Goal: Task Accomplishment & Management: Manage account settings

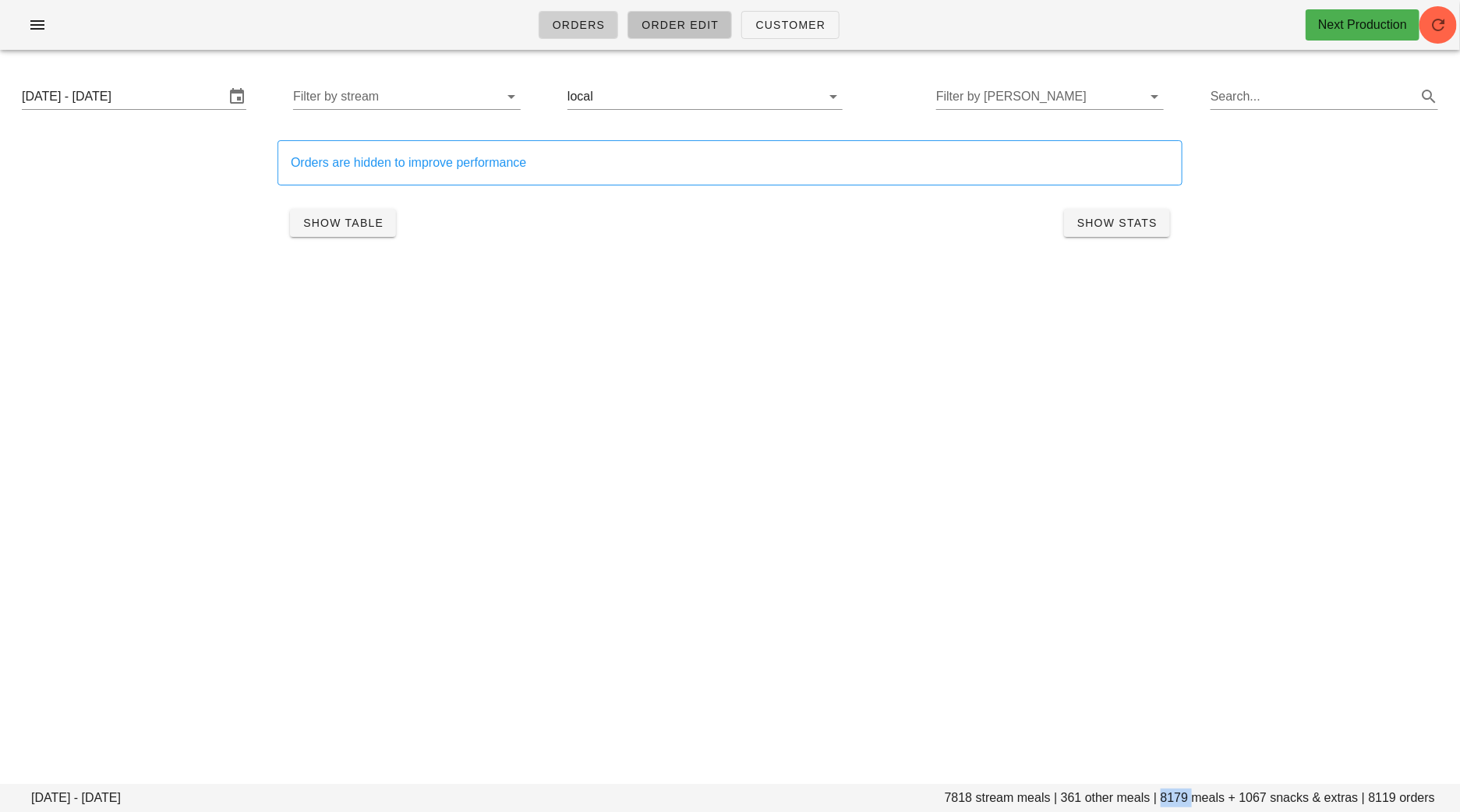
click at [696, 20] on span "Order Edit" at bounding box center [679, 25] width 78 height 12
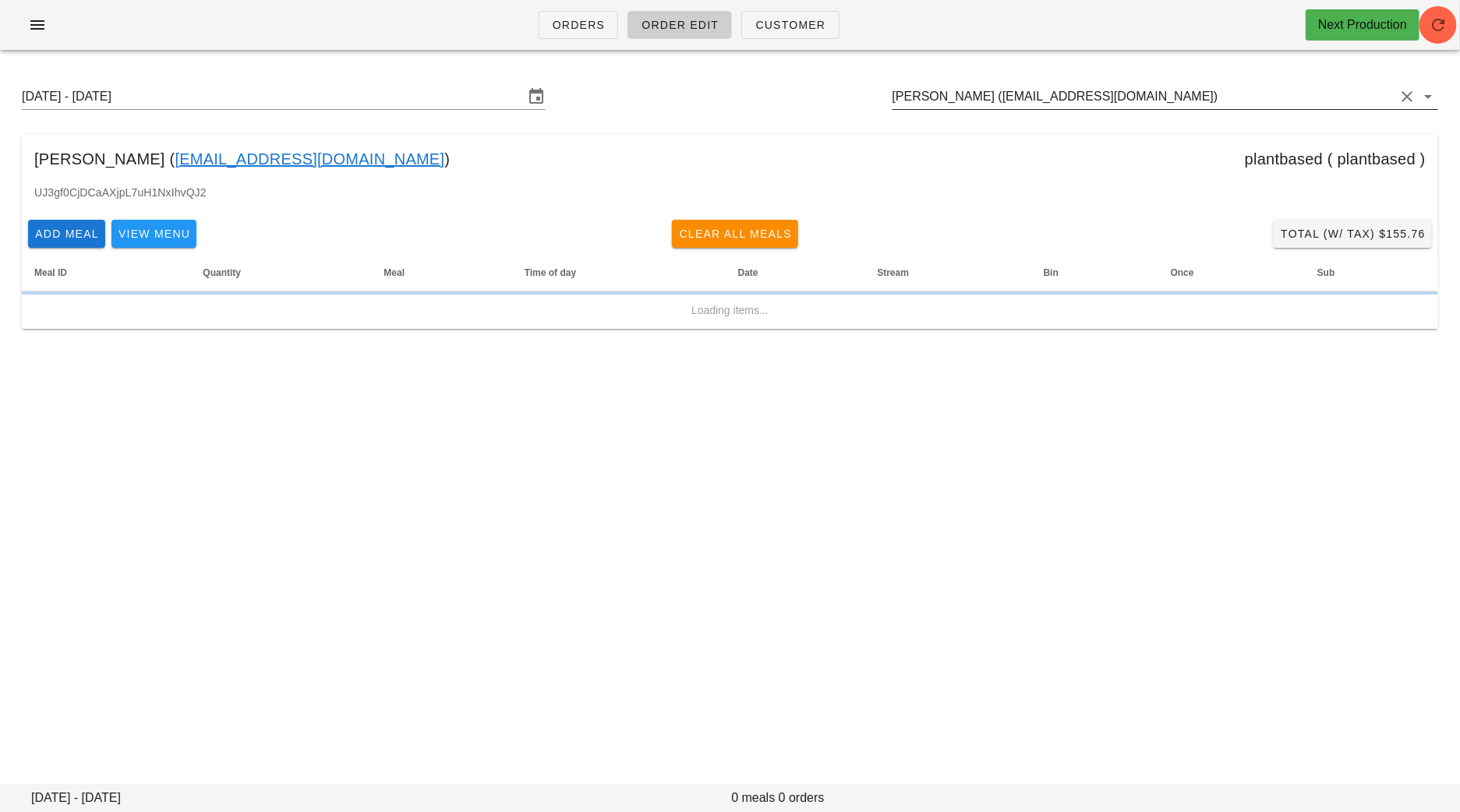
click at [1231, 95] on input "Rebecca Desmanche (beca.desmanche33@gmail.com)" at bounding box center [1143, 97] width 502 height 25
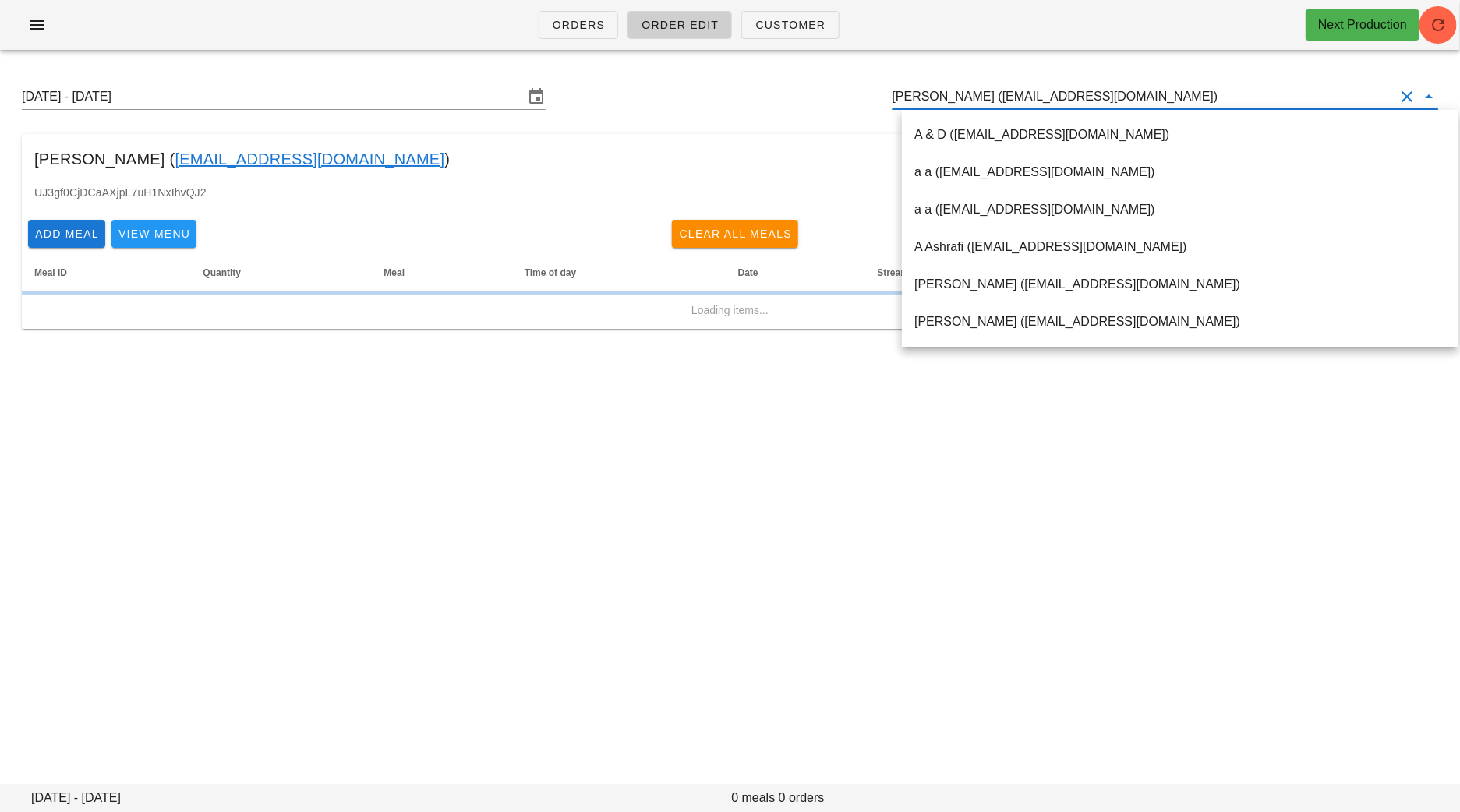
paste input "adrienne879@hotmail.com"
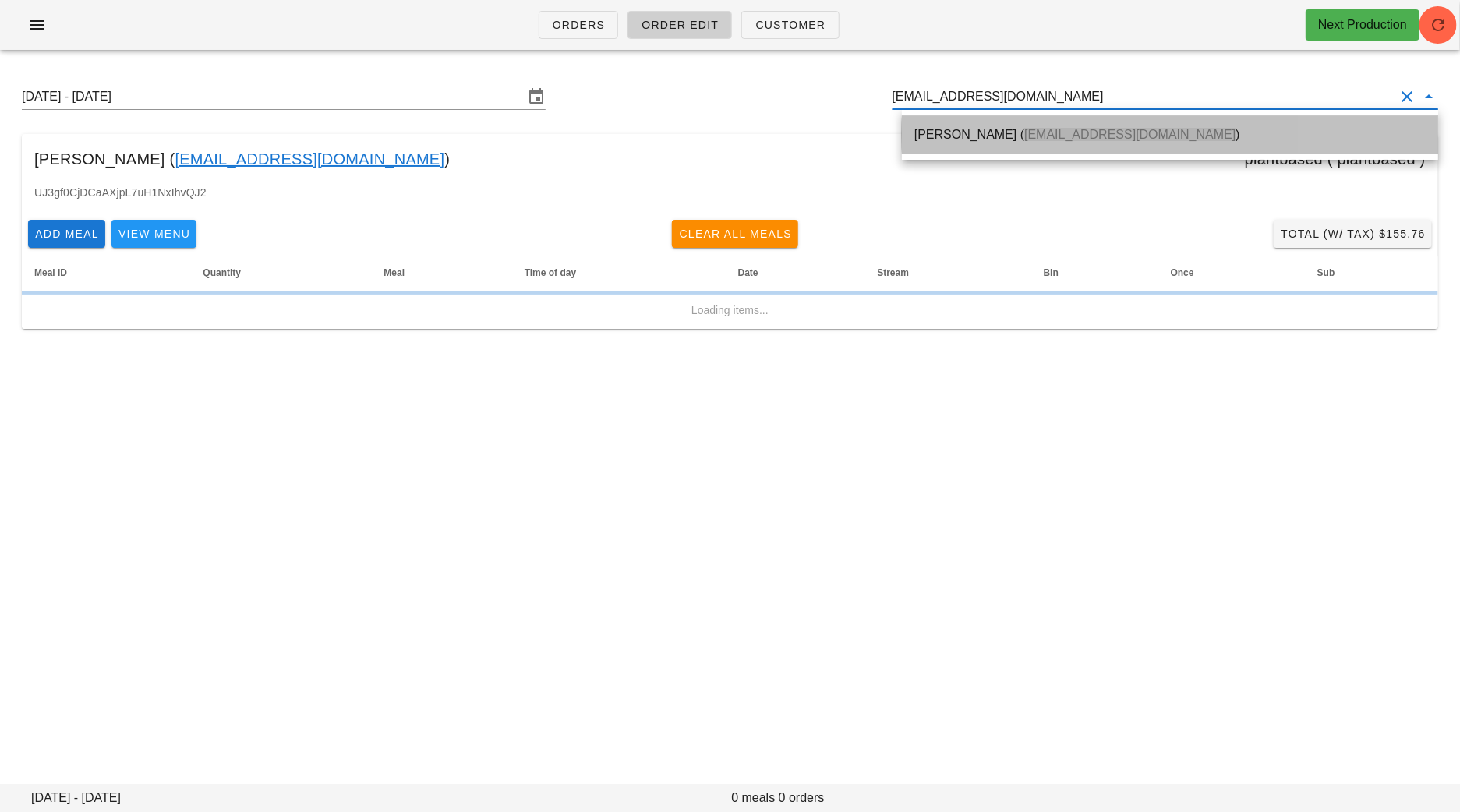
click at [915, 151] on div "Adrienne Marsh ( adrienne879@hotmail.com )" at bounding box center [1169, 134] width 536 height 37
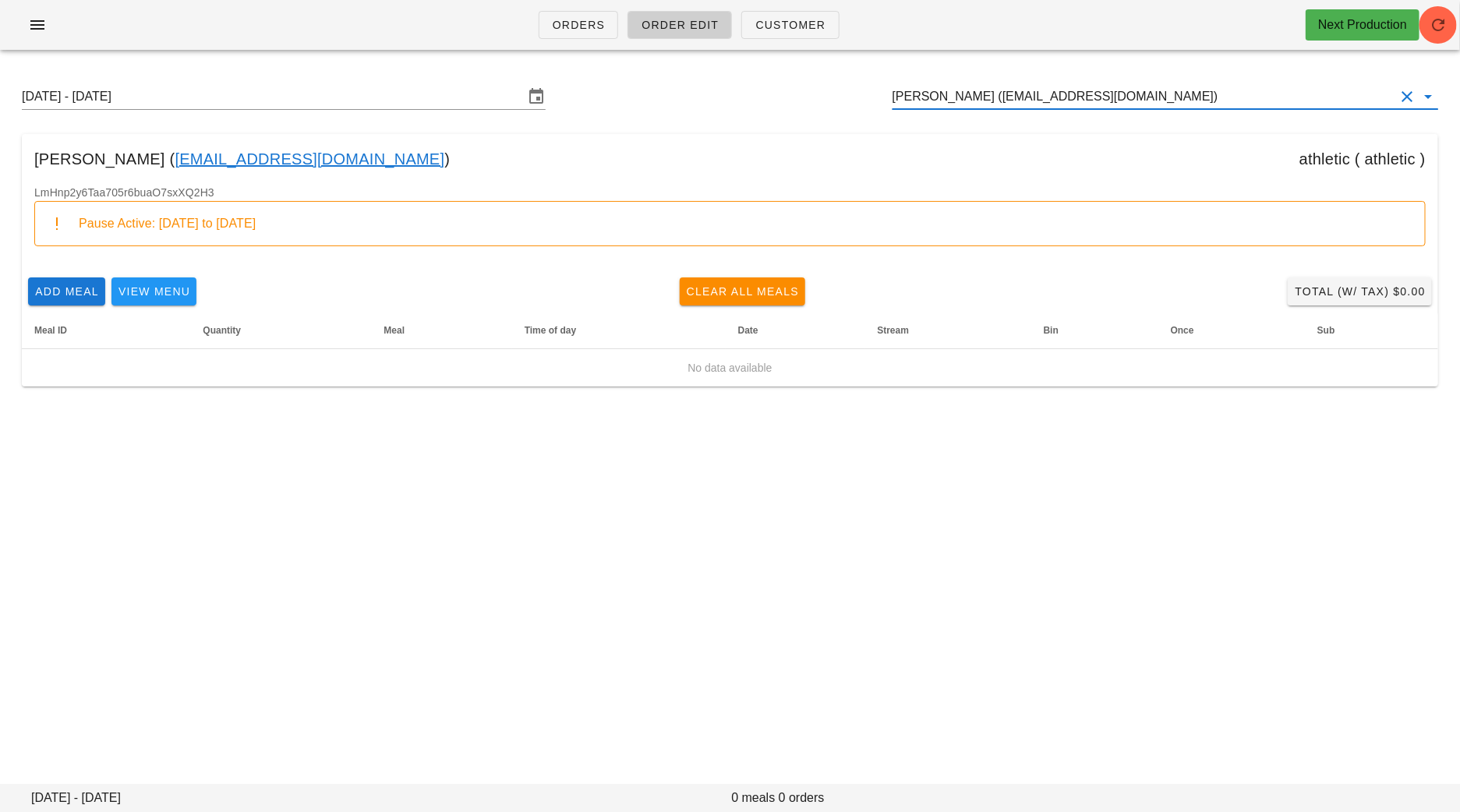
drag, startPoint x: 1172, startPoint y: 99, endPoint x: 757, endPoint y: 94, distance: 415.0
click at [765, 97] on div "Sunday August 24 - Saturday August 30 Adrienne Marsh (adrienne879@hotmail.com)" at bounding box center [730, 97] width 1441 height 50
paste input "beca.desmanche33@gmail.com"
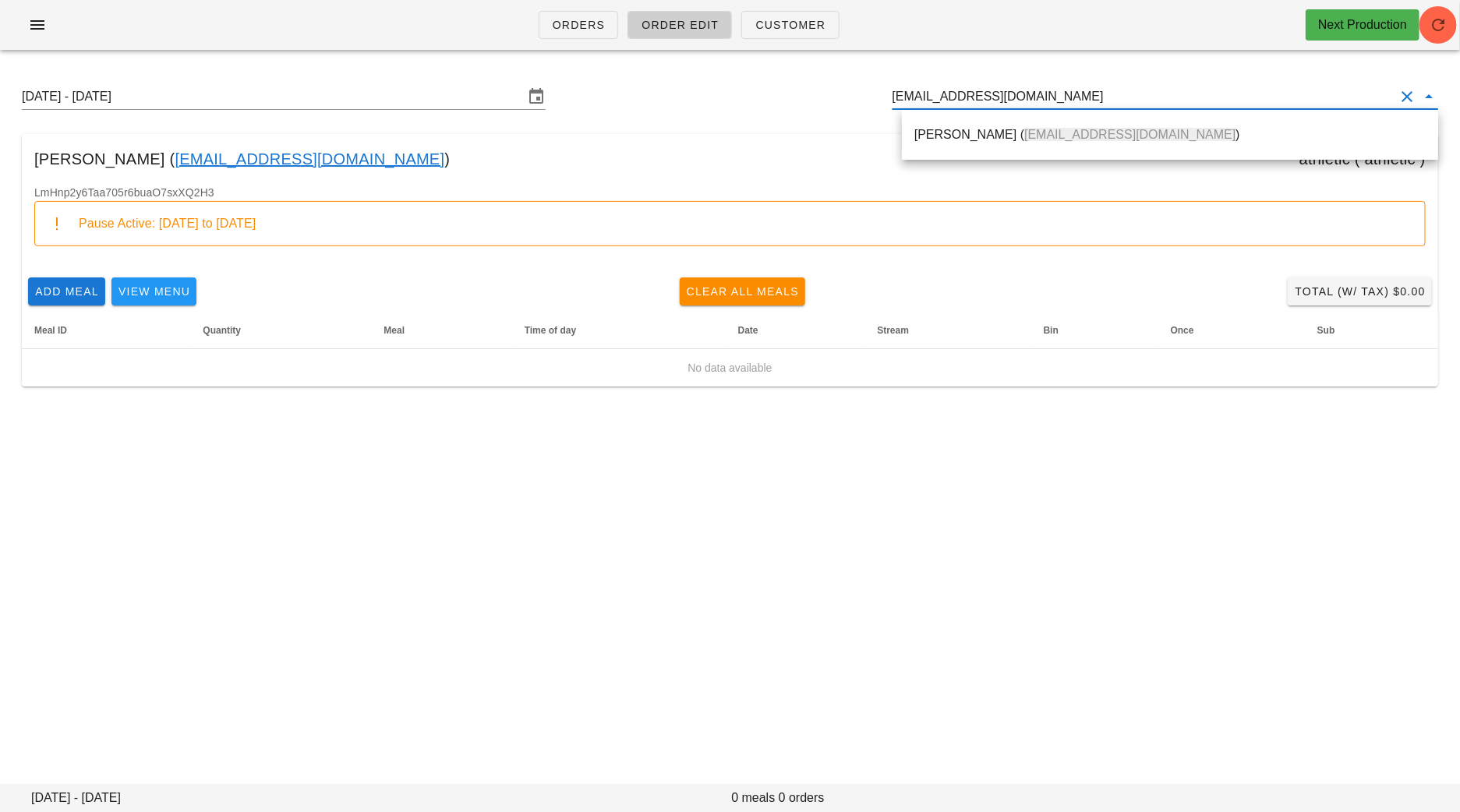
click at [960, 135] on div "Rebecca Desmanche ( beca.desmanche33@gmail.com )" at bounding box center [1170, 135] width 511 height 15
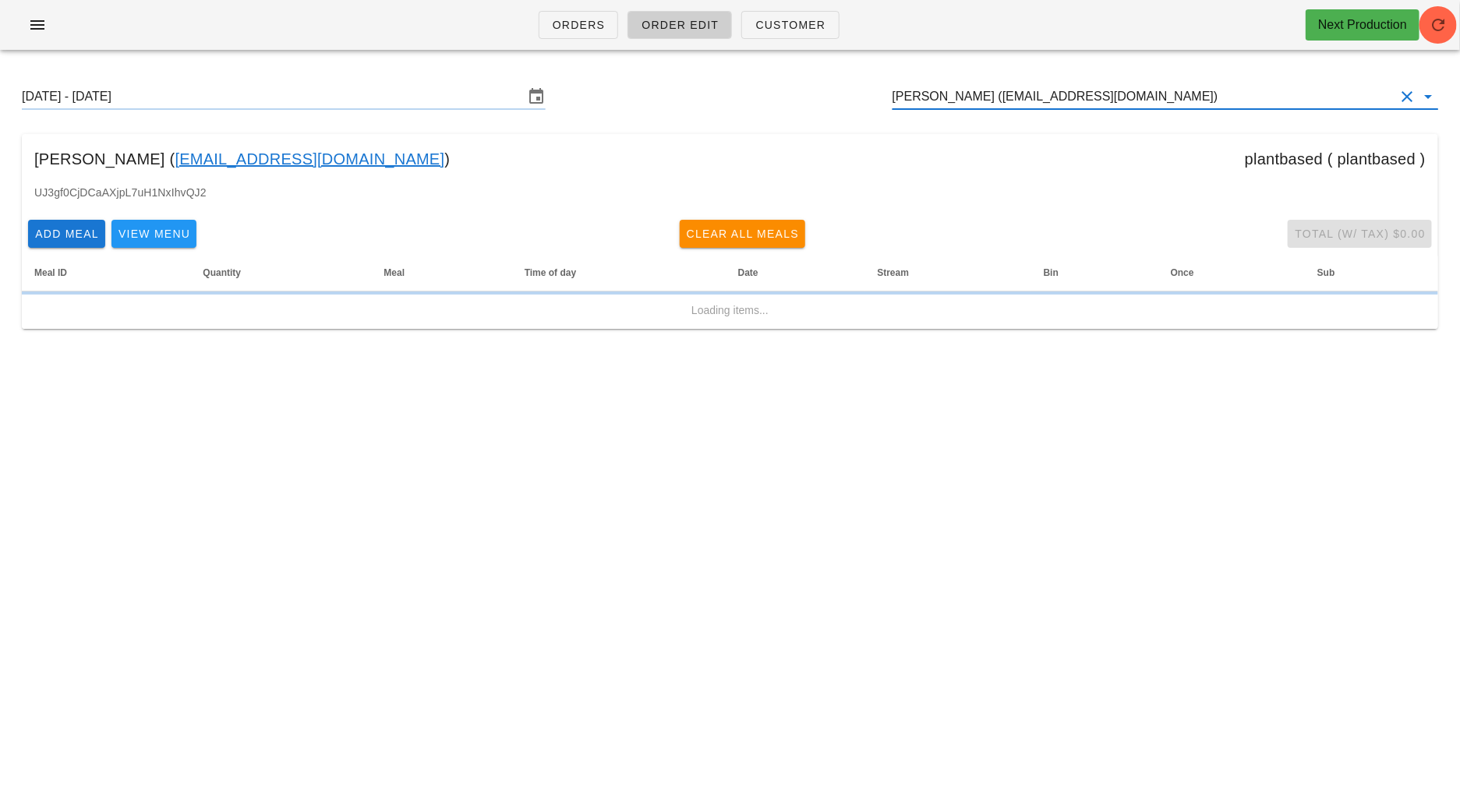
type input "Rebecca Desmanche (beca.desmanche33@gmail.com)"
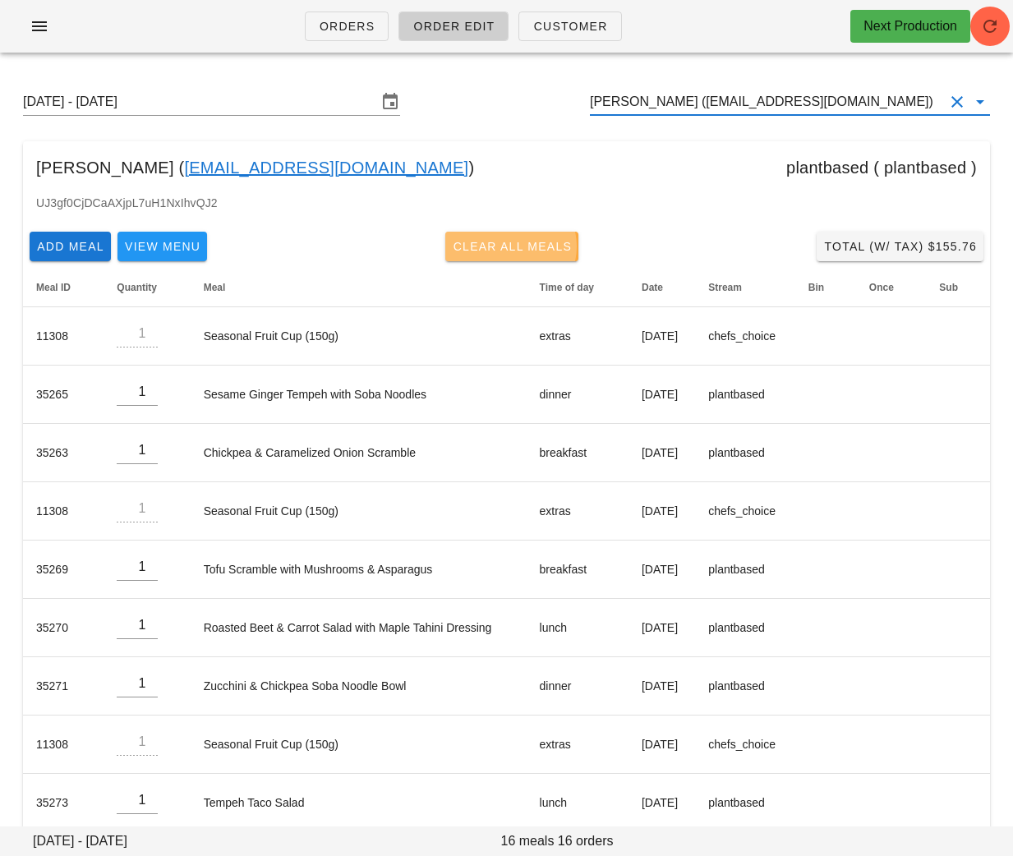
click at [529, 250] on span "Clear All Meals" at bounding box center [512, 246] width 120 height 13
click at [547, 246] on span "Clear All Meals" at bounding box center [512, 246] width 120 height 13
type input "0"
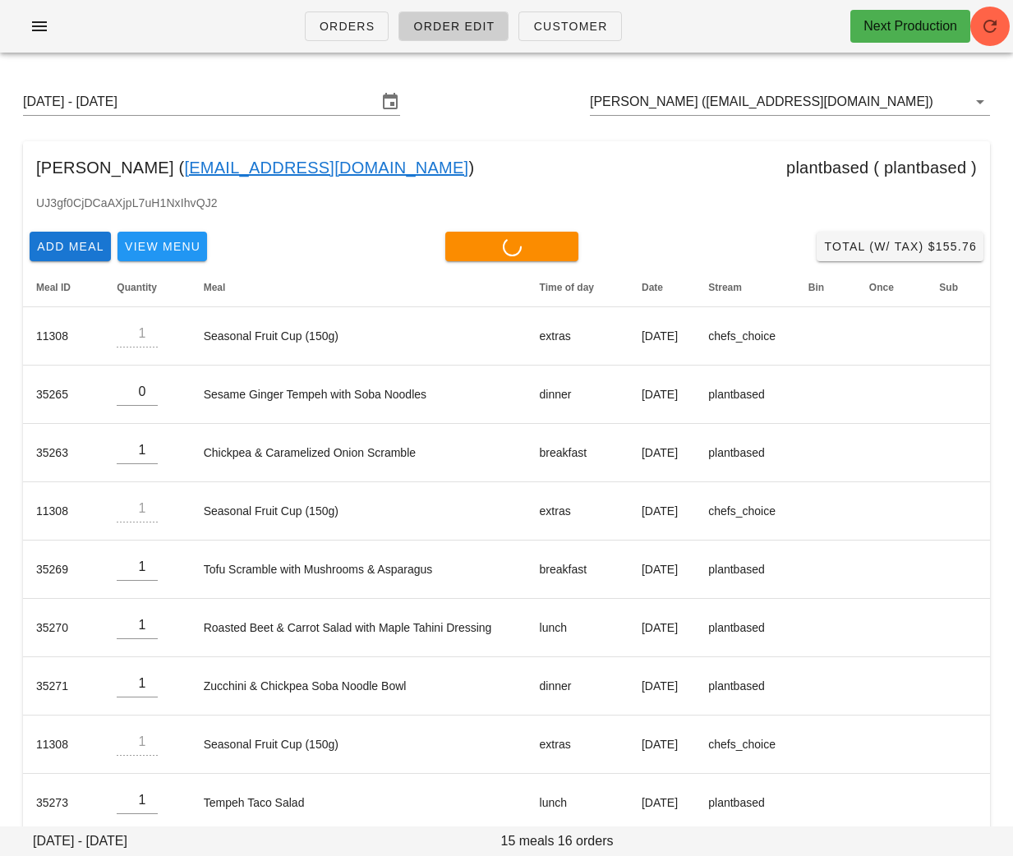
type input "0"
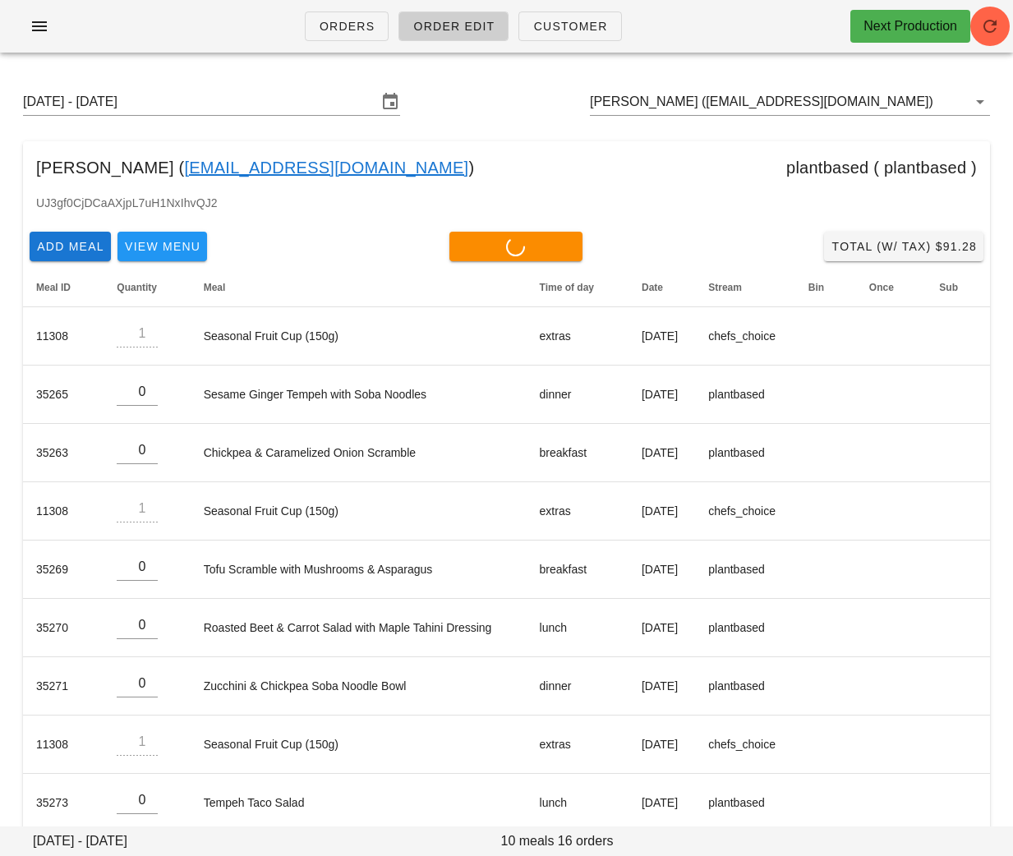
type input "0"
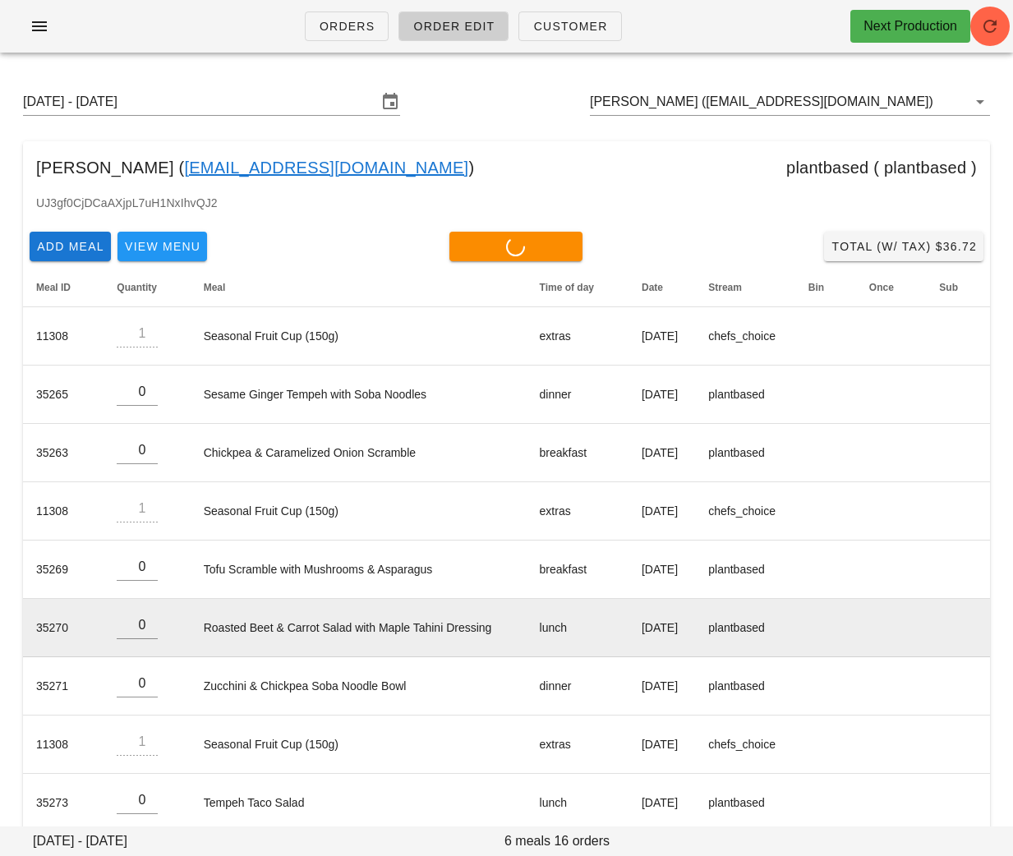
type input "0"
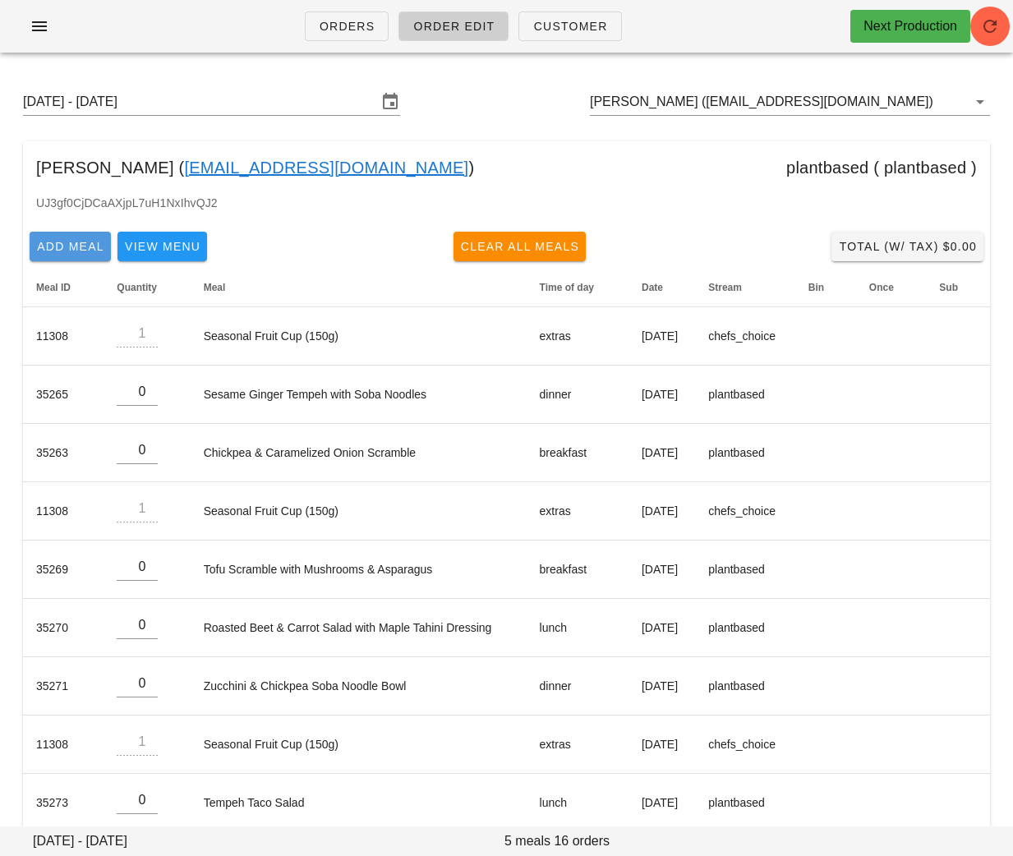
click at [37, 253] on span "Add Meal" at bounding box center [70, 246] width 68 height 13
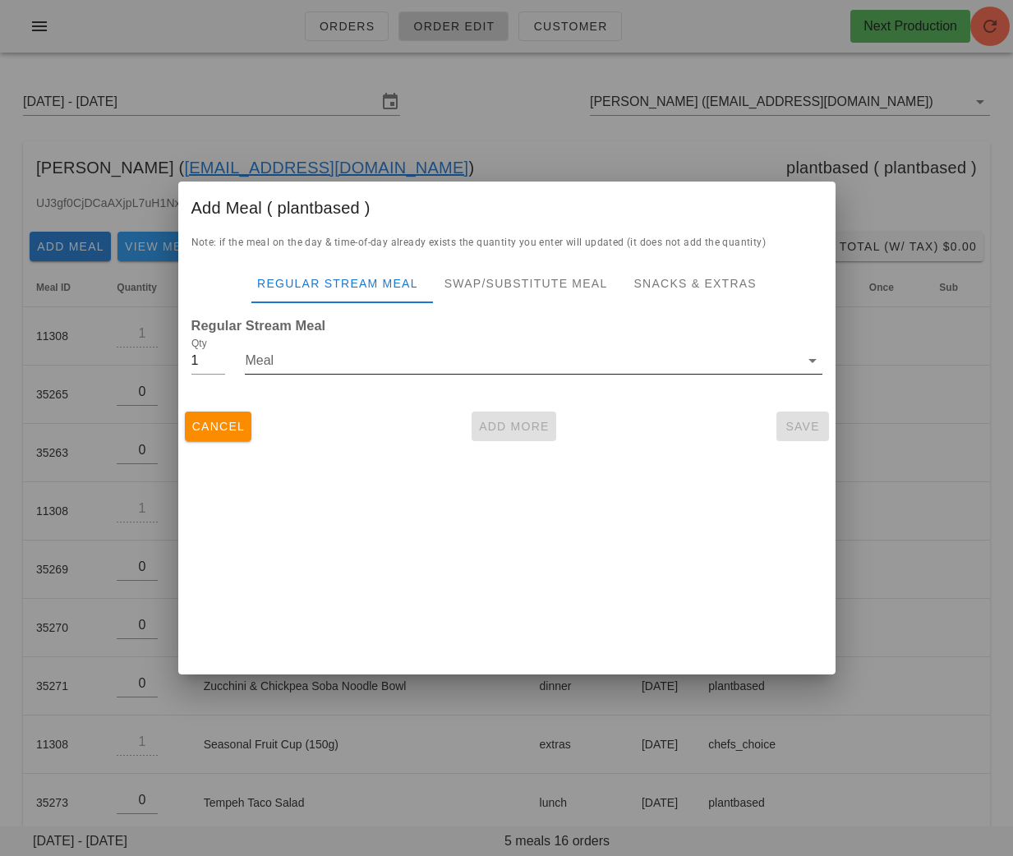
click at [283, 365] on input "Meal" at bounding box center [522, 360] width 554 height 26
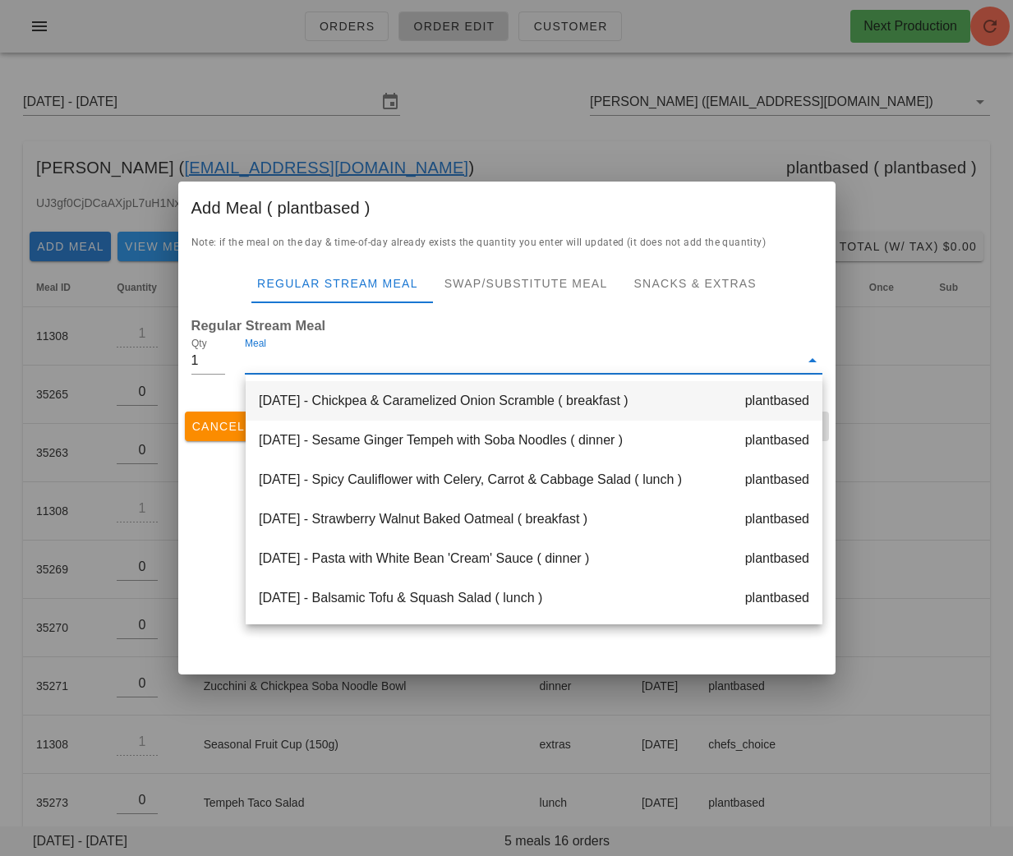
click at [362, 407] on div "Monday Aug 25 - Chickpea & Caramelized Onion Scramble ( breakfast ) plantbased" at bounding box center [534, 400] width 577 height 39
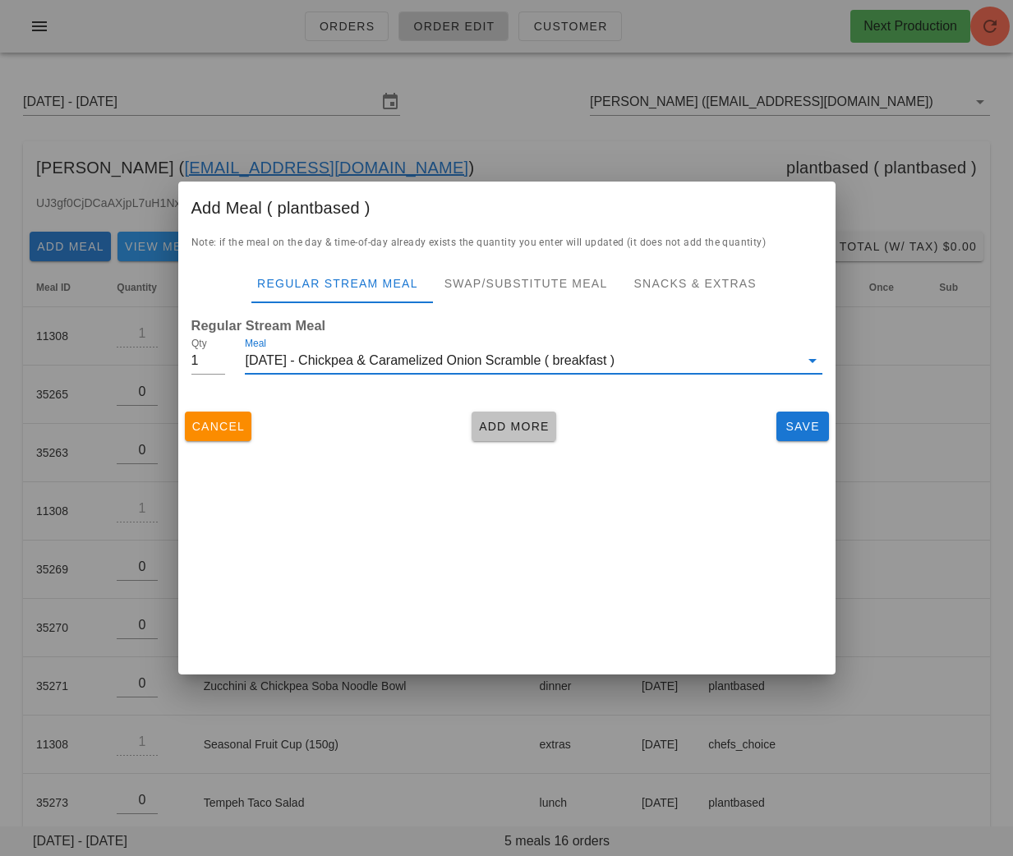
click at [518, 416] on button "Add More" at bounding box center [514, 427] width 85 height 30
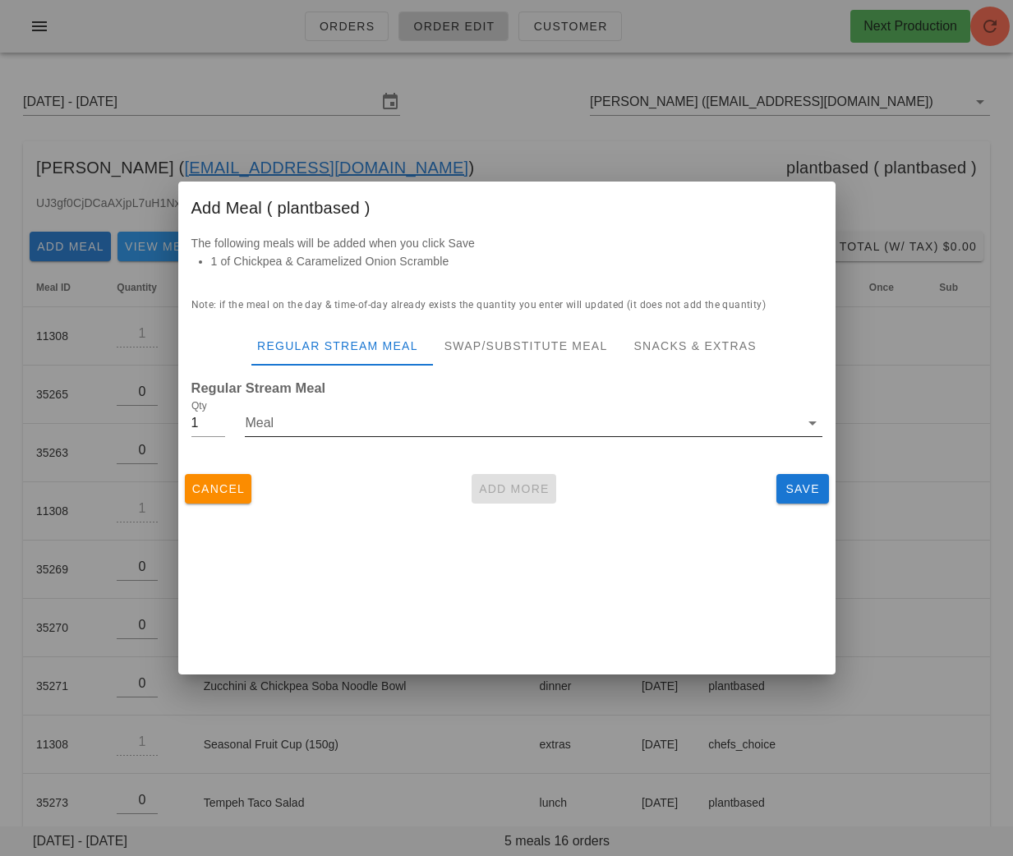
click at [335, 438] on div "Meal" at bounding box center [533, 432] width 577 height 44
click at [358, 430] on input "Meal" at bounding box center [522, 423] width 554 height 26
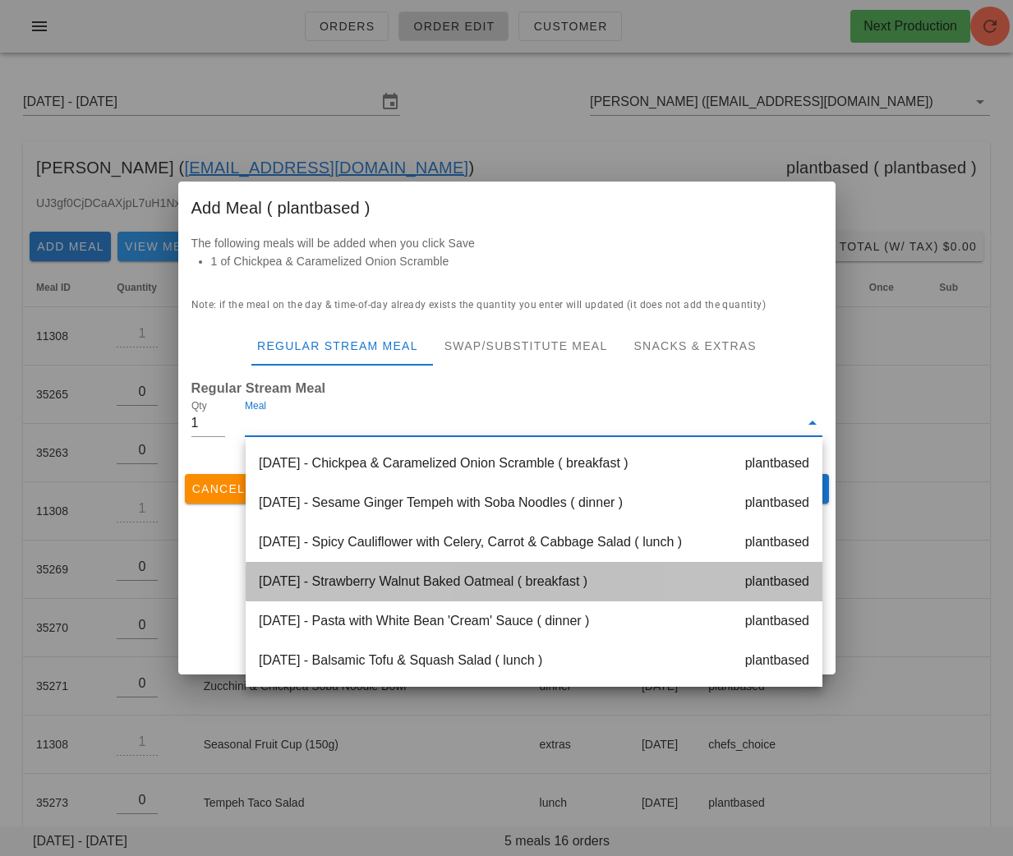
click at [424, 579] on div "Tuesday Aug 26 - Strawberry Walnut Baked Oatmeal ( breakfast ) plantbased" at bounding box center [534, 581] width 577 height 39
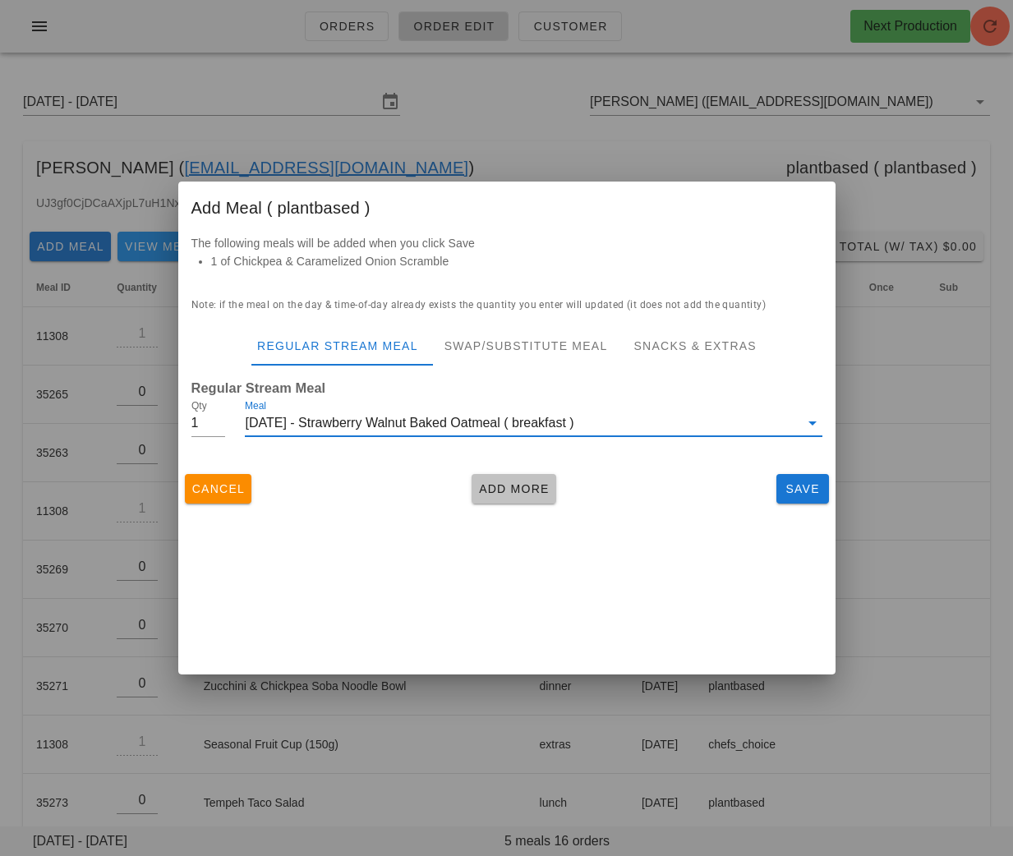
click at [499, 490] on span "Add More" at bounding box center [513, 488] width 71 height 13
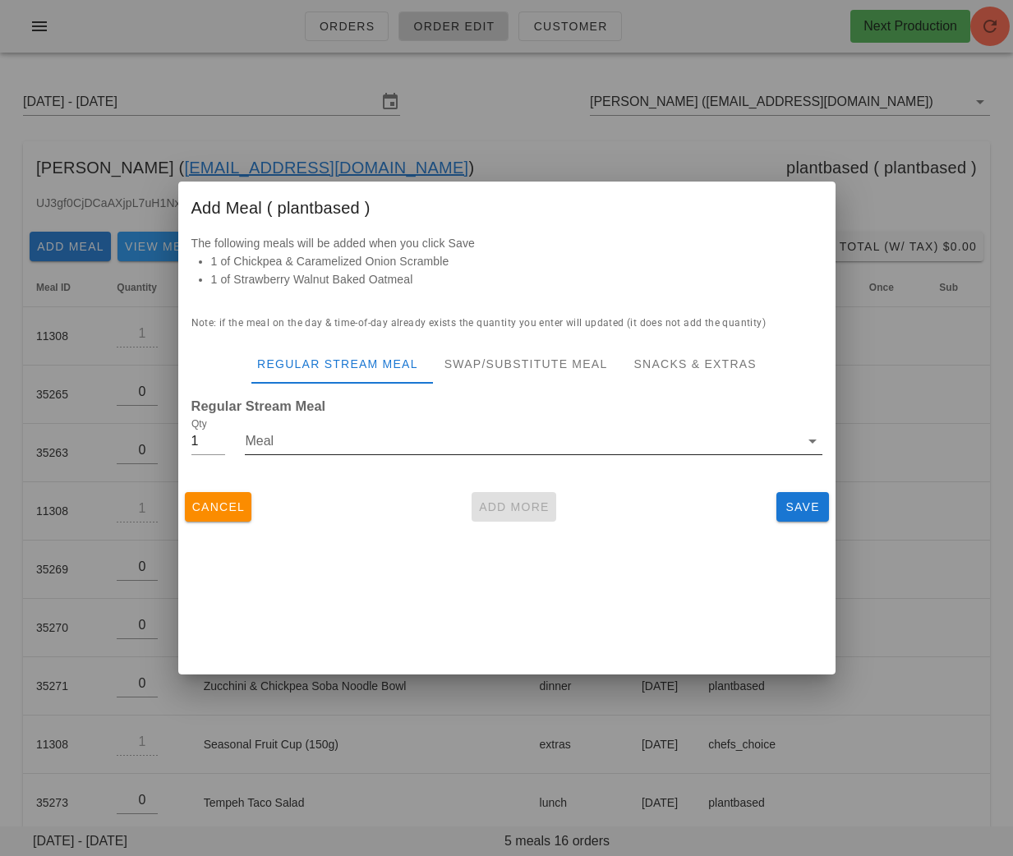
click at [346, 446] on input "Meal" at bounding box center [522, 441] width 554 height 26
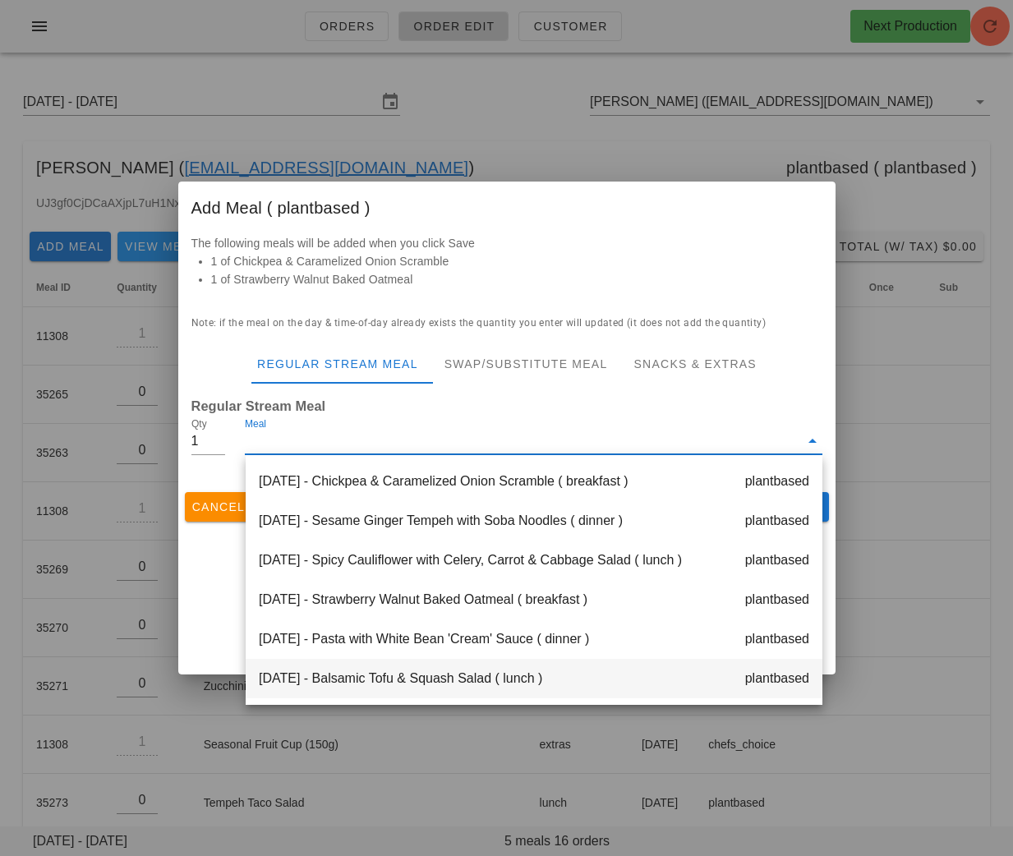
click at [417, 674] on div "Tuesday Aug 26 - Balsamic Tofu & Squash Salad ( lunch ) plantbased" at bounding box center [534, 678] width 577 height 39
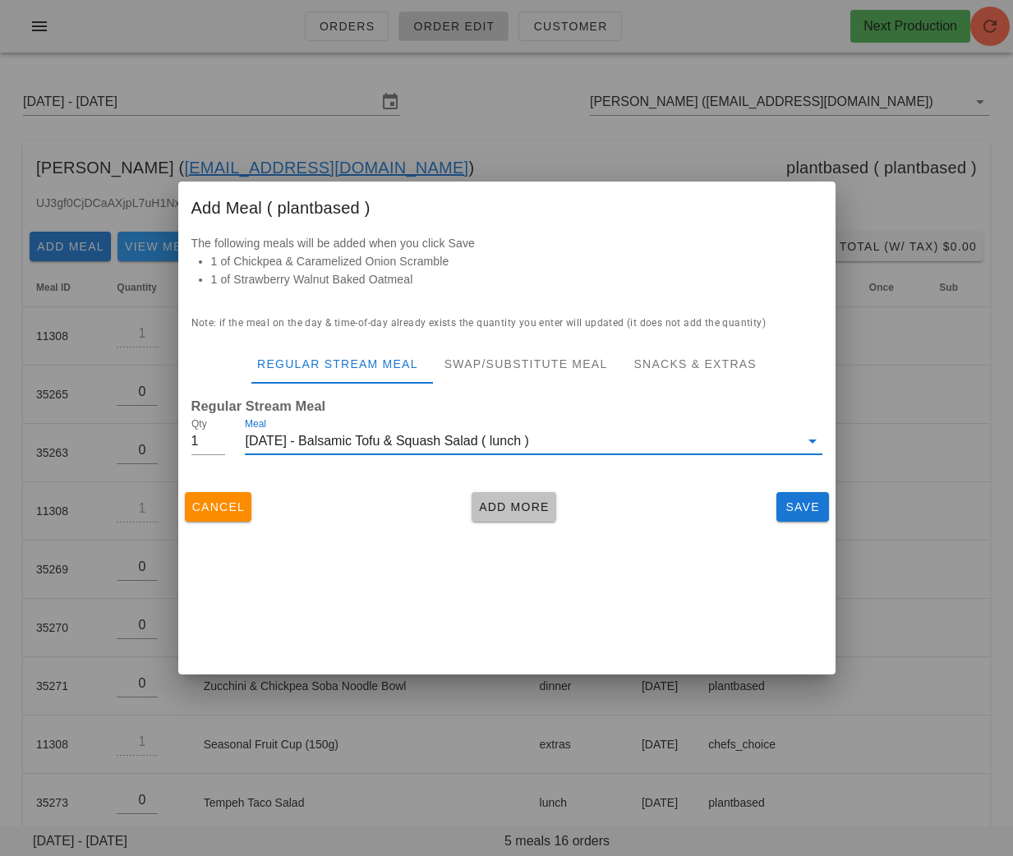
click at [504, 500] on span "Add More" at bounding box center [513, 506] width 71 height 13
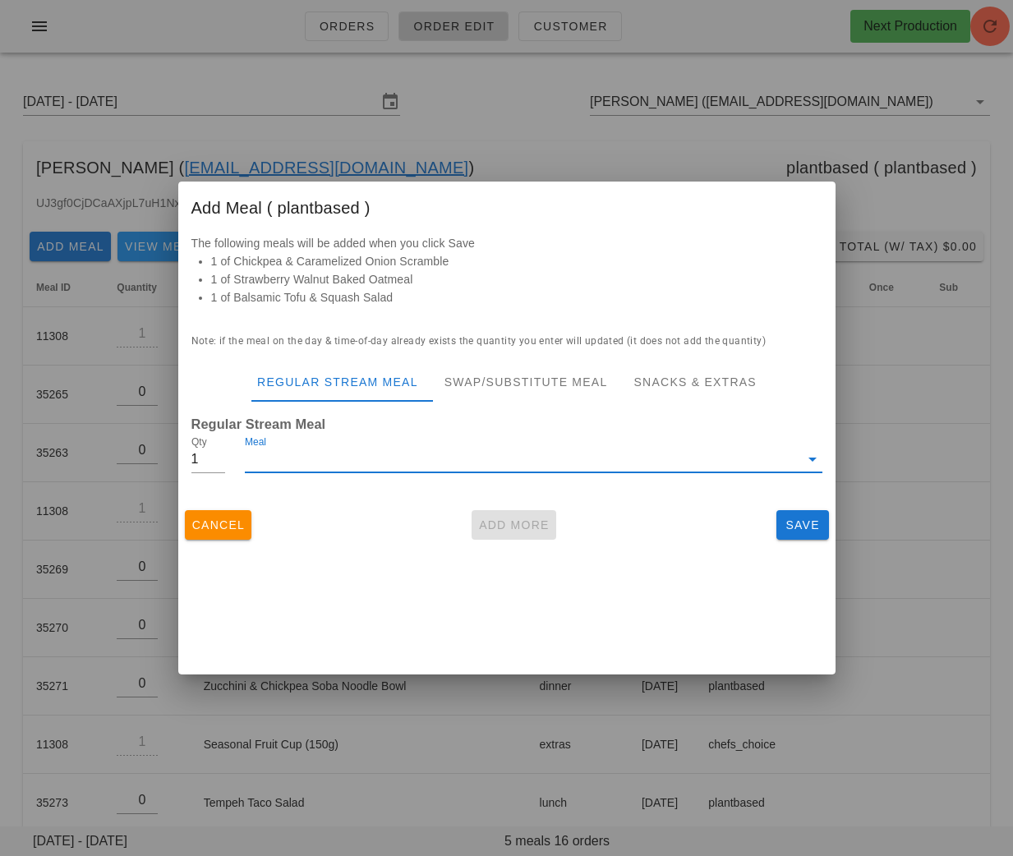
click at [337, 456] on input "Meal" at bounding box center [522, 459] width 554 height 26
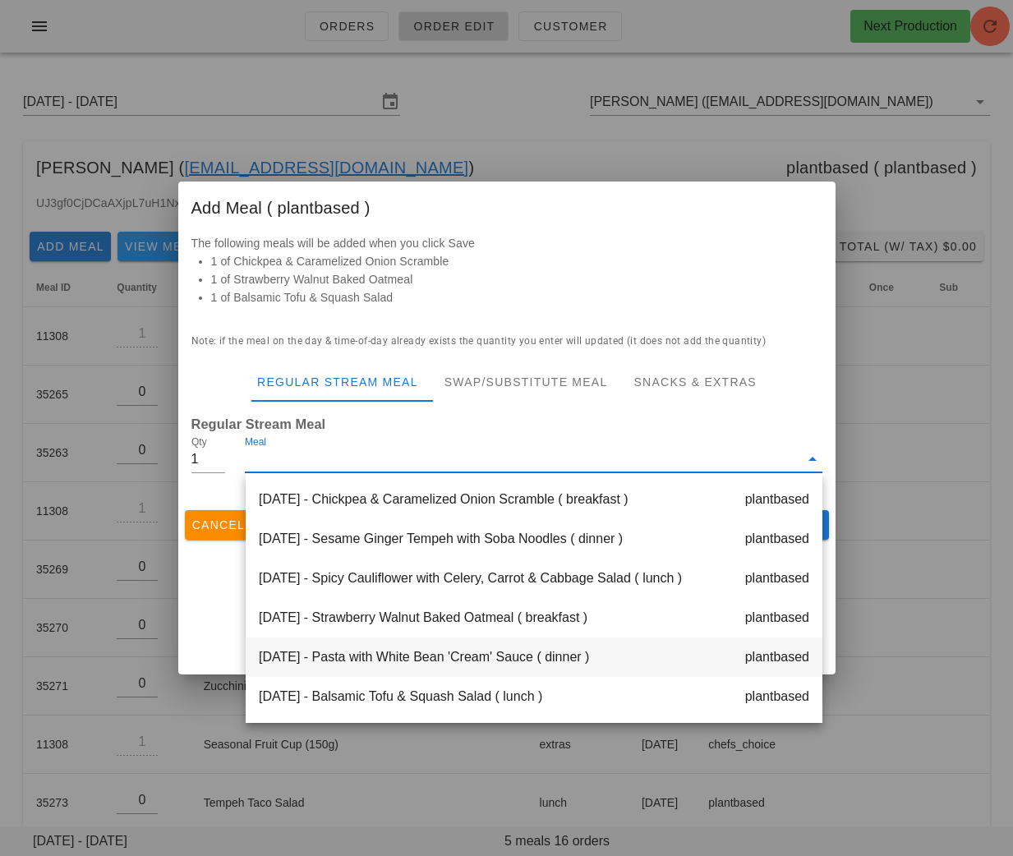
click at [437, 651] on div "Tuesday Aug 26 - Pasta with White Bean 'Cream' Sauce ( dinner ) plantbased" at bounding box center [534, 656] width 577 height 39
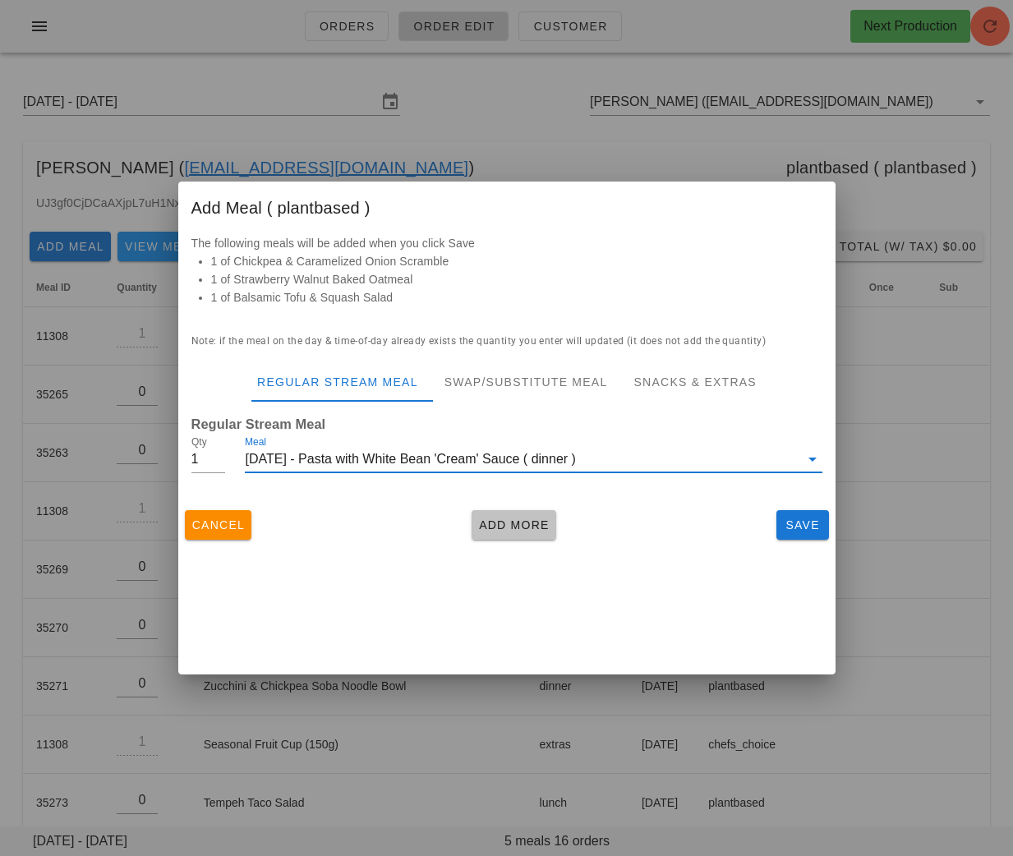
click at [503, 530] on span "Add More" at bounding box center [513, 524] width 71 height 13
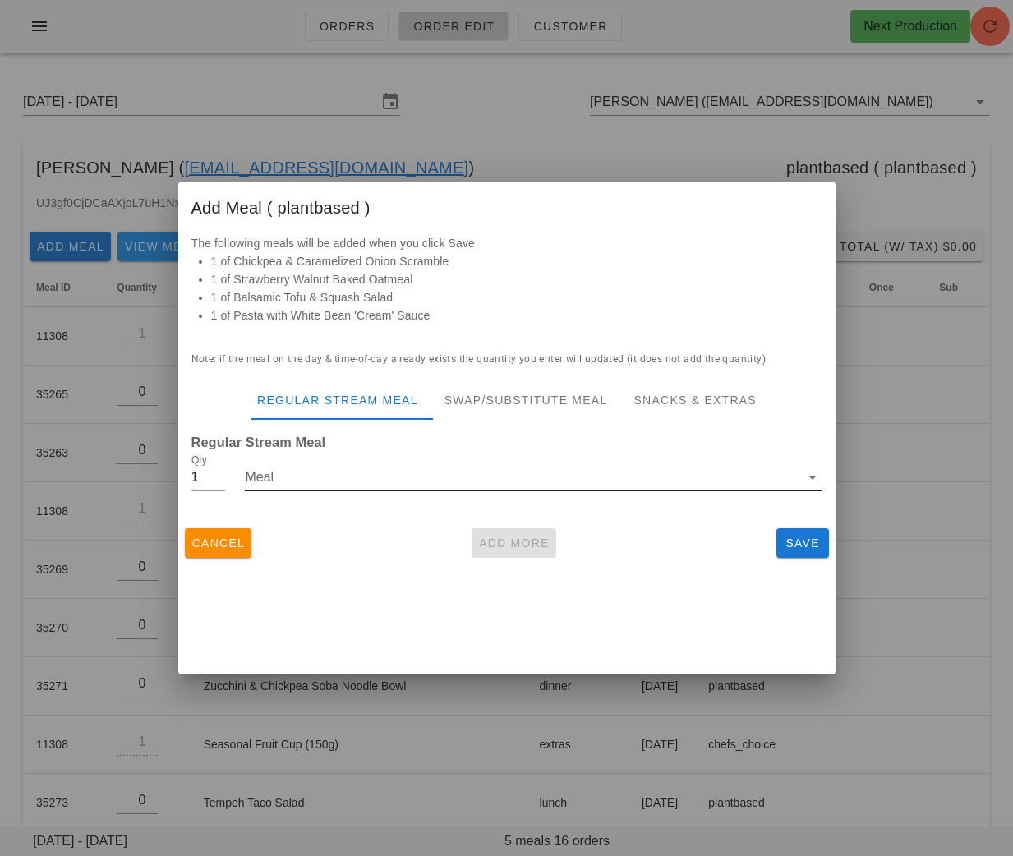
click at [384, 476] on input "Meal" at bounding box center [522, 477] width 554 height 26
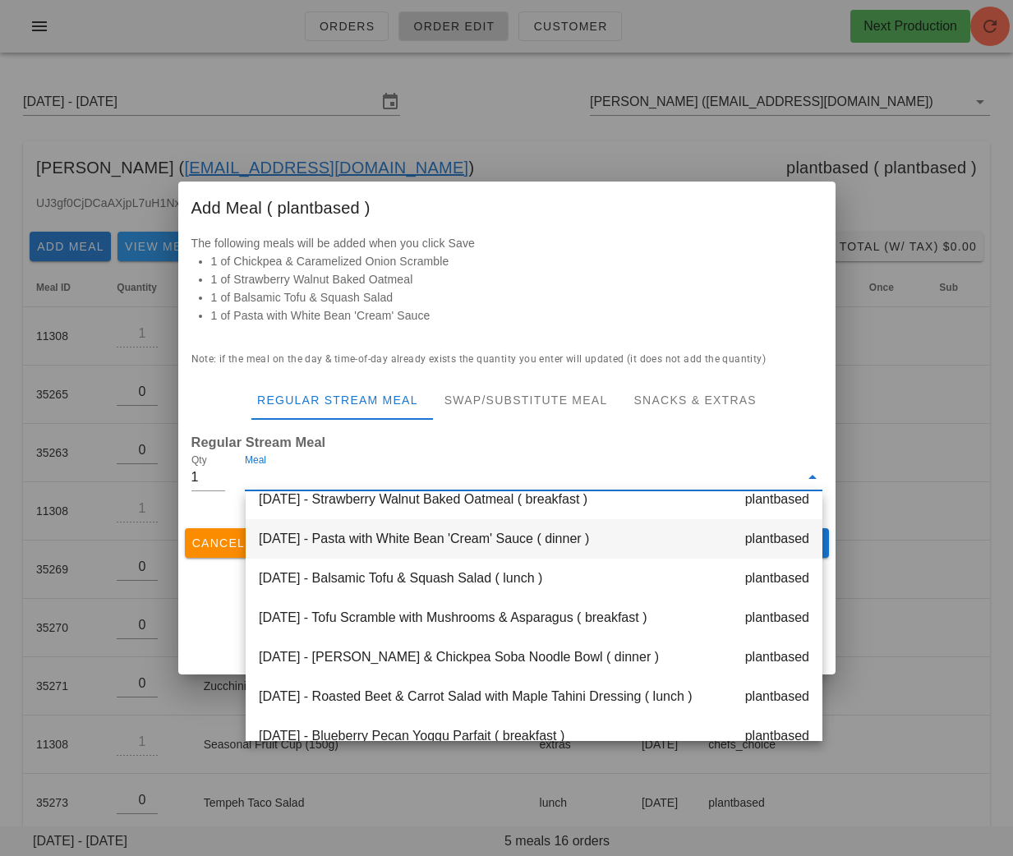
scroll to position [144, 0]
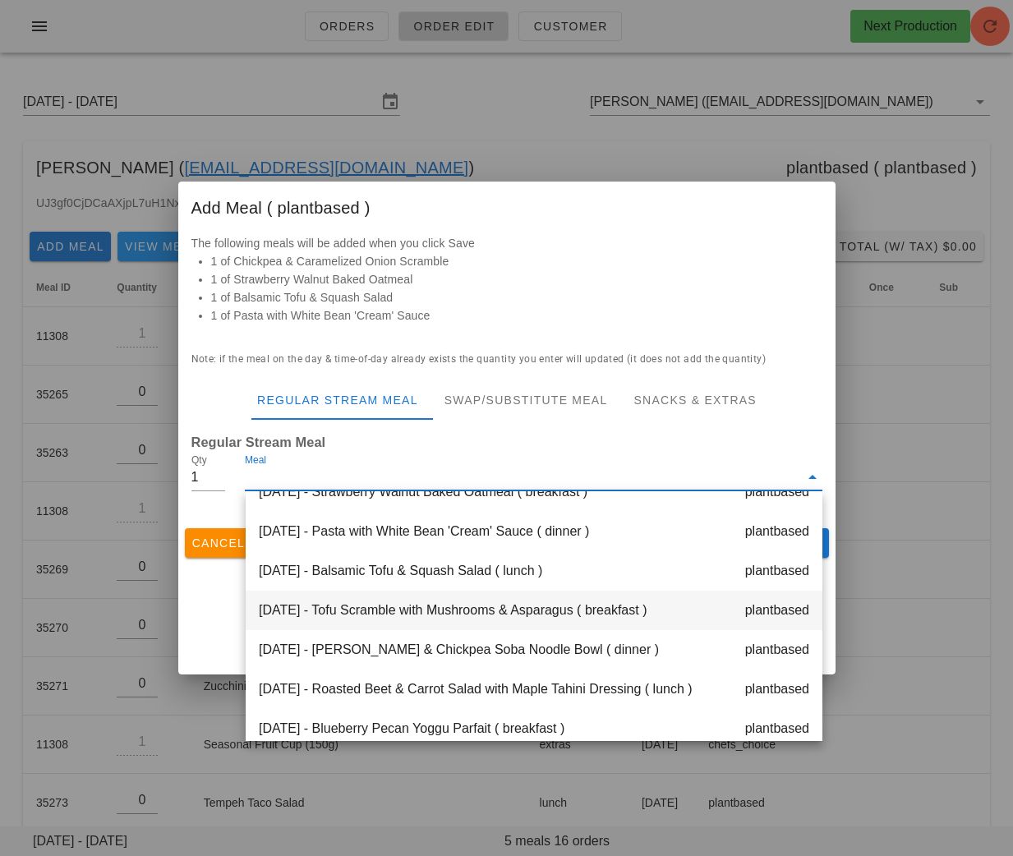
click at [460, 617] on div "Wednesday Aug 27 - Tofu Scramble with Mushrooms & Asparagus ( breakfast ) plant…" at bounding box center [534, 610] width 577 height 39
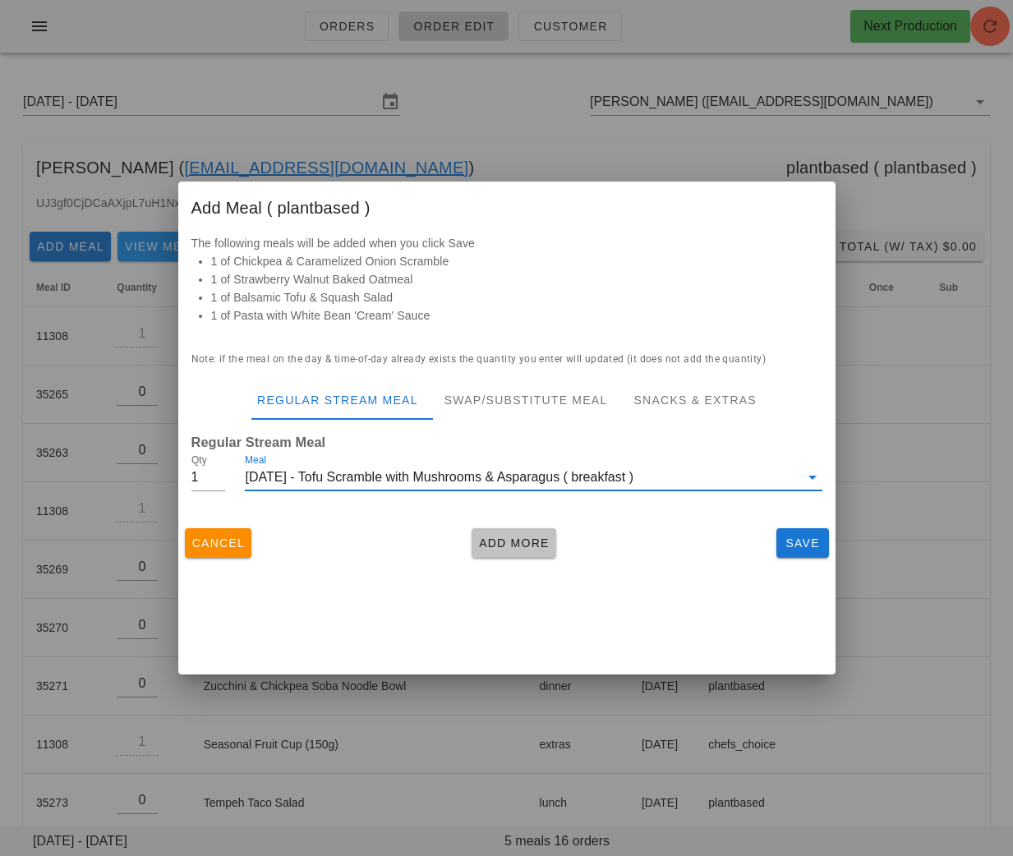
click at [503, 546] on span "Add More" at bounding box center [513, 542] width 71 height 13
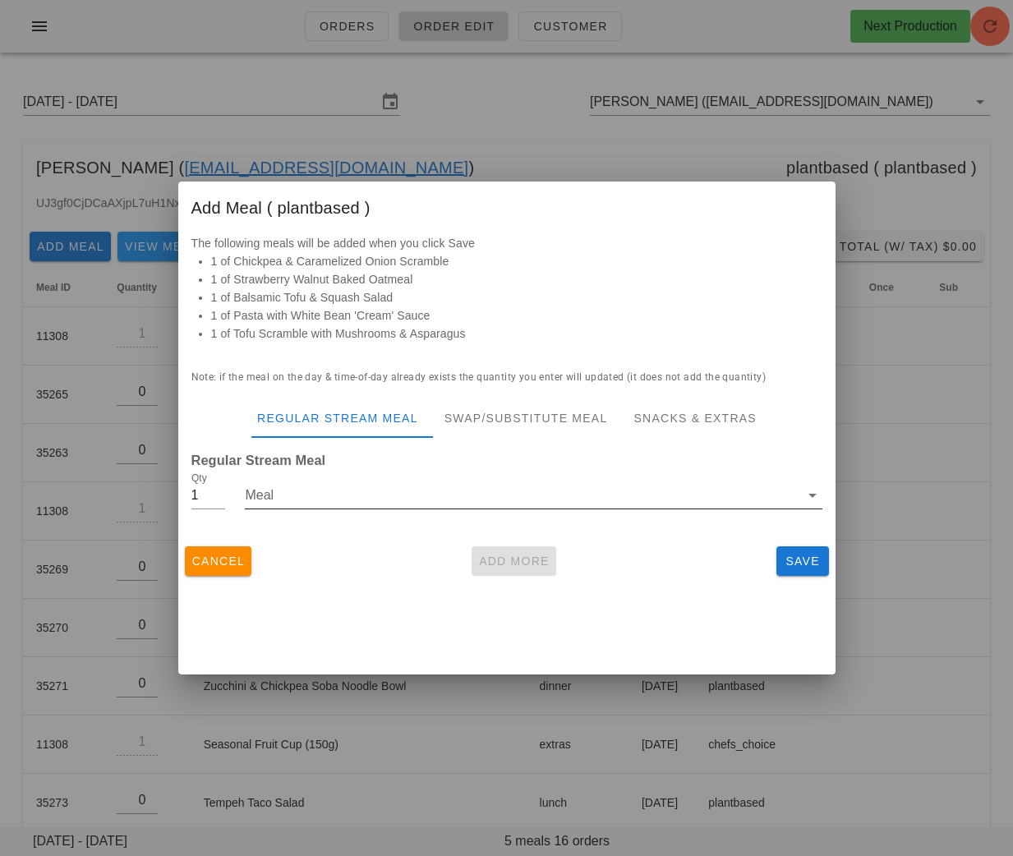
click at [366, 499] on input "Meal" at bounding box center [522, 495] width 554 height 26
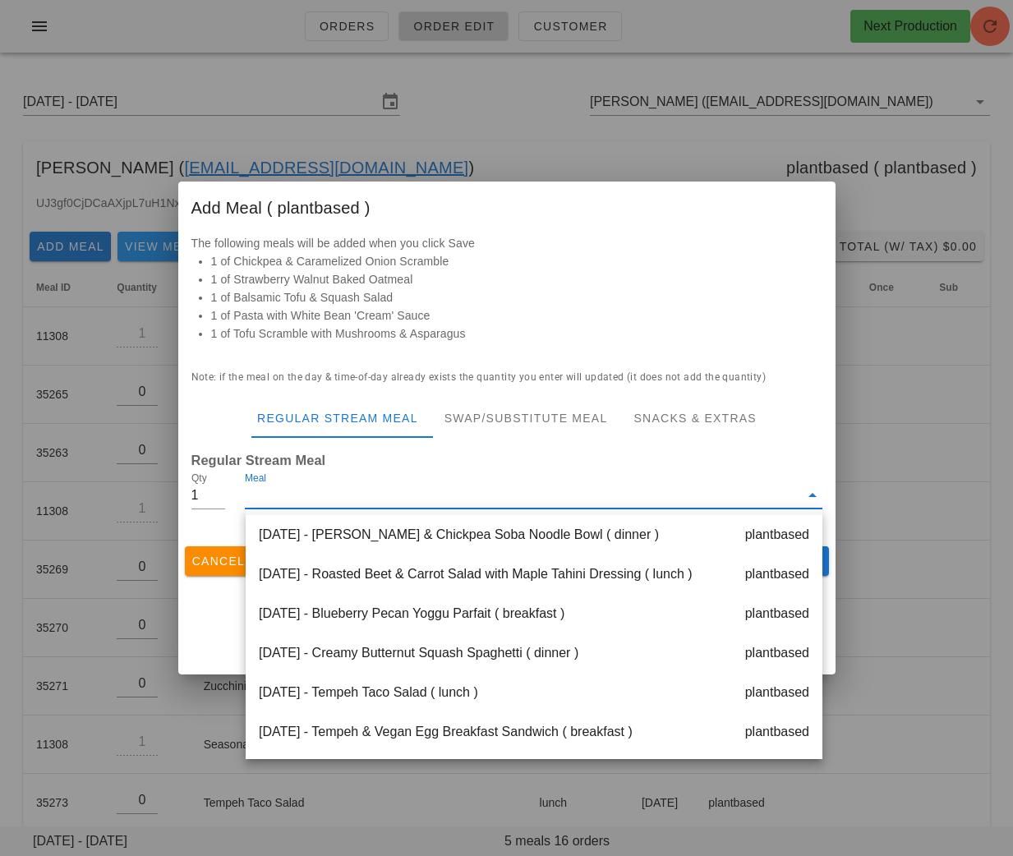
scroll to position [272, 0]
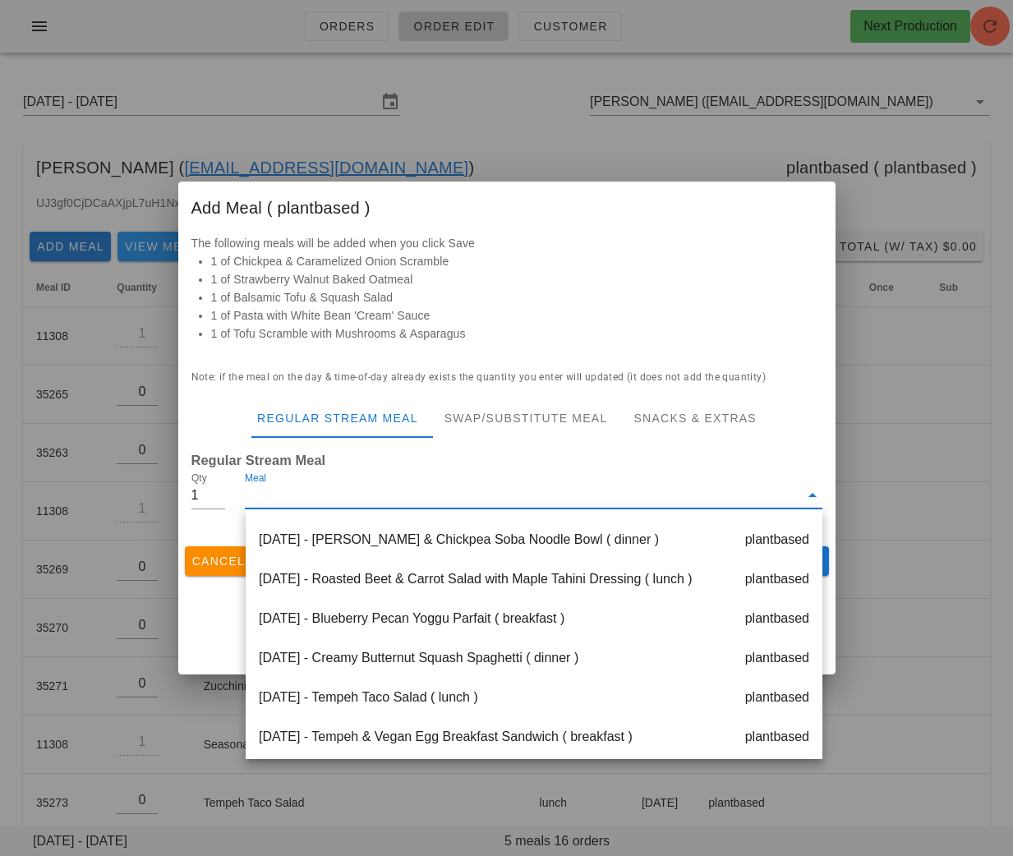
click at [436, 692] on div "Thursday Aug 28 - Tempeh Taco Salad ( lunch ) plantbased" at bounding box center [534, 697] width 577 height 39
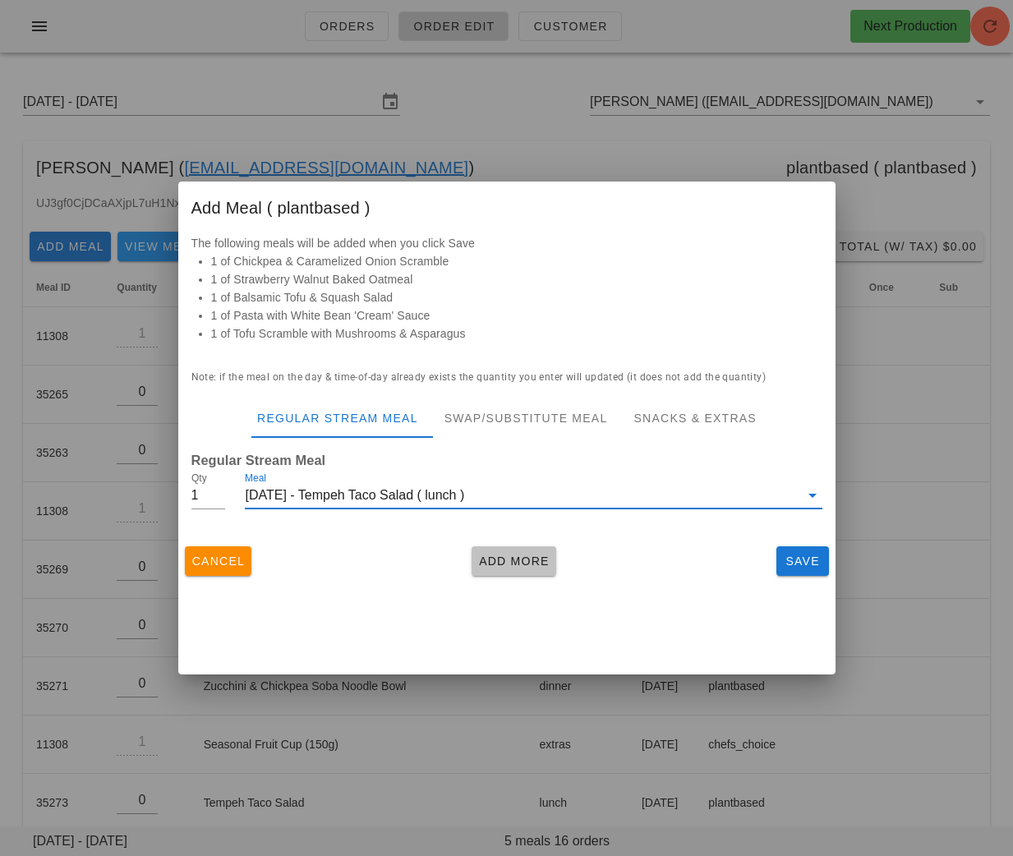
click at [509, 568] on span "Add More" at bounding box center [513, 560] width 71 height 13
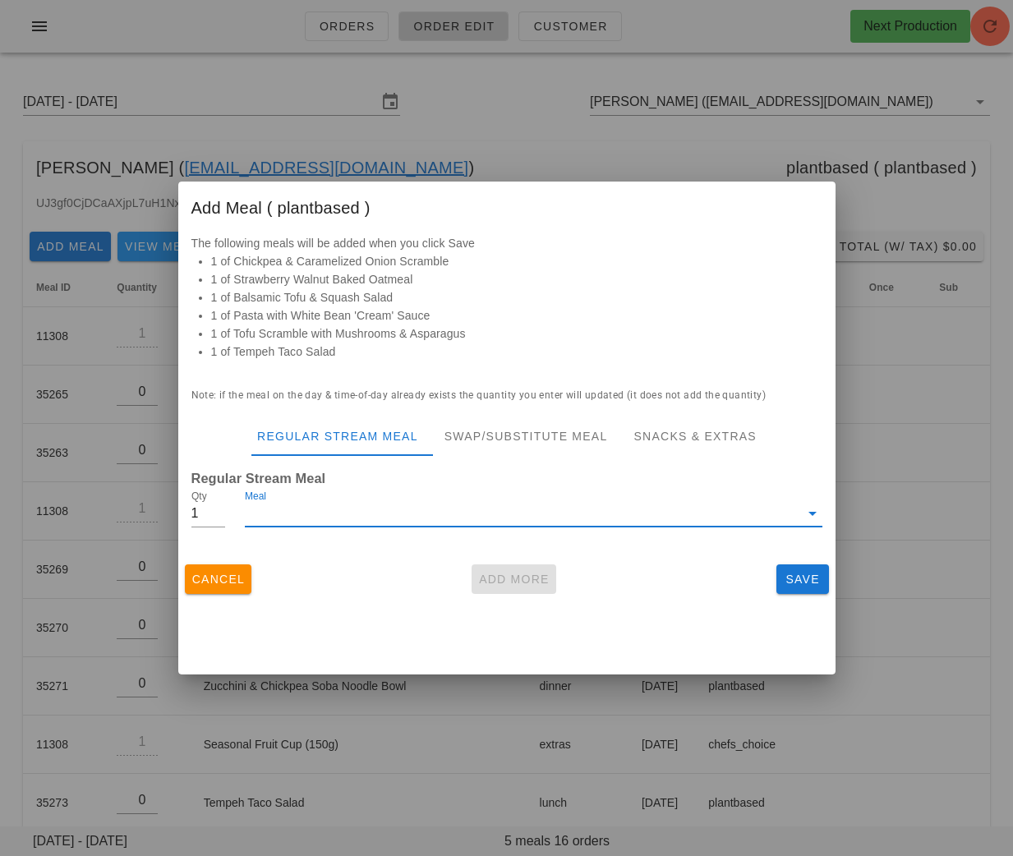
click at [362, 513] on input "Meal" at bounding box center [522, 513] width 554 height 26
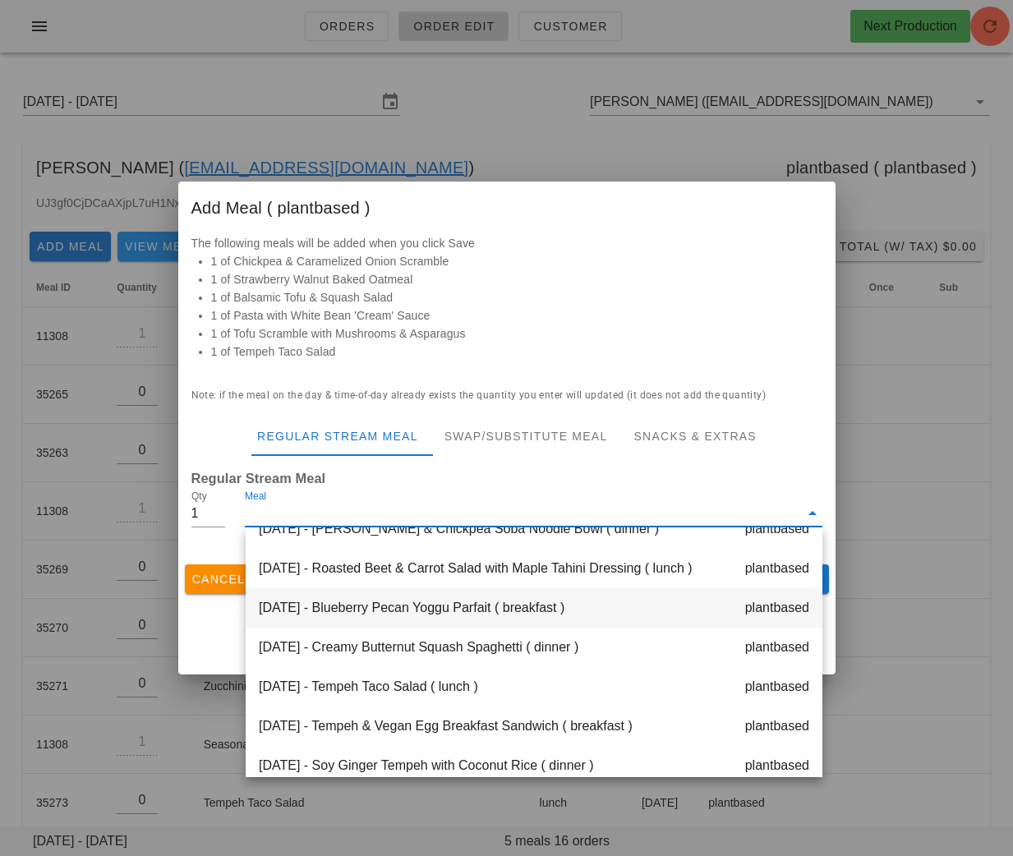
scroll to position [296, 0]
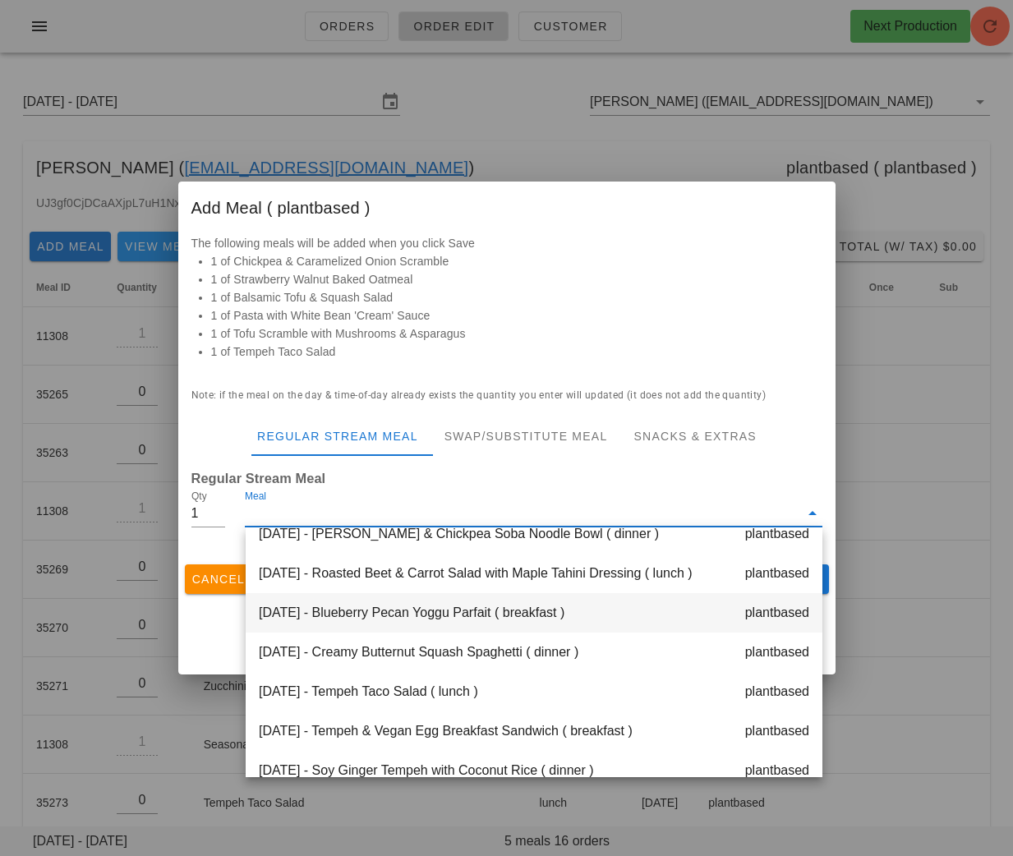
click at [422, 645] on div "Thursday Aug 28 - Creamy Butternut Squash Spaghetti ( dinner ) plantbased" at bounding box center [534, 652] width 577 height 39
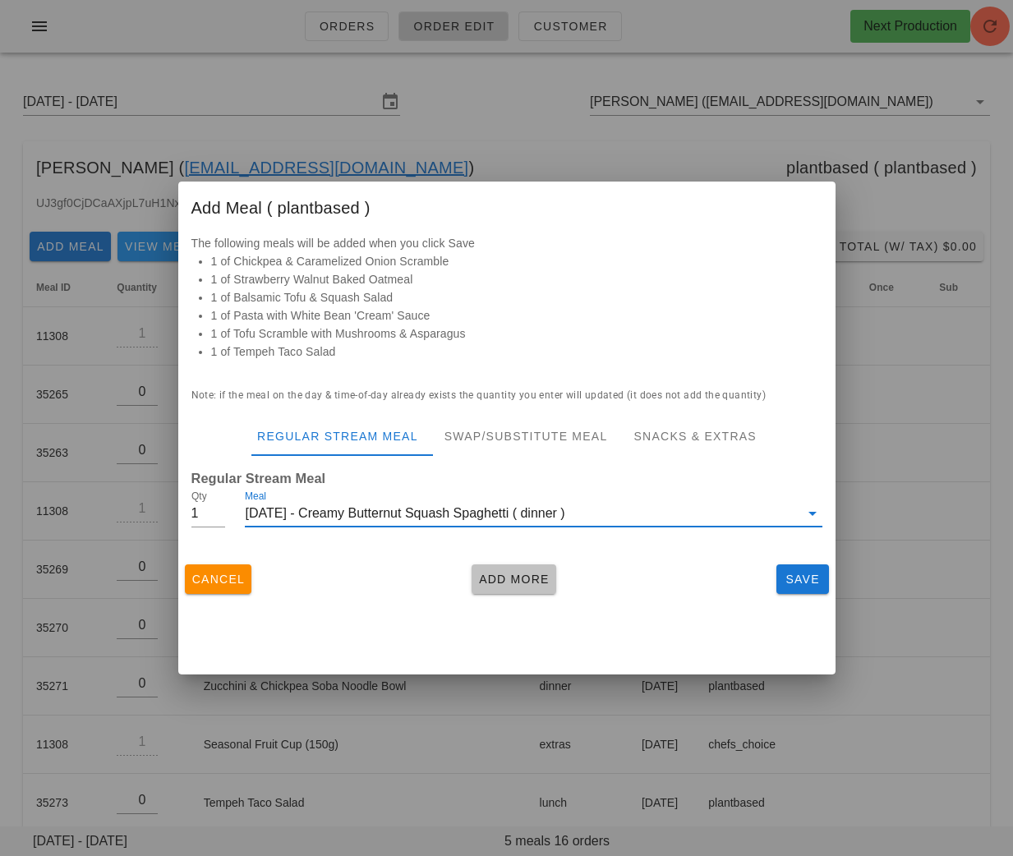
click at [506, 578] on span "Add More" at bounding box center [513, 579] width 71 height 13
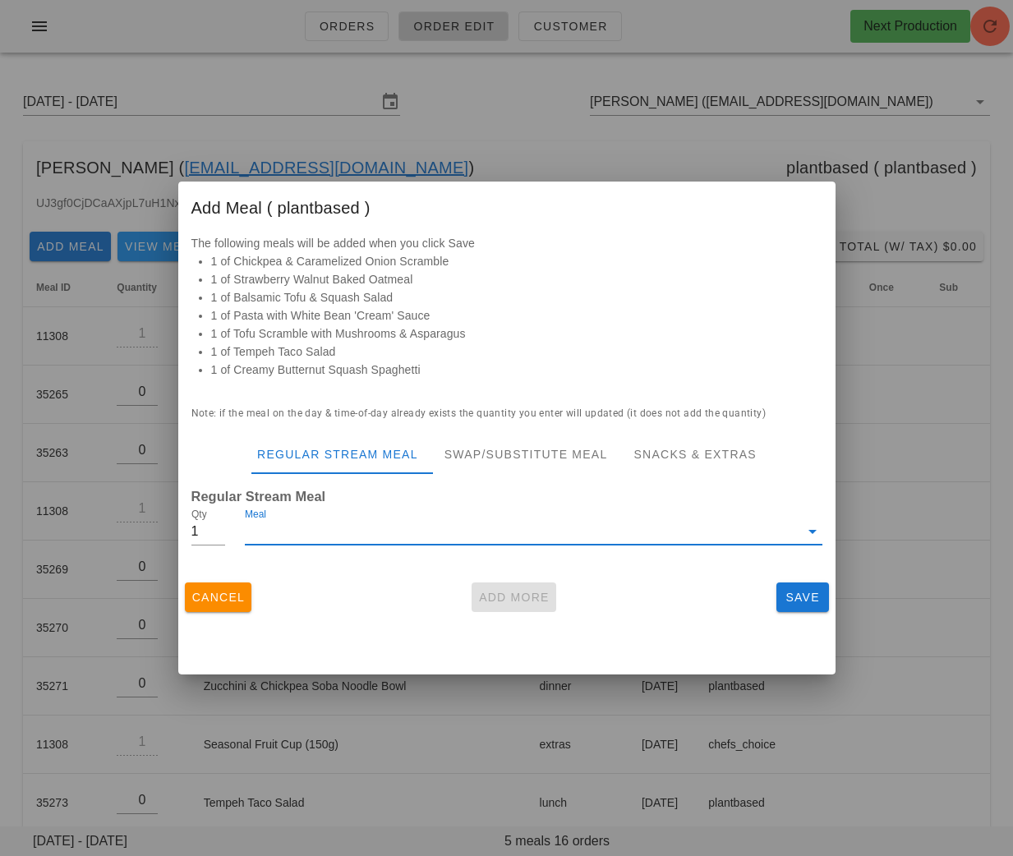
click at [395, 531] on input "Meal" at bounding box center [522, 531] width 554 height 26
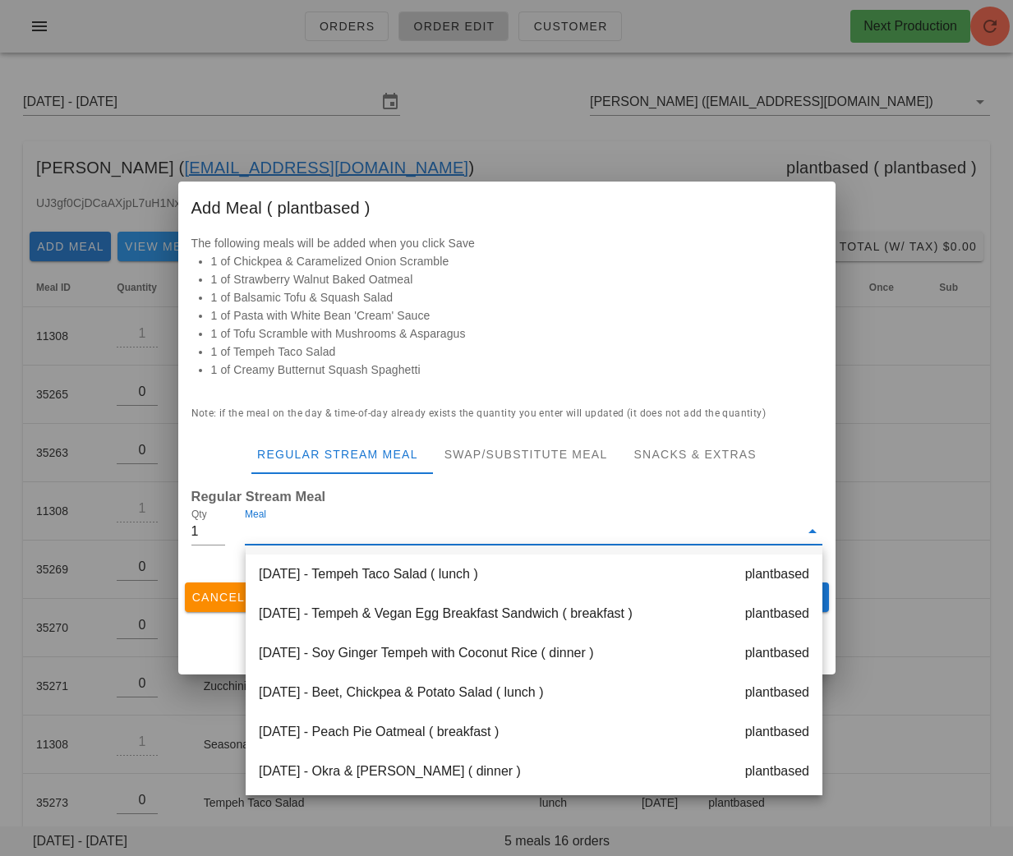
scroll to position [451, 0]
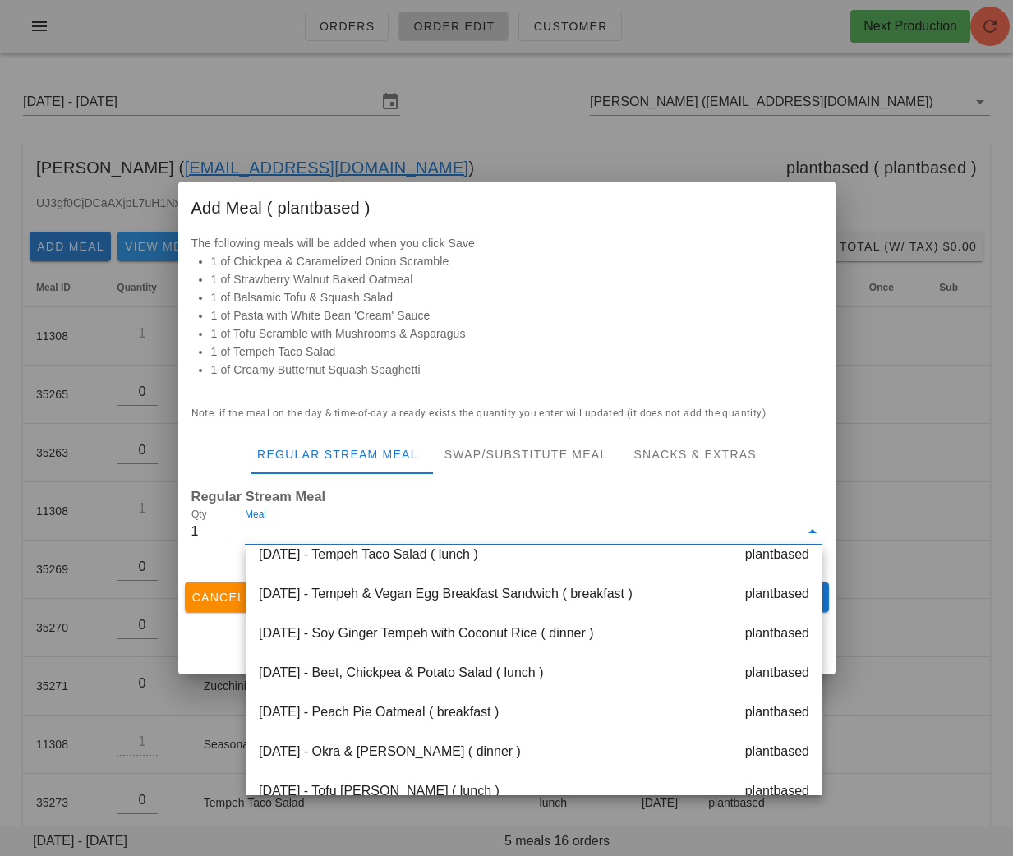
click at [461, 673] on div "Friday Aug 29 - Beet, Chickpea & Potato Salad ( lunch ) plantbased" at bounding box center [534, 672] width 577 height 39
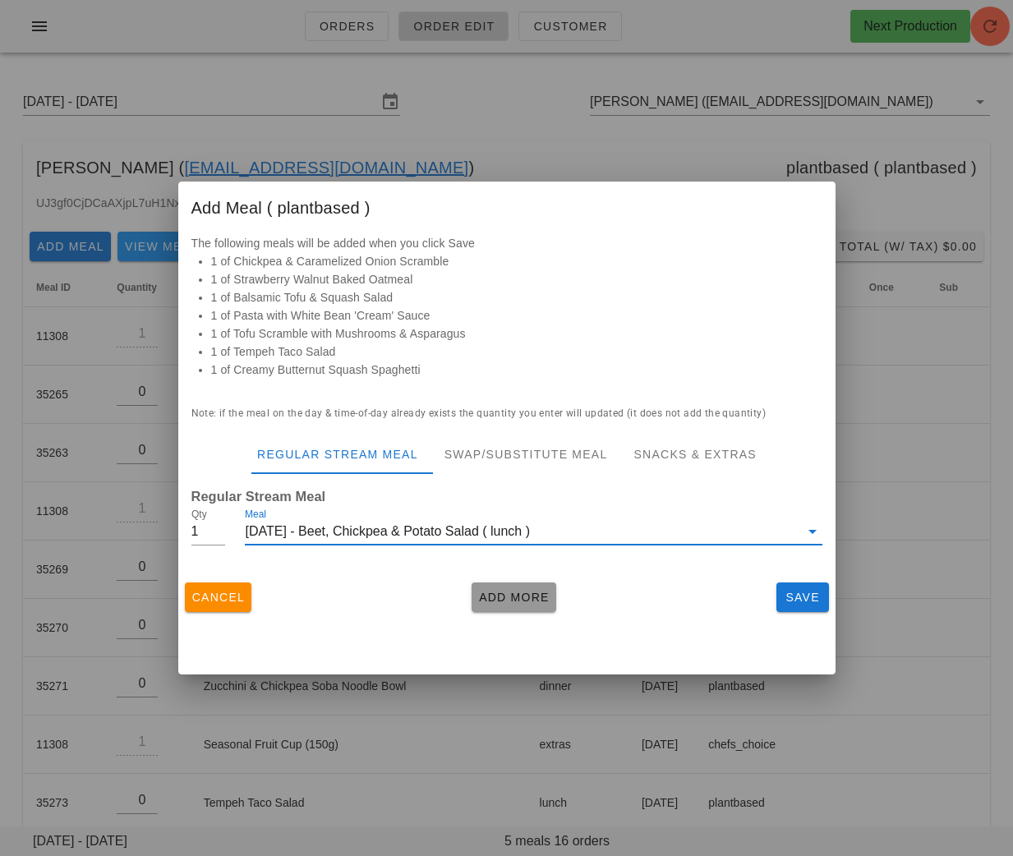
click at [520, 600] on span "Add More" at bounding box center [513, 597] width 71 height 13
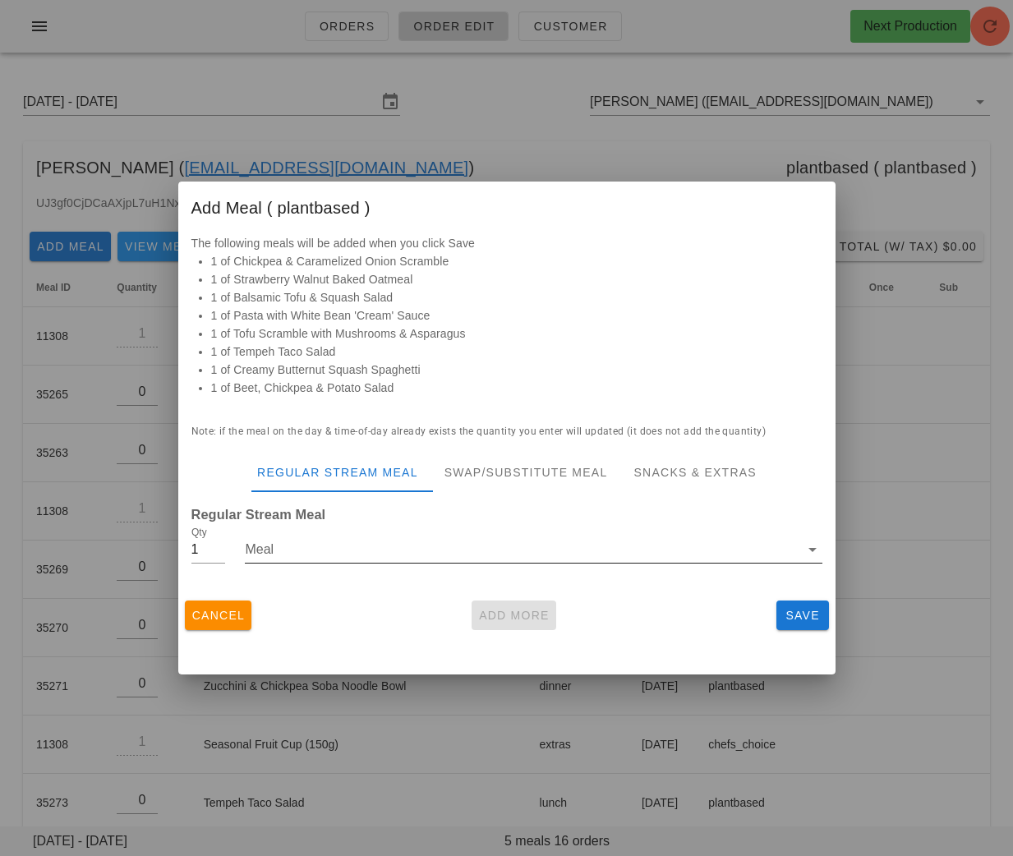
click at [346, 541] on input "Meal" at bounding box center [522, 549] width 554 height 26
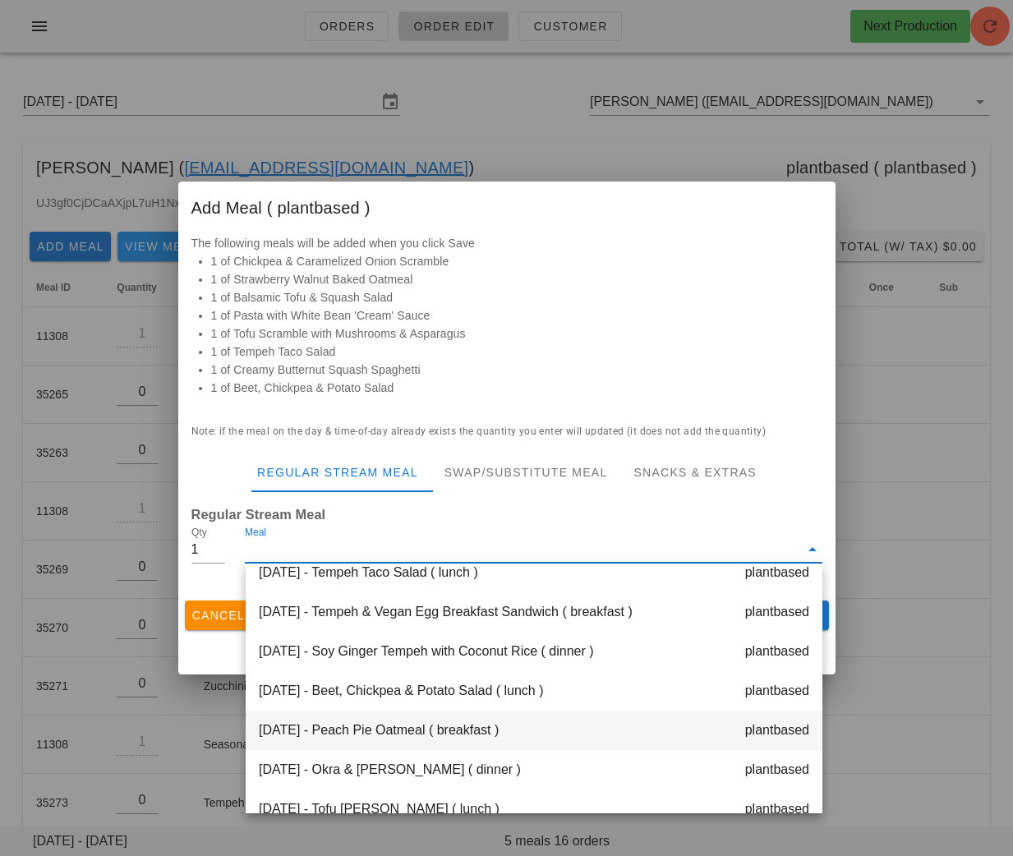
scroll to position [473, 0]
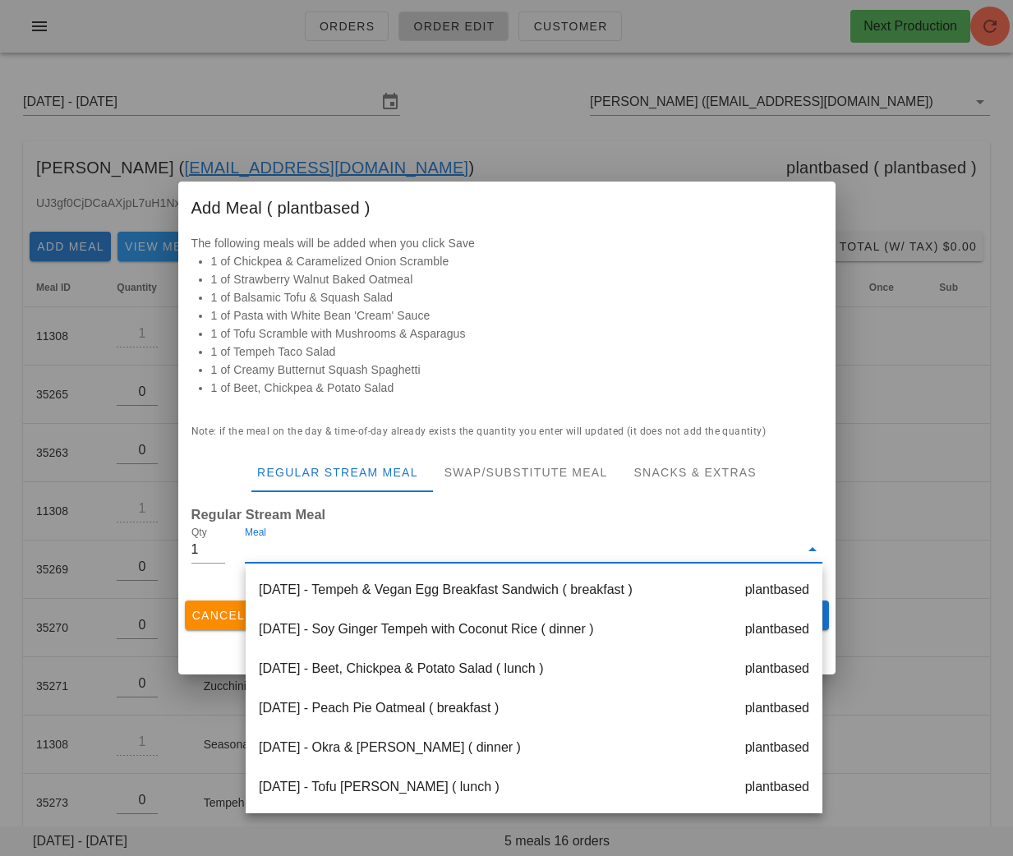
click at [448, 790] on div "Saturday Aug 30 - Tofu Fajita Quinoa Casserole ( lunch ) plantbased" at bounding box center [534, 786] width 577 height 39
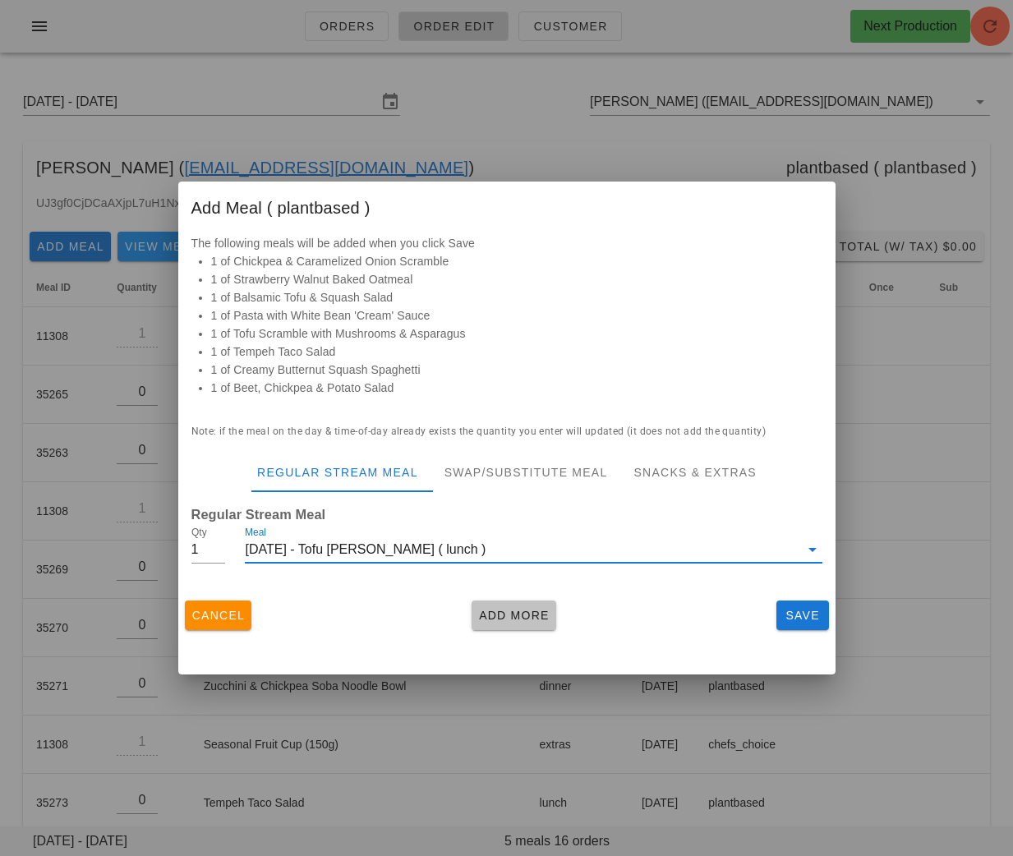
click at [495, 616] on span "Add More" at bounding box center [513, 615] width 71 height 13
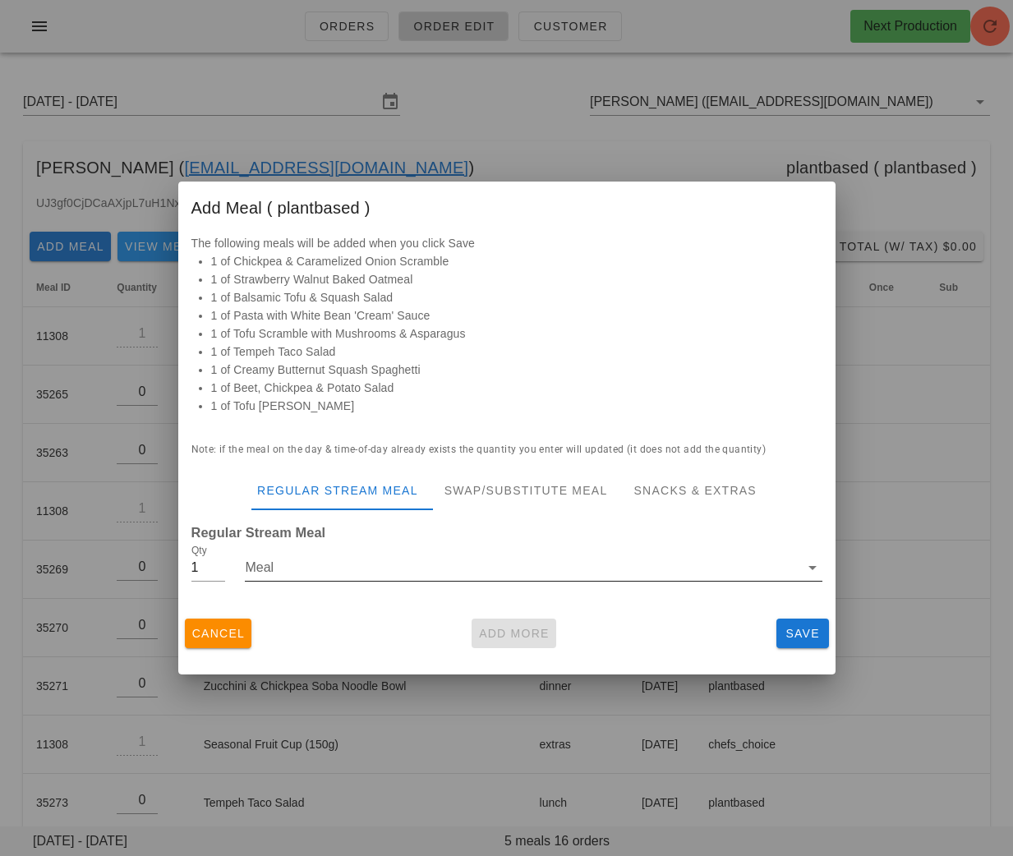
click at [403, 570] on input "Meal" at bounding box center [522, 567] width 554 height 26
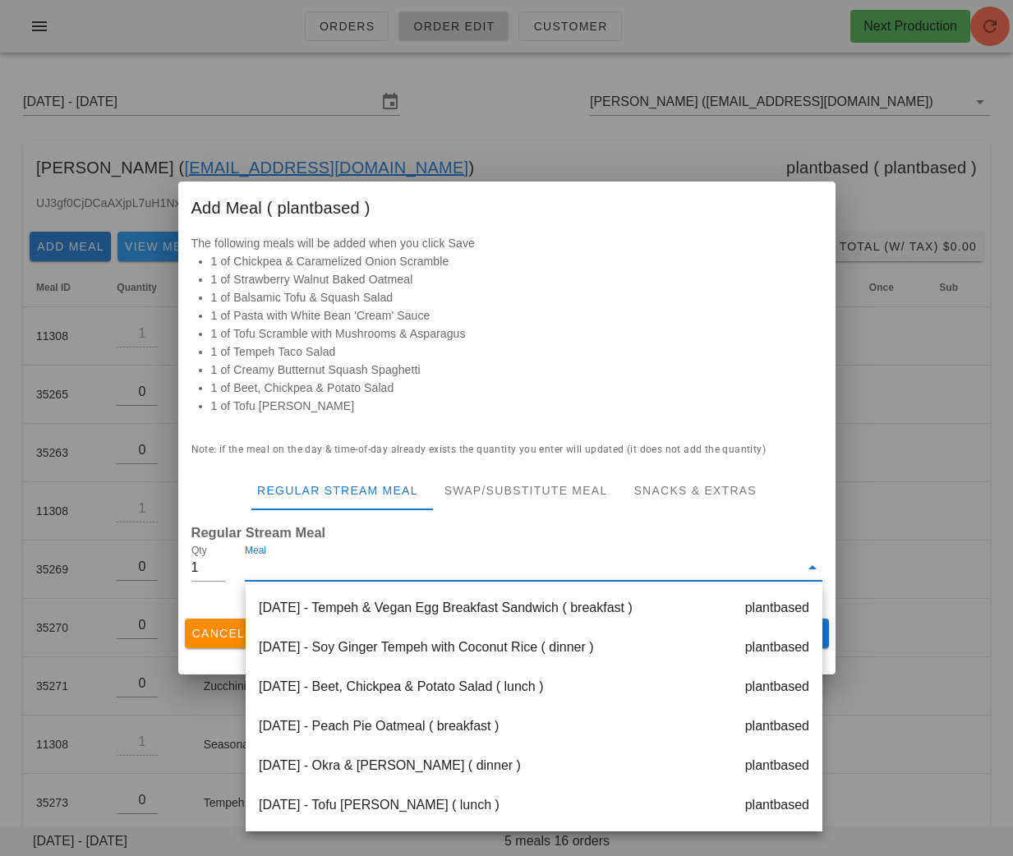
click at [444, 761] on div "Saturday Aug 30 - Okra & Lentil Masala ( dinner ) plantbased" at bounding box center [534, 765] width 577 height 39
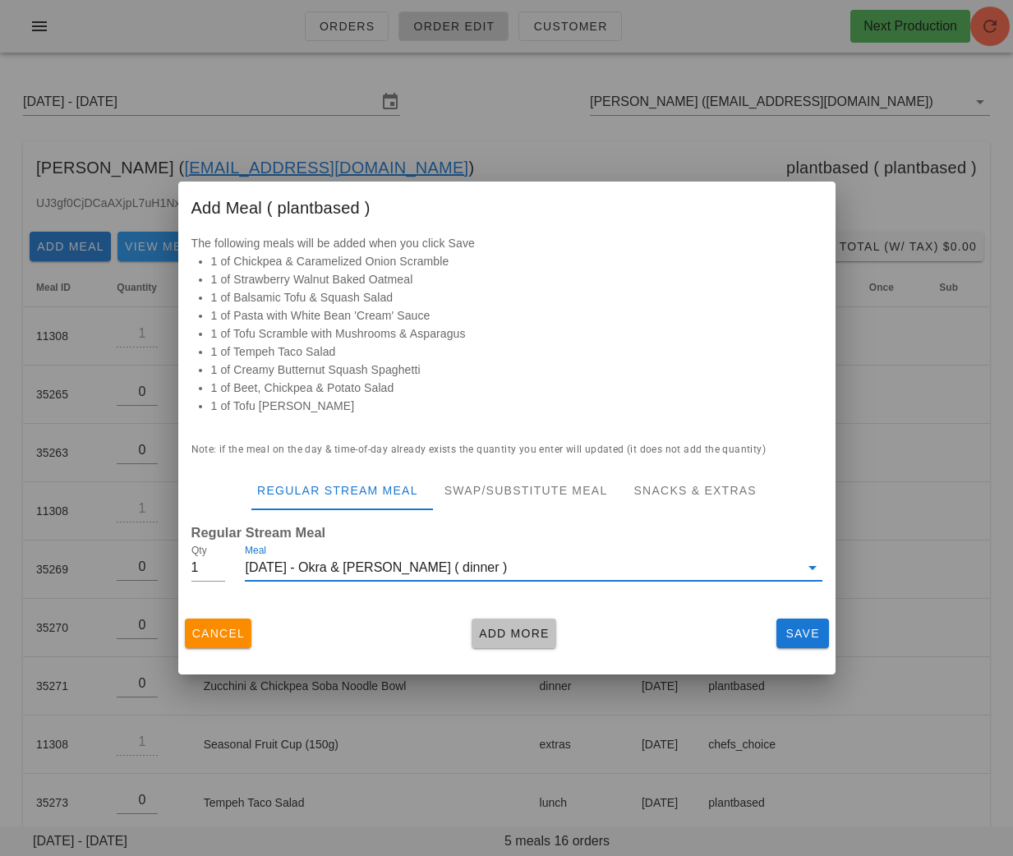
click at [518, 621] on button "Add More" at bounding box center [514, 634] width 85 height 30
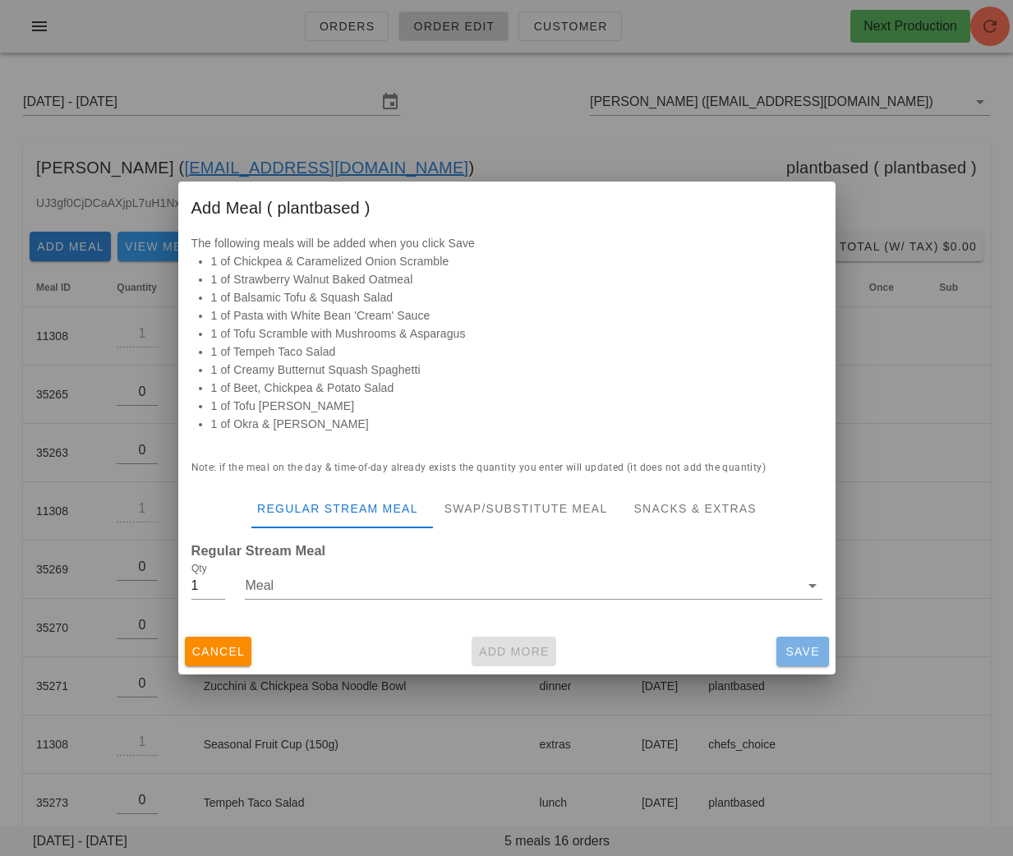
click at [802, 646] on span "Save" at bounding box center [802, 651] width 39 height 13
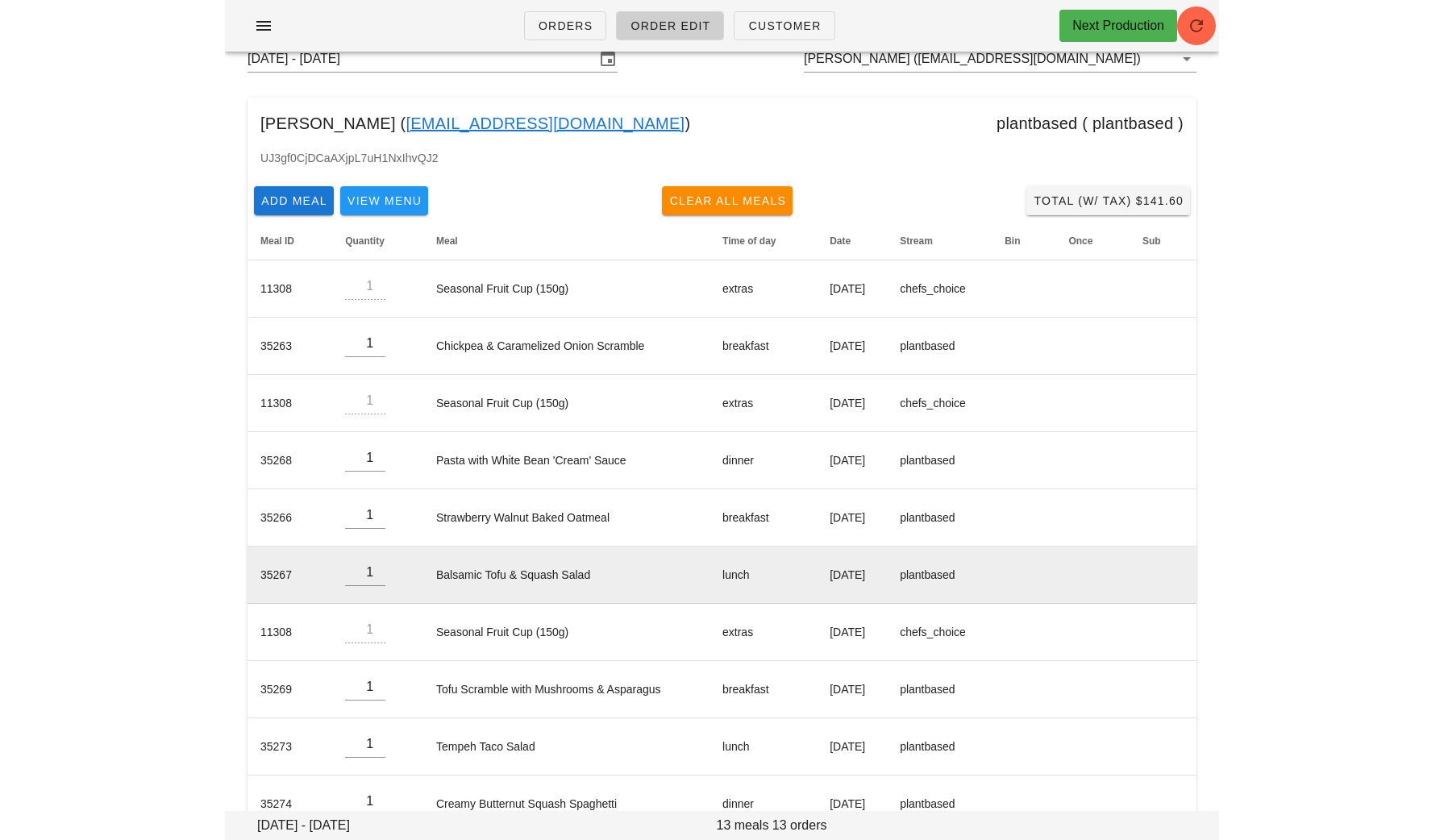
scroll to position [0, 0]
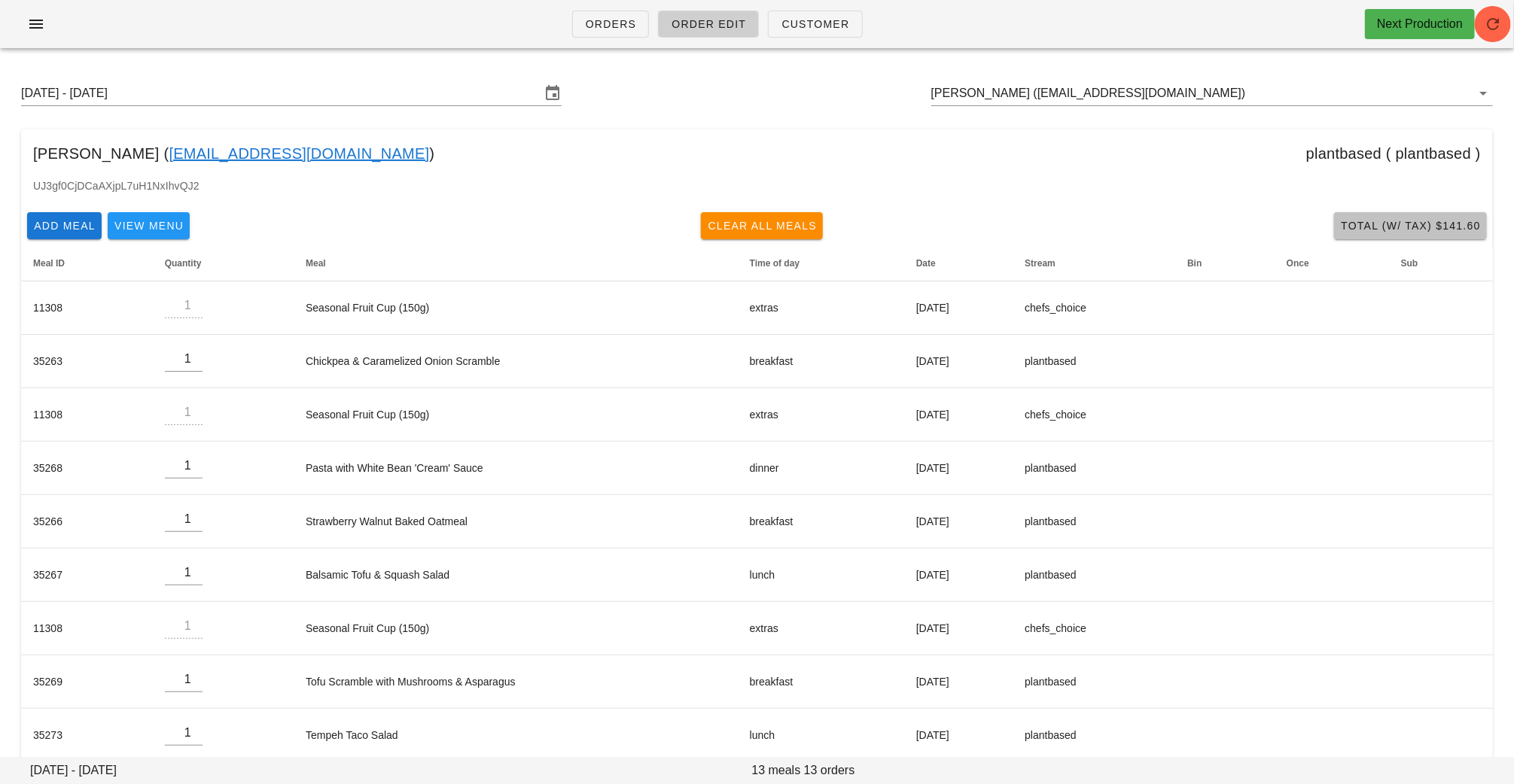
click at [1410, 225] on span "Total (w/ Tax) $141.60" at bounding box center [1410, 225] width 141 height 12
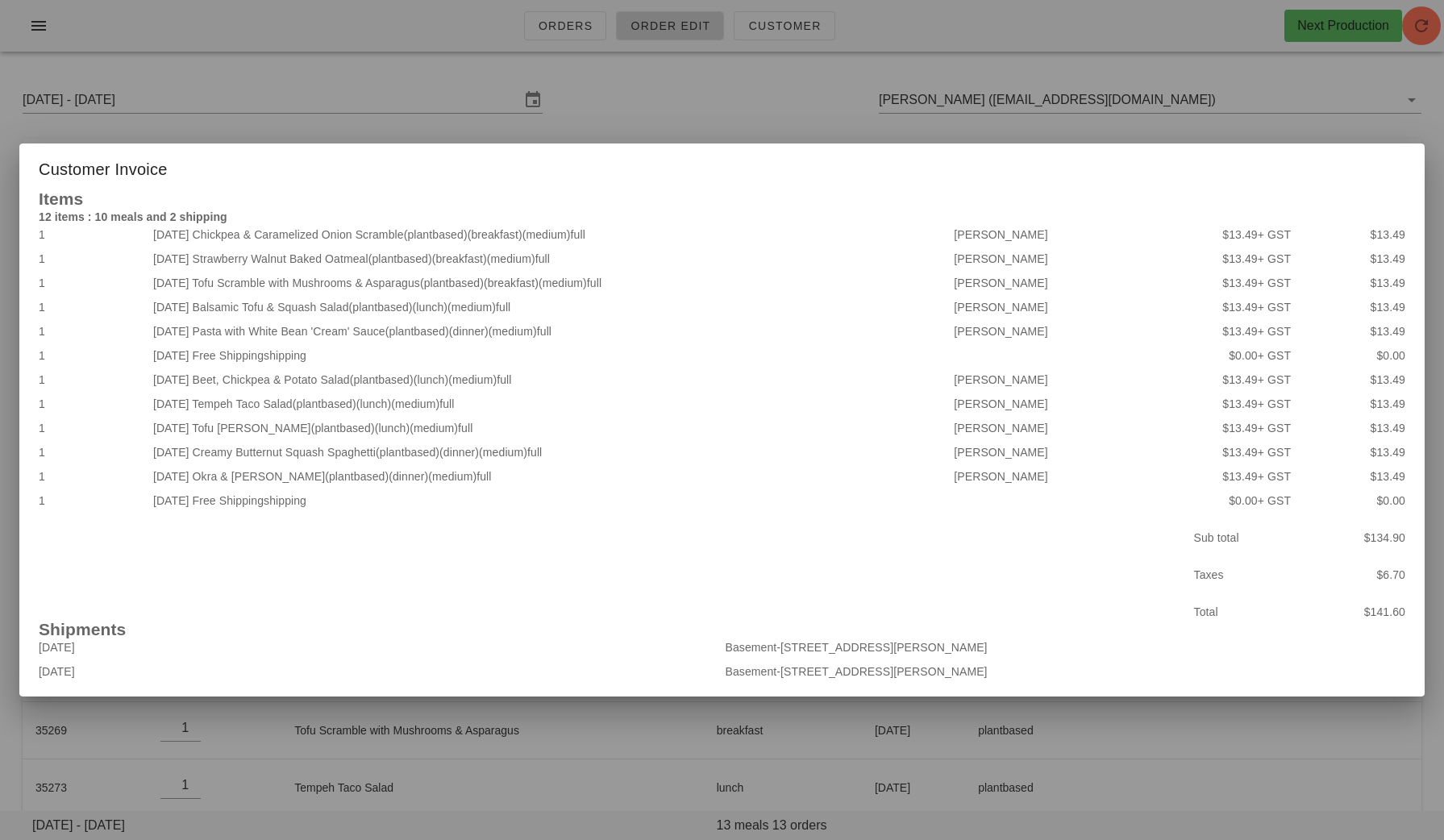
click at [717, 119] on div at bounding box center [722, 420] width 1444 height 840
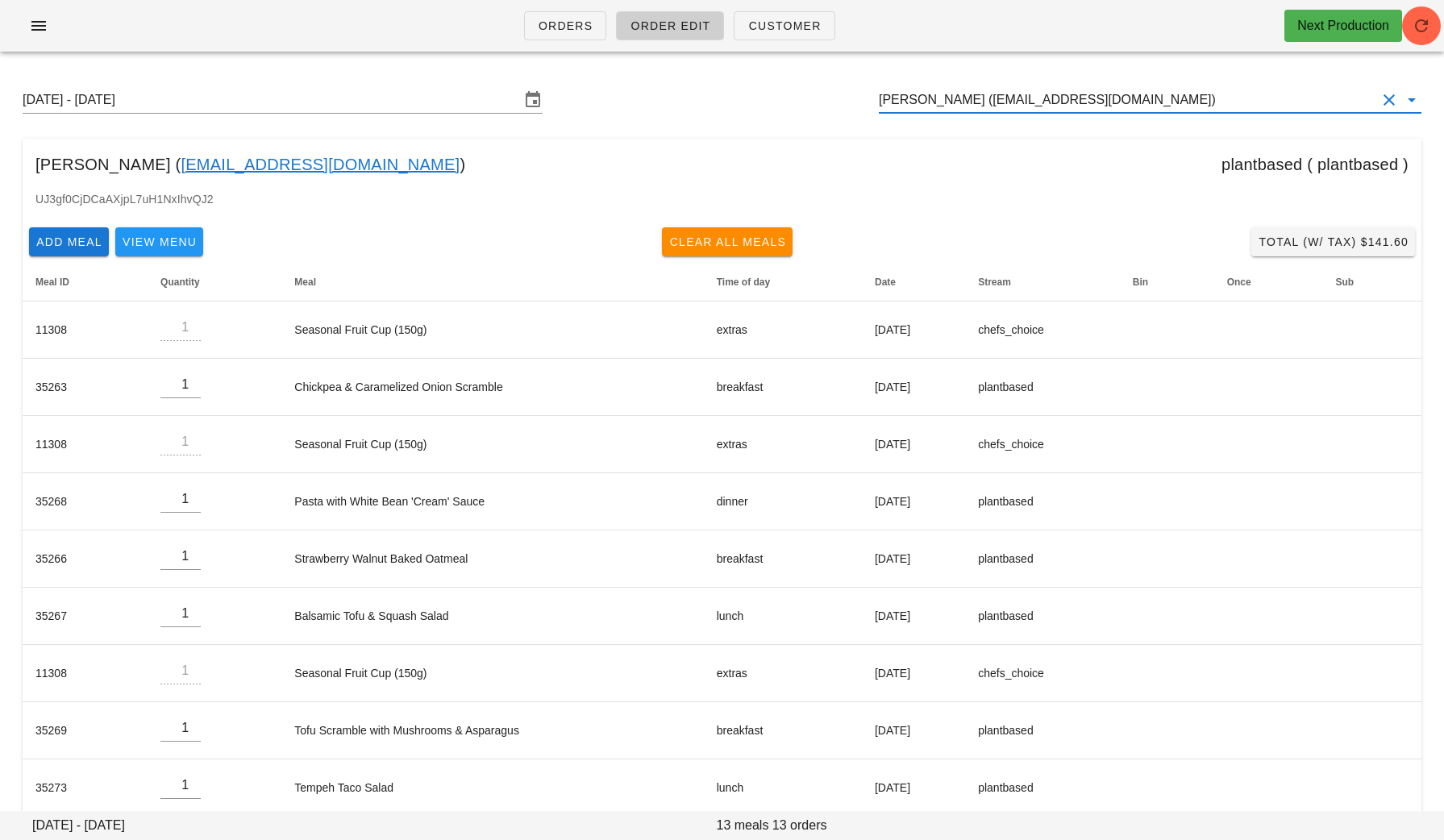
click at [1270, 87] on input "Rebecca Desmanche (beca.desmanche33@gmail.com)" at bounding box center [1127, 100] width 498 height 26
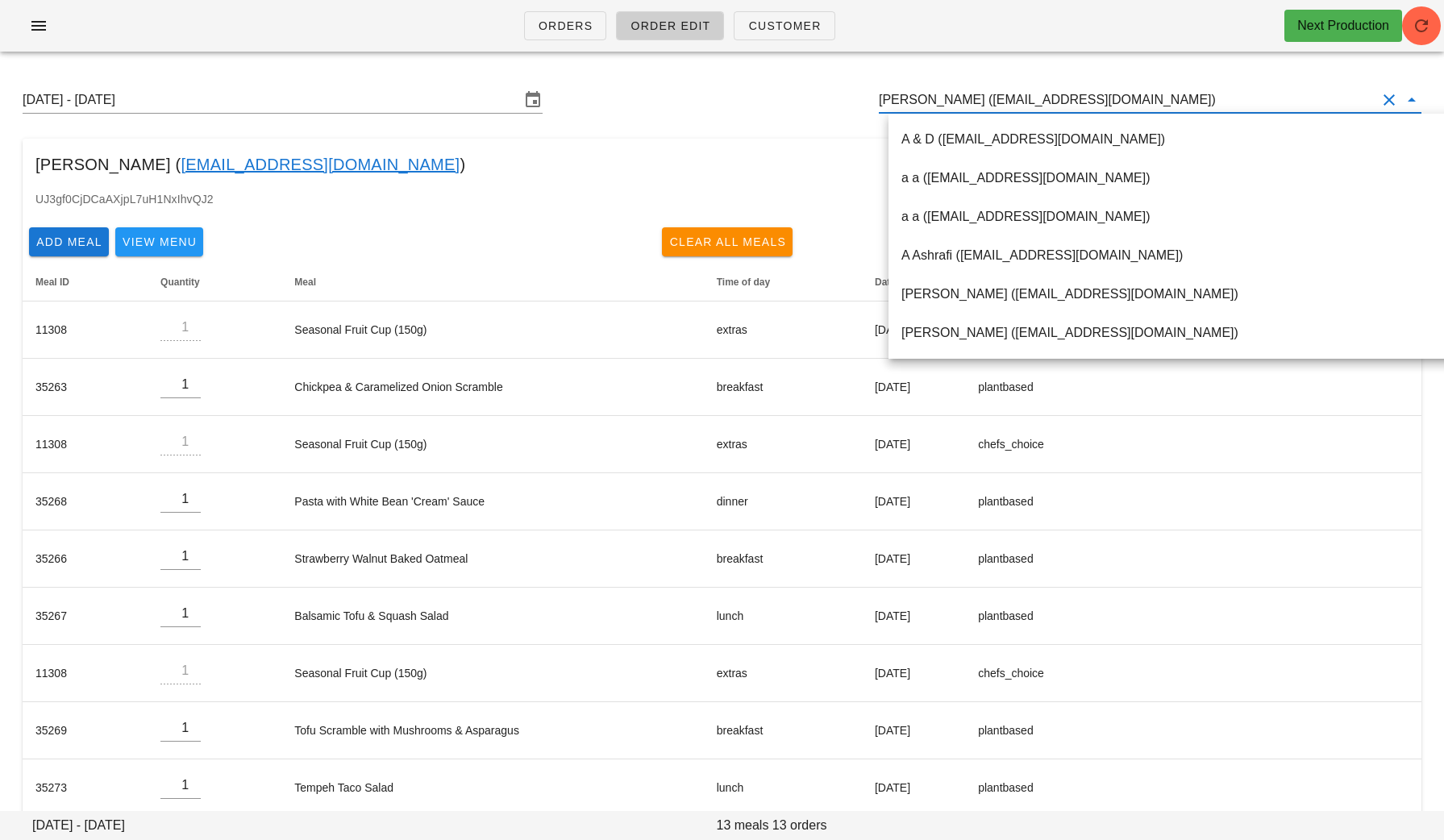
click at [1240, 97] on input "Rebecca Desmanche (beca.desmanche33@gmail.com)" at bounding box center [1127, 100] width 498 height 26
paste input "[PERSON_NAME][EMAIL_ADDRESS][DOMAIN_NAME]"
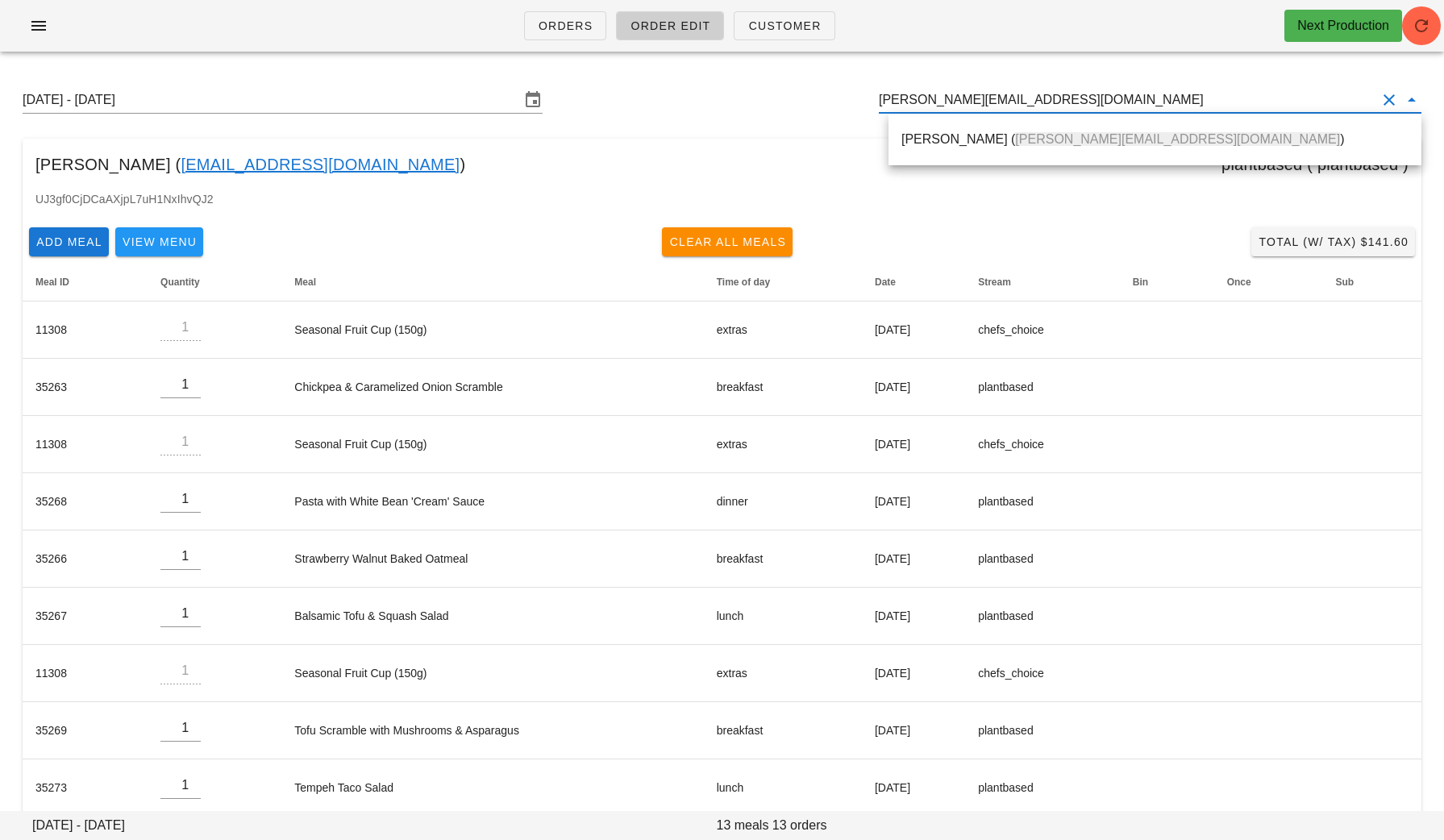
click at [948, 138] on div "Oliver Tennant ( megan_o@live.ca )" at bounding box center [1154, 139] width 508 height 16
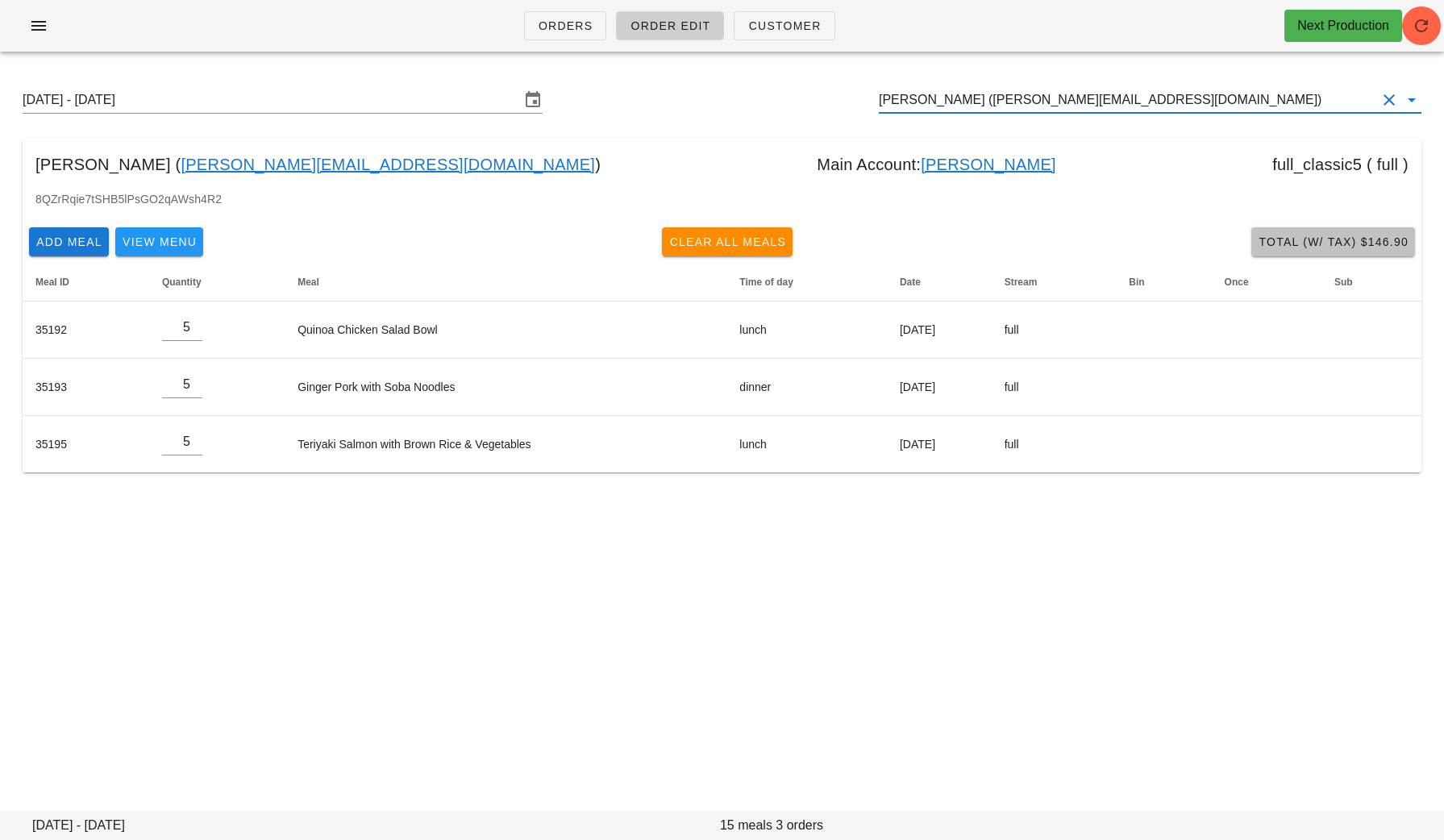
click at [1338, 236] on span "Total (w/ Tax) $146.90" at bounding box center [1333, 241] width 151 height 13
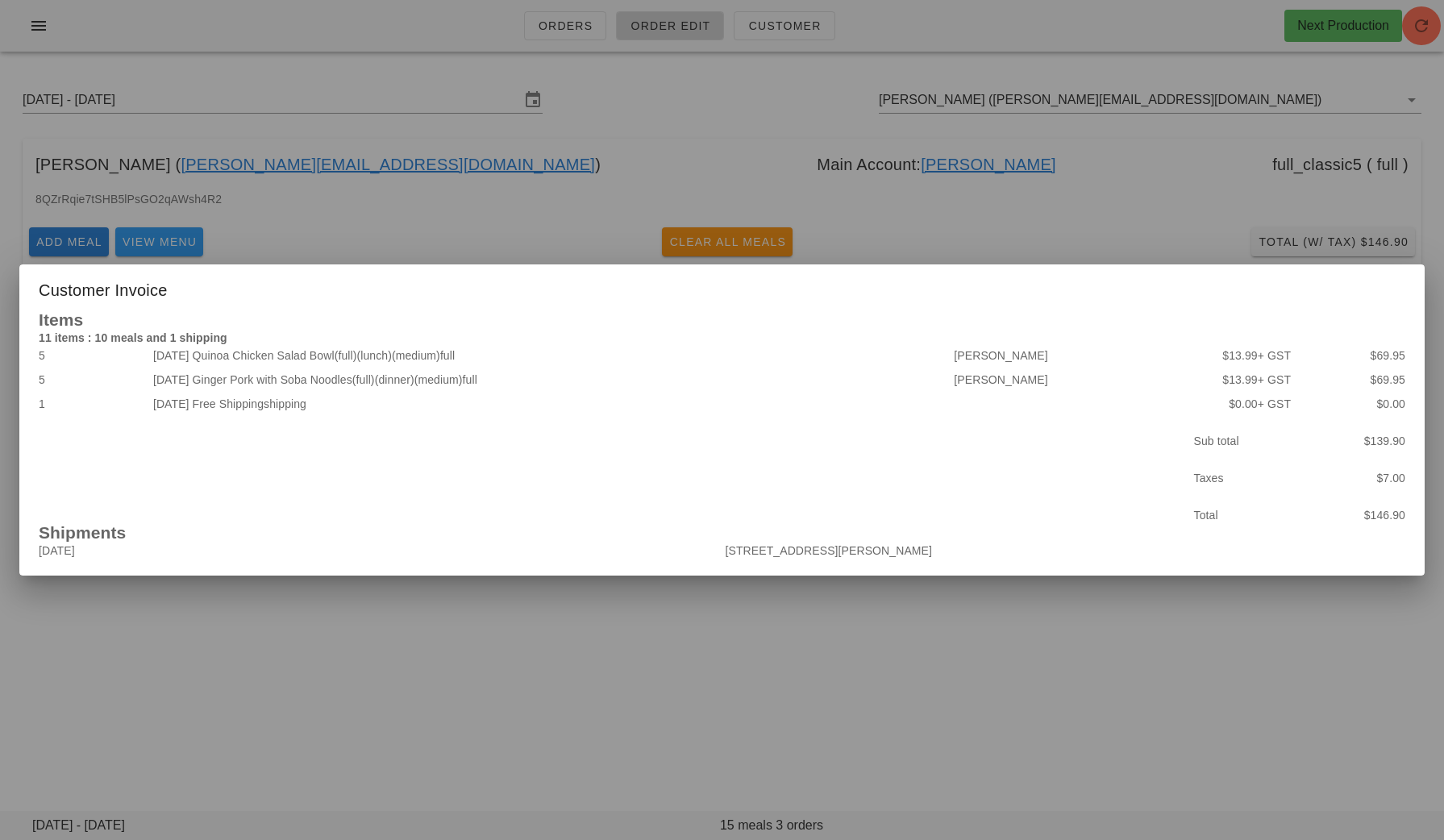
click at [991, 669] on div at bounding box center [722, 420] width 1444 height 840
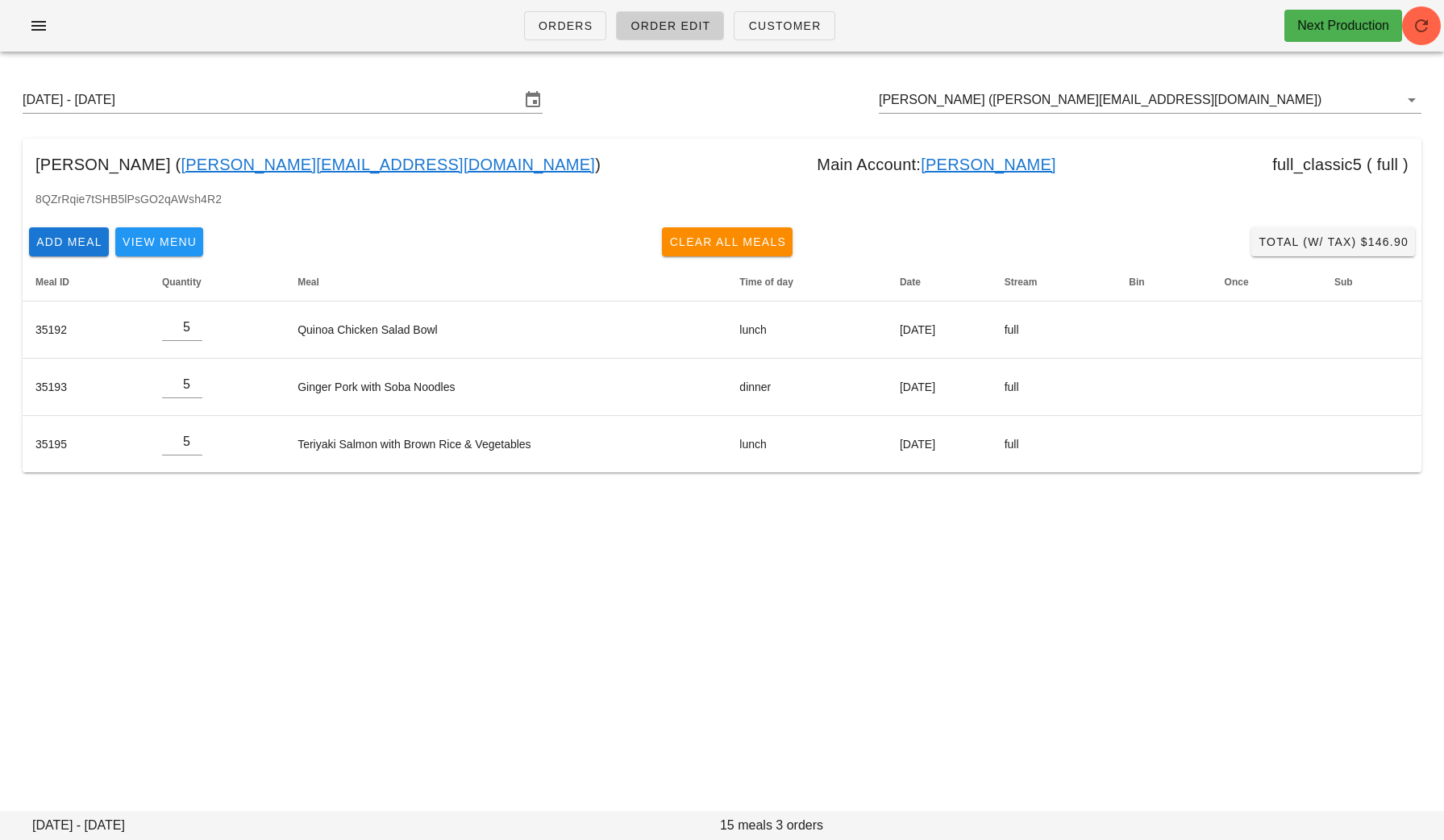
click at [921, 165] on link "[PERSON_NAME]" at bounding box center [989, 164] width 135 height 26
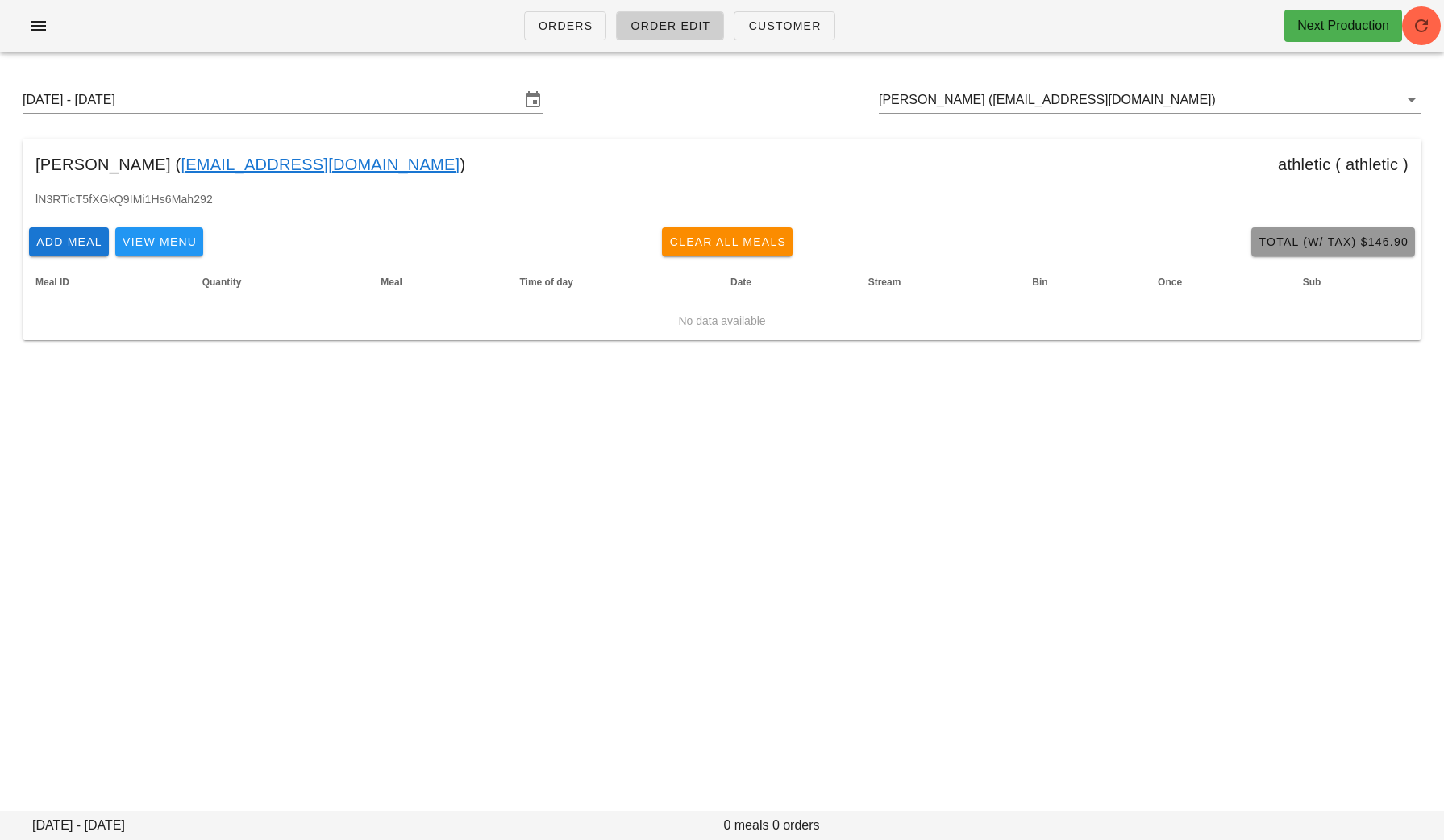
click at [1311, 236] on span "Total (w/ Tax) $146.90" at bounding box center [1333, 241] width 151 height 13
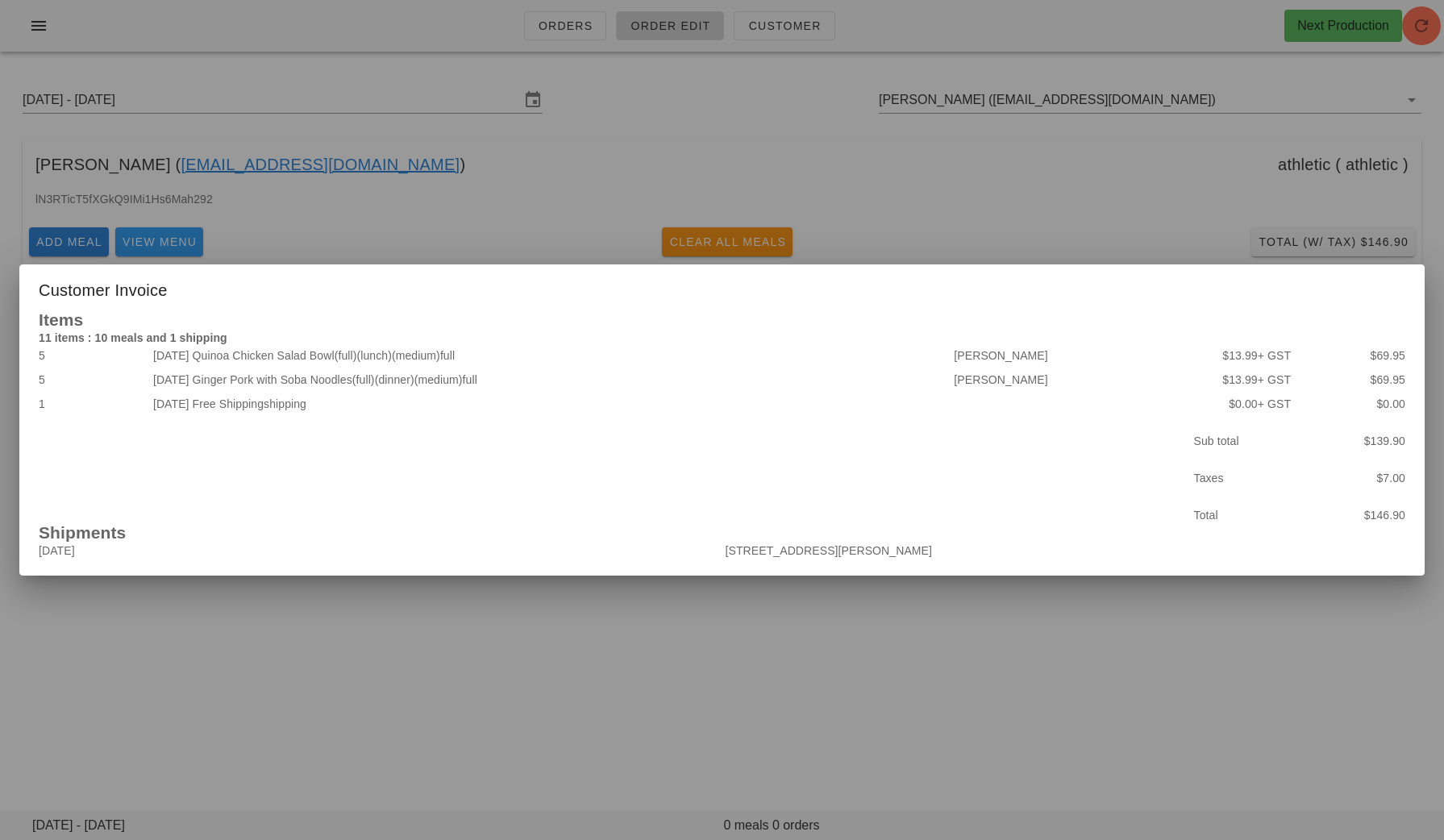
click at [983, 644] on div at bounding box center [722, 420] width 1444 height 840
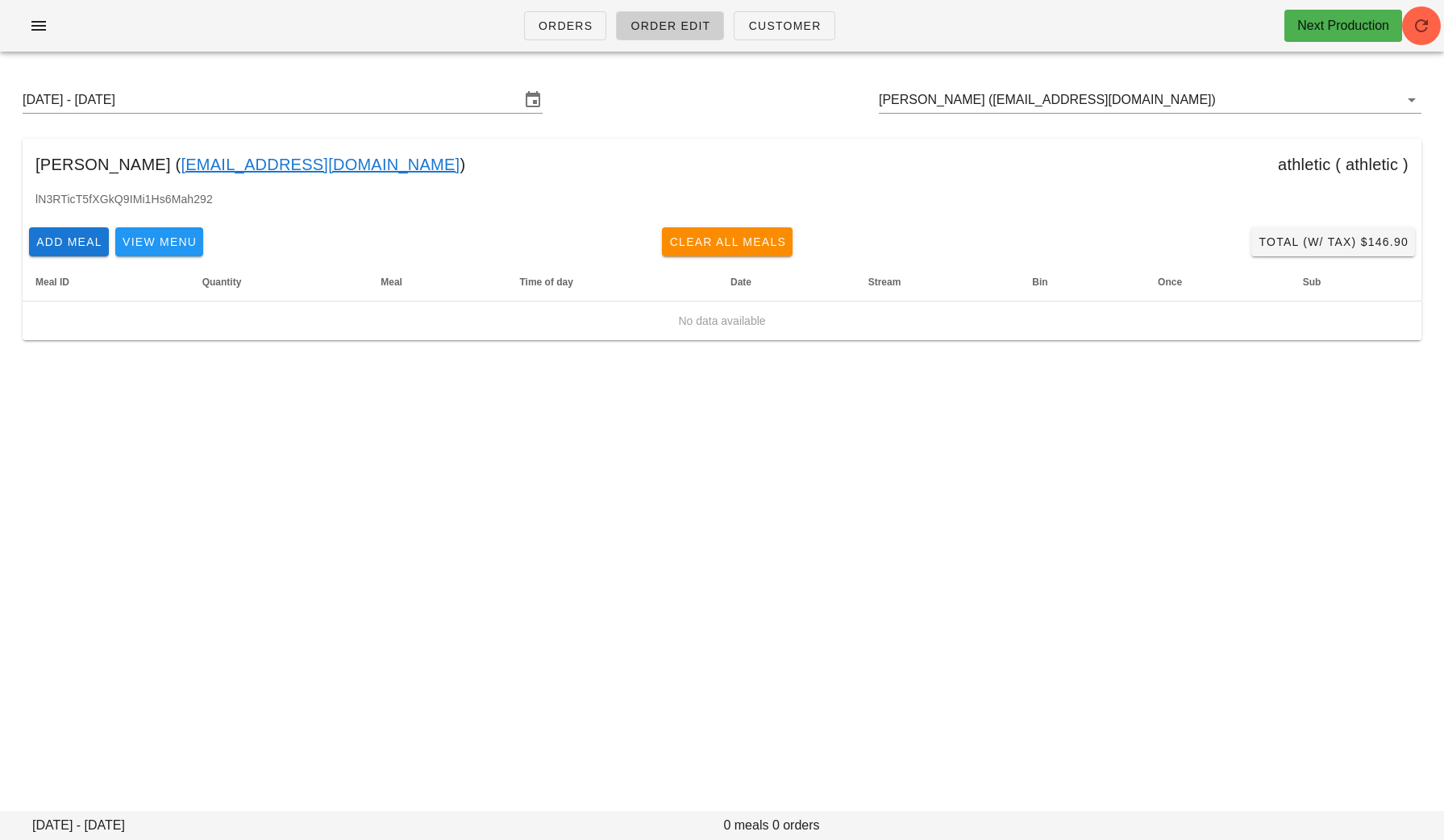
type input "[PERSON_NAME] ([PERSON_NAME][EMAIL_ADDRESS][DOMAIN_NAME])"
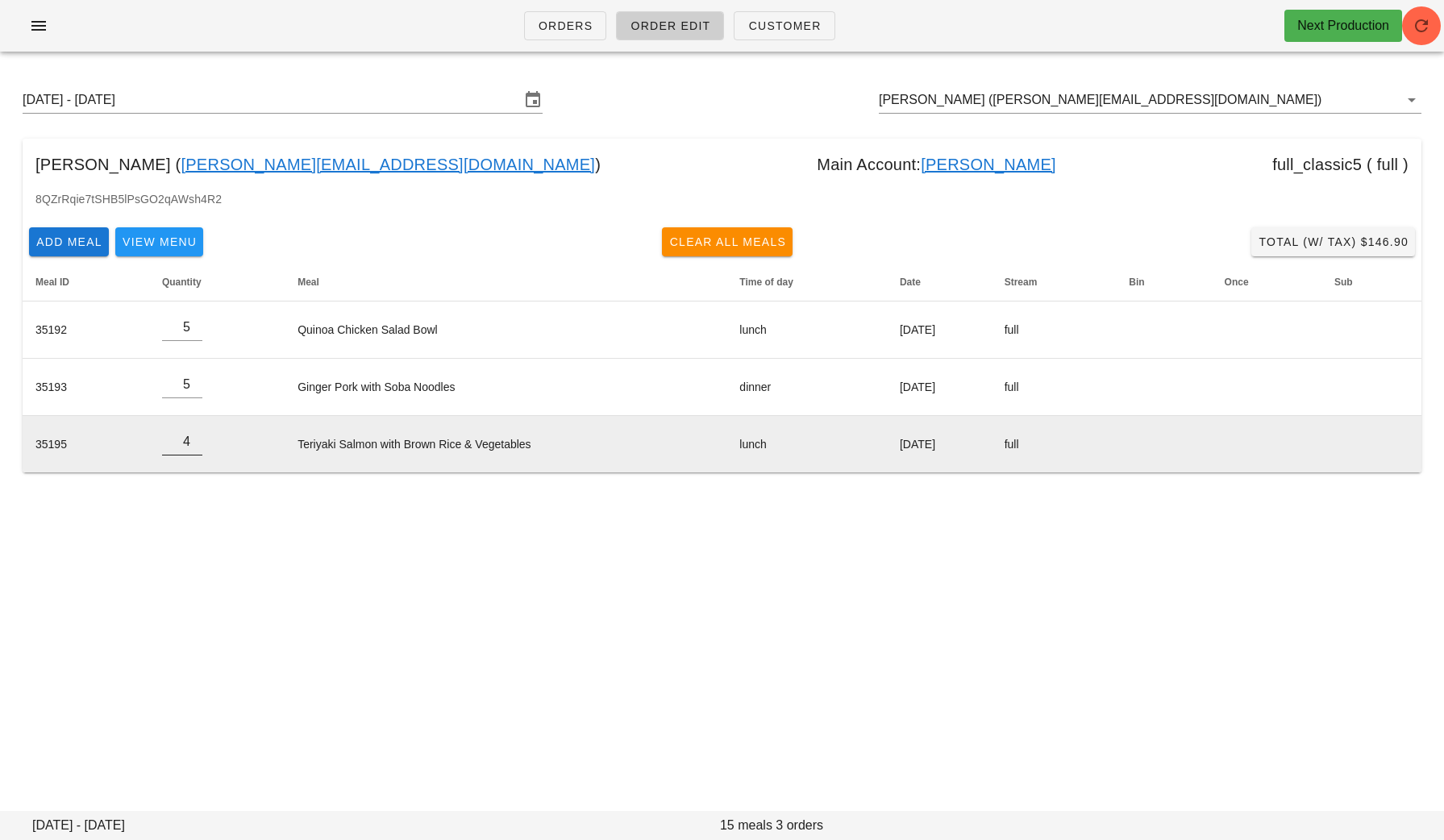
type input "4"
click at [192, 445] on input "4" at bounding box center [182, 442] width 40 height 26
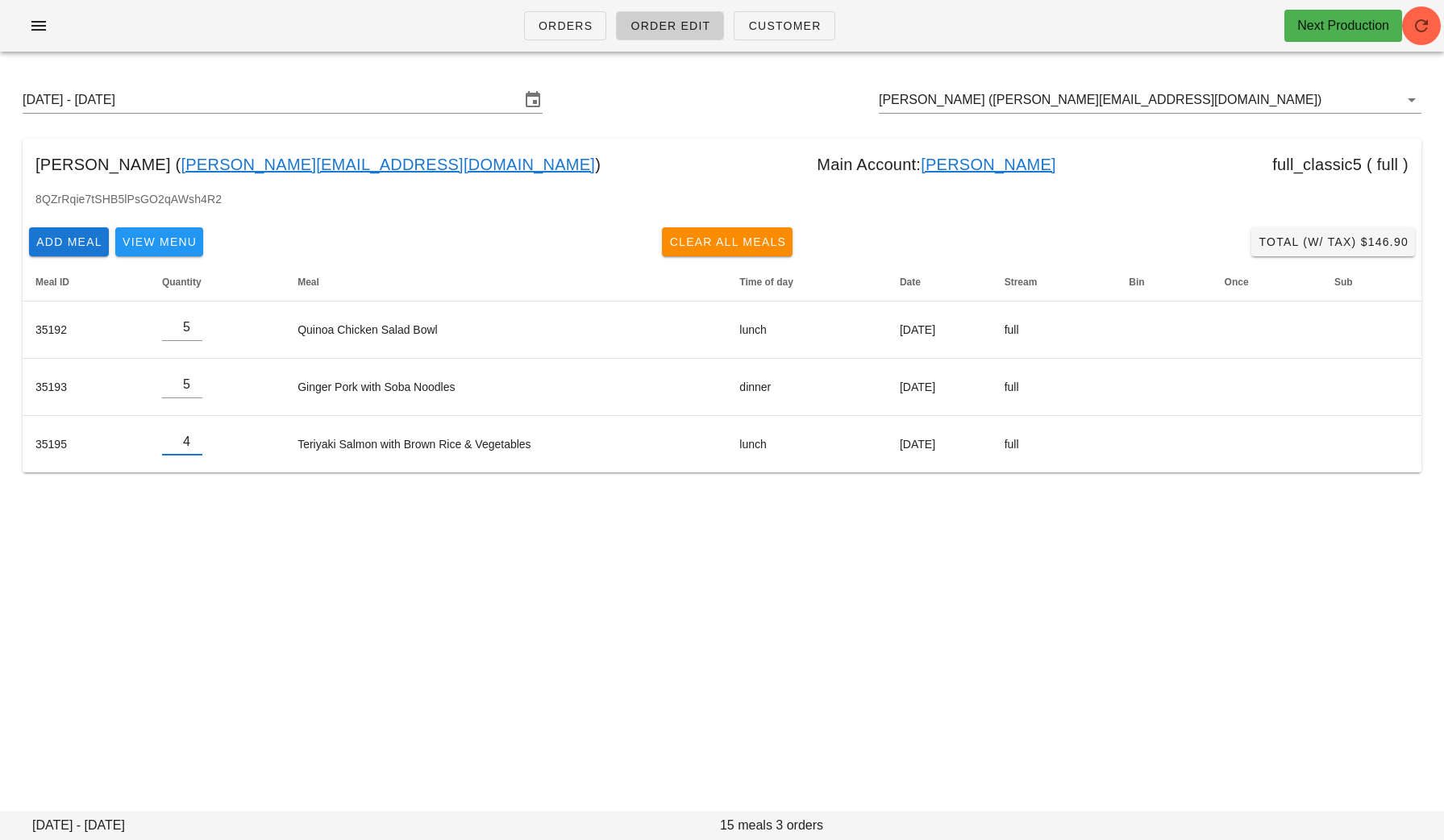
click at [354, 522] on div "Orders Order Edit Customer Next Production Sunday August 24 - Saturday August 3…" at bounding box center [722, 420] width 1444 height 840
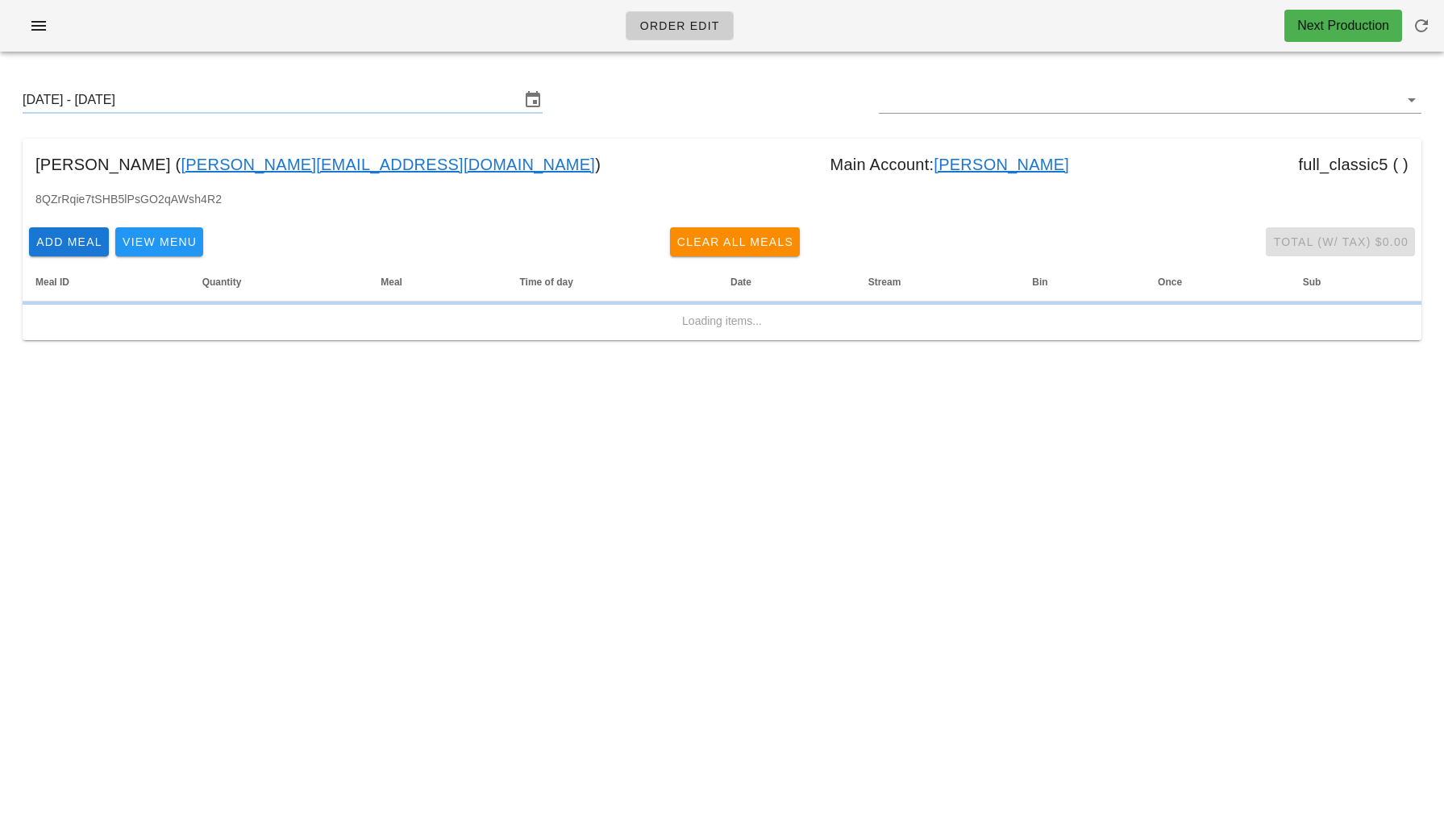
type input "[PERSON_NAME] ([PERSON_NAME][EMAIL_ADDRESS][DOMAIN_NAME])"
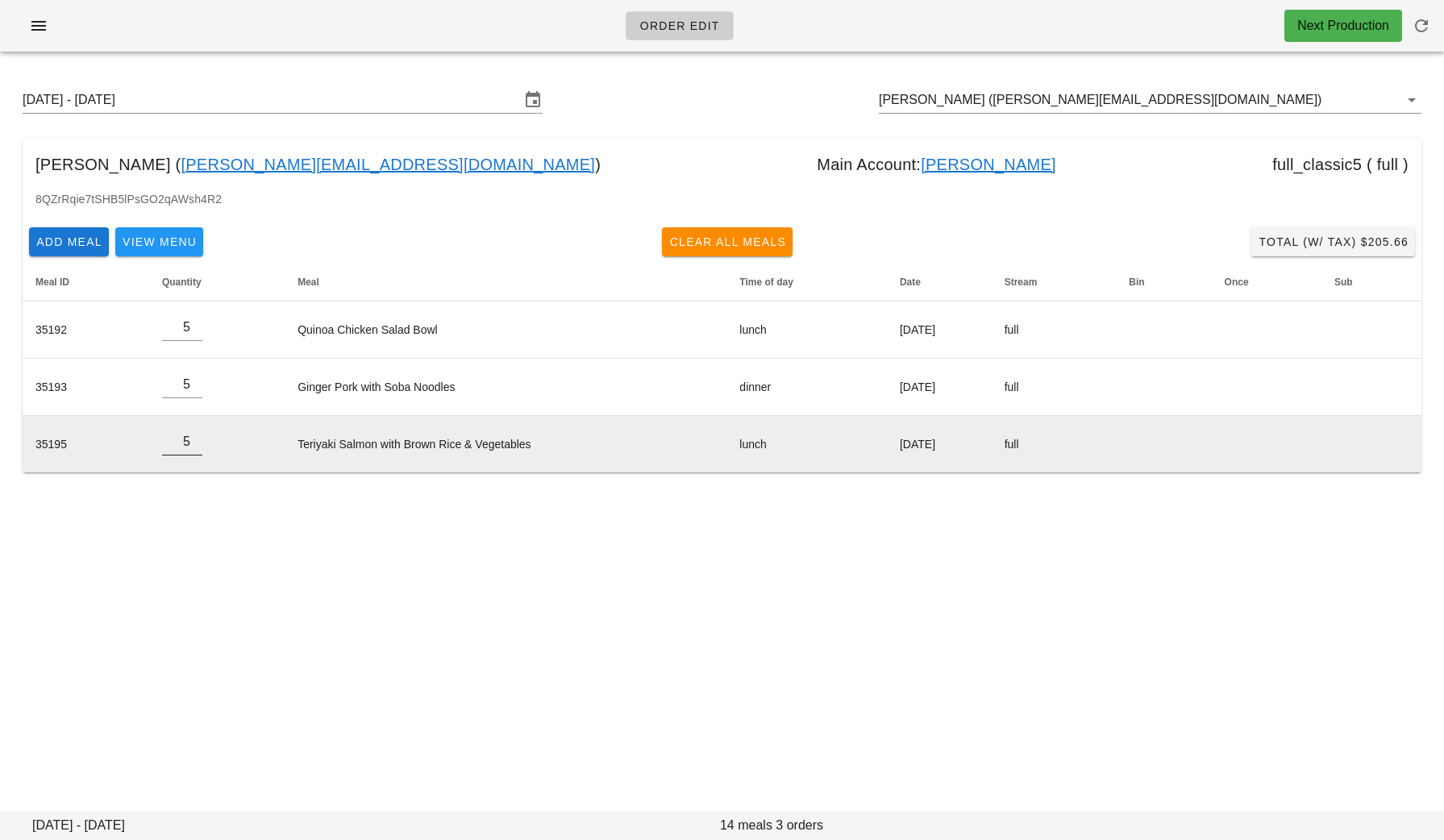
type input "5"
click at [193, 436] on input "5" at bounding box center [182, 442] width 40 height 26
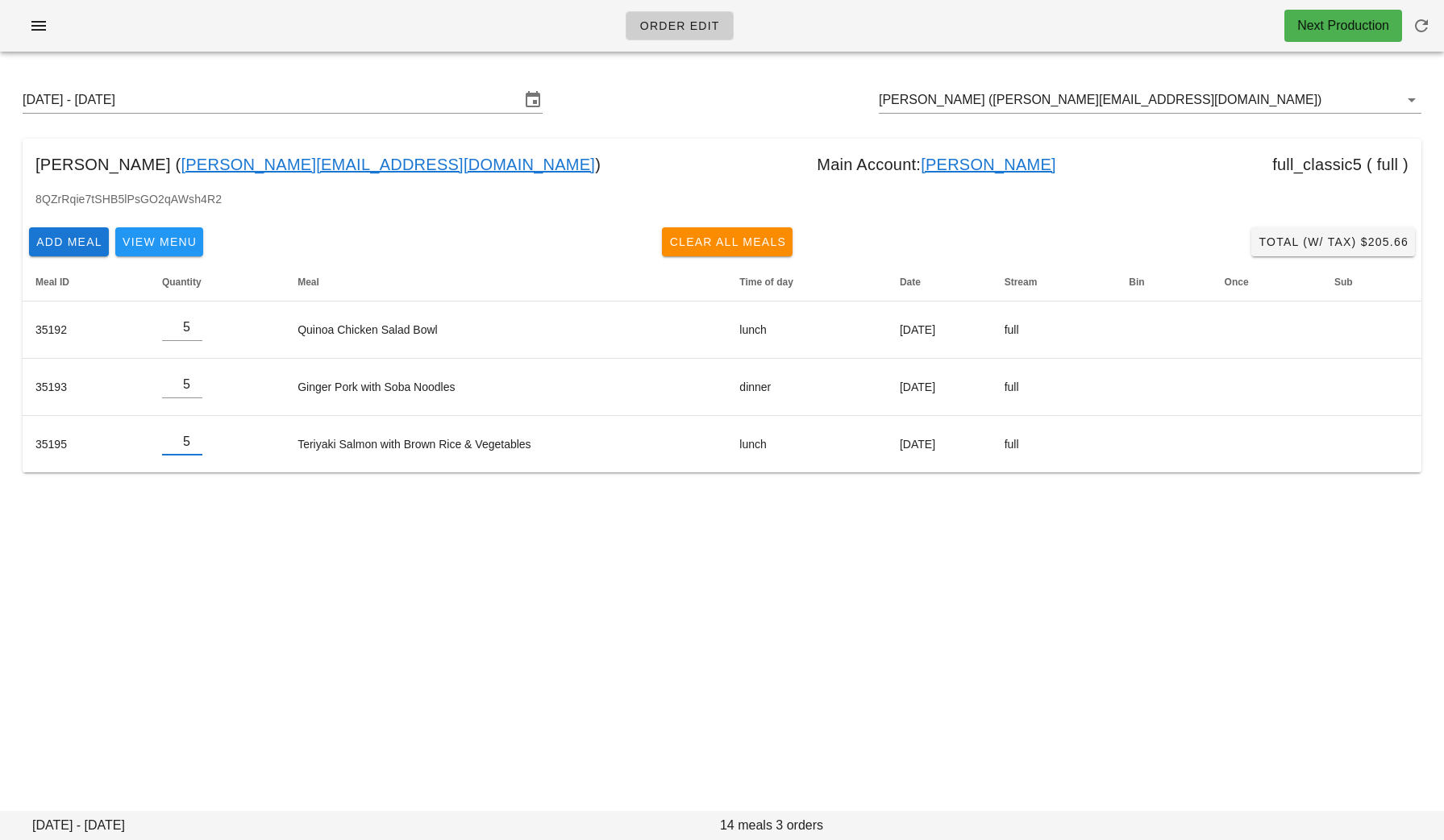
click at [365, 585] on div "Order Edit Next Production Sunday August 24 - Saturday August 30 Oliver Tennant…" at bounding box center [722, 420] width 1444 height 840
click at [1282, 233] on button "Total (w/ Tax) $204.60" at bounding box center [1333, 242] width 164 height 29
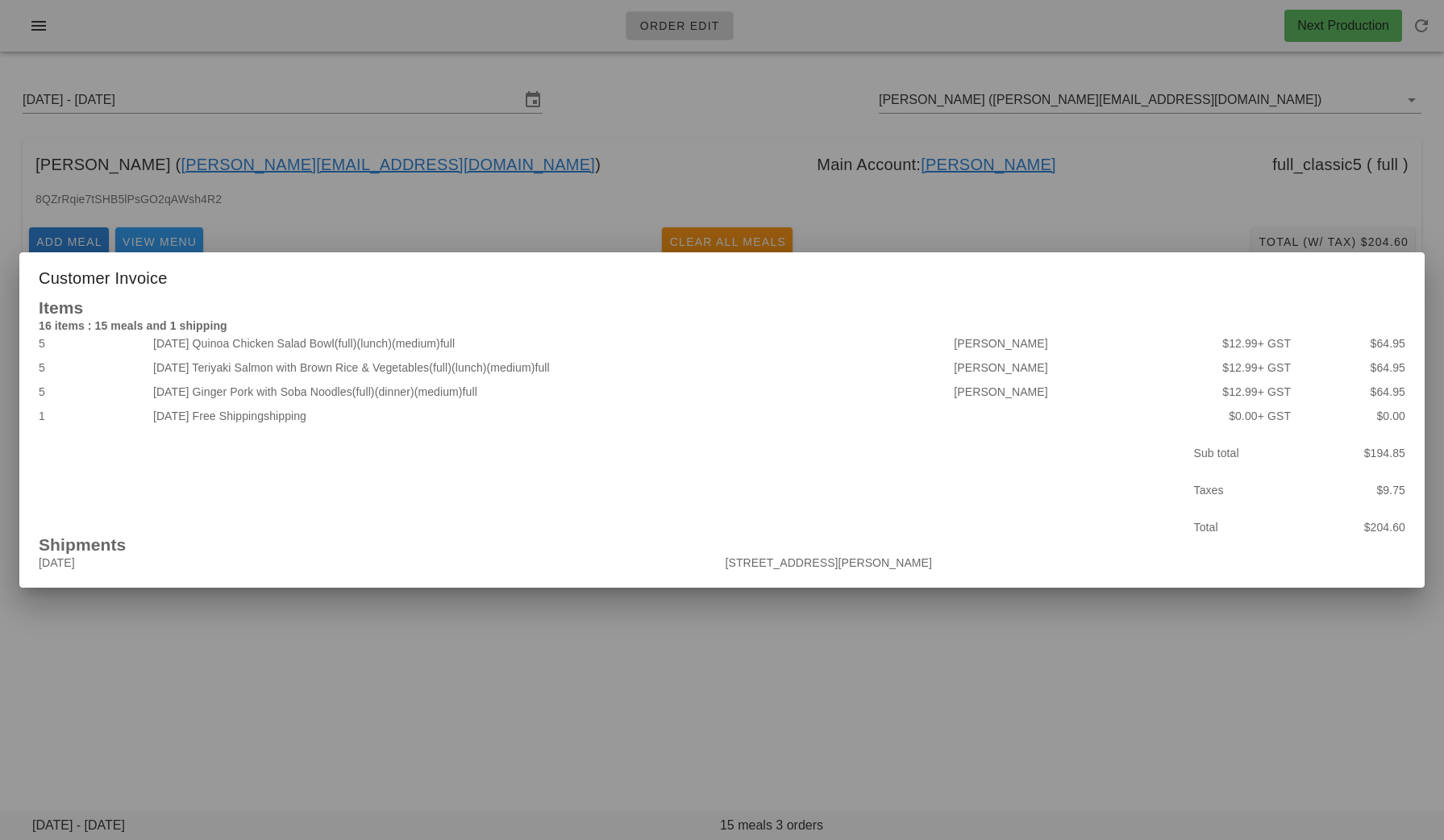
click at [769, 598] on div at bounding box center [722, 420] width 1444 height 840
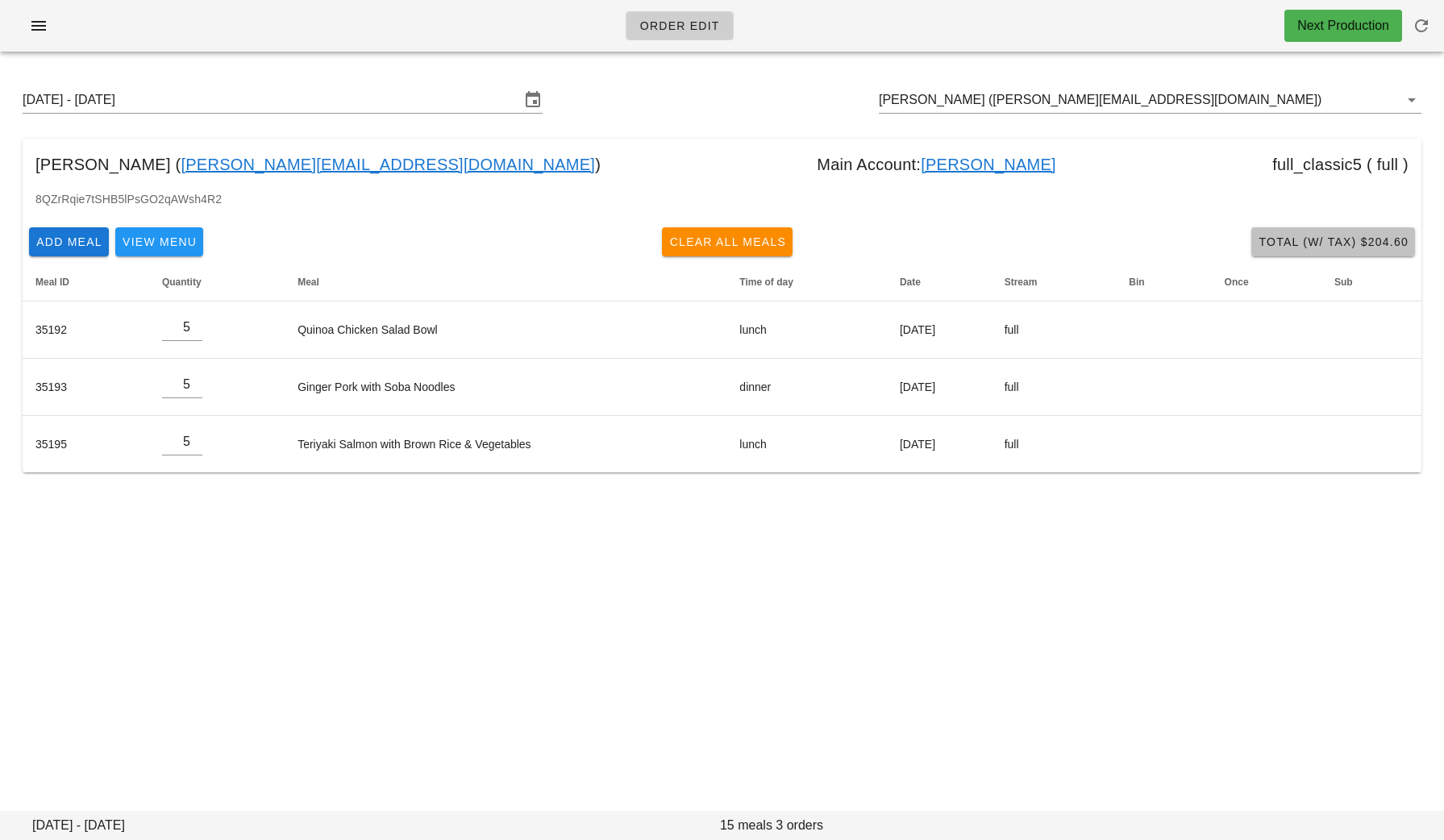
click at [1307, 252] on button "Total (w/ Tax) $204.60" at bounding box center [1333, 242] width 164 height 29
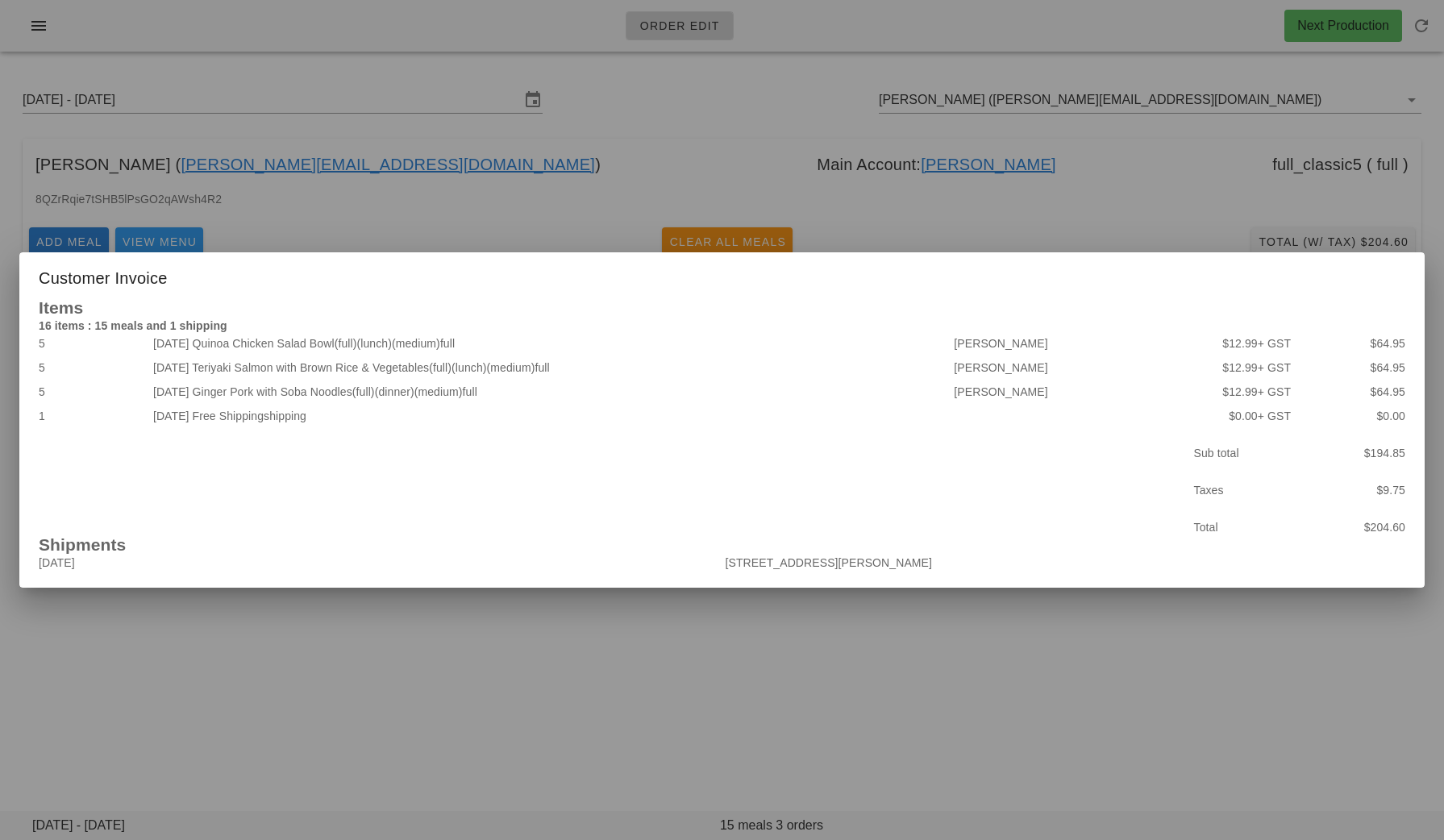
click at [594, 671] on div at bounding box center [722, 420] width 1444 height 840
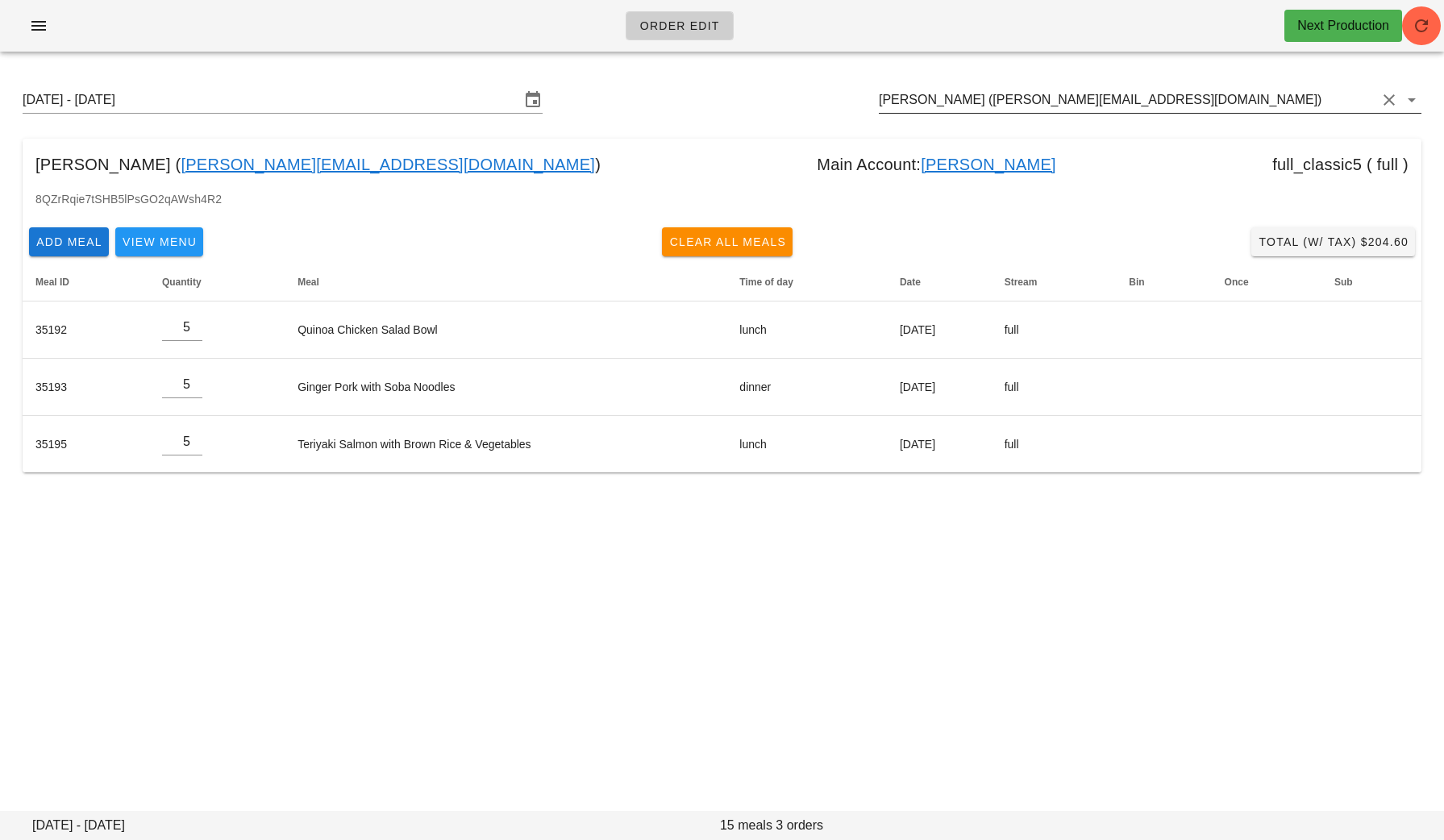
click at [1140, 102] on input "[PERSON_NAME] ([PERSON_NAME][EMAIL_ADDRESS][DOMAIN_NAME])" at bounding box center [1127, 100] width 498 height 26
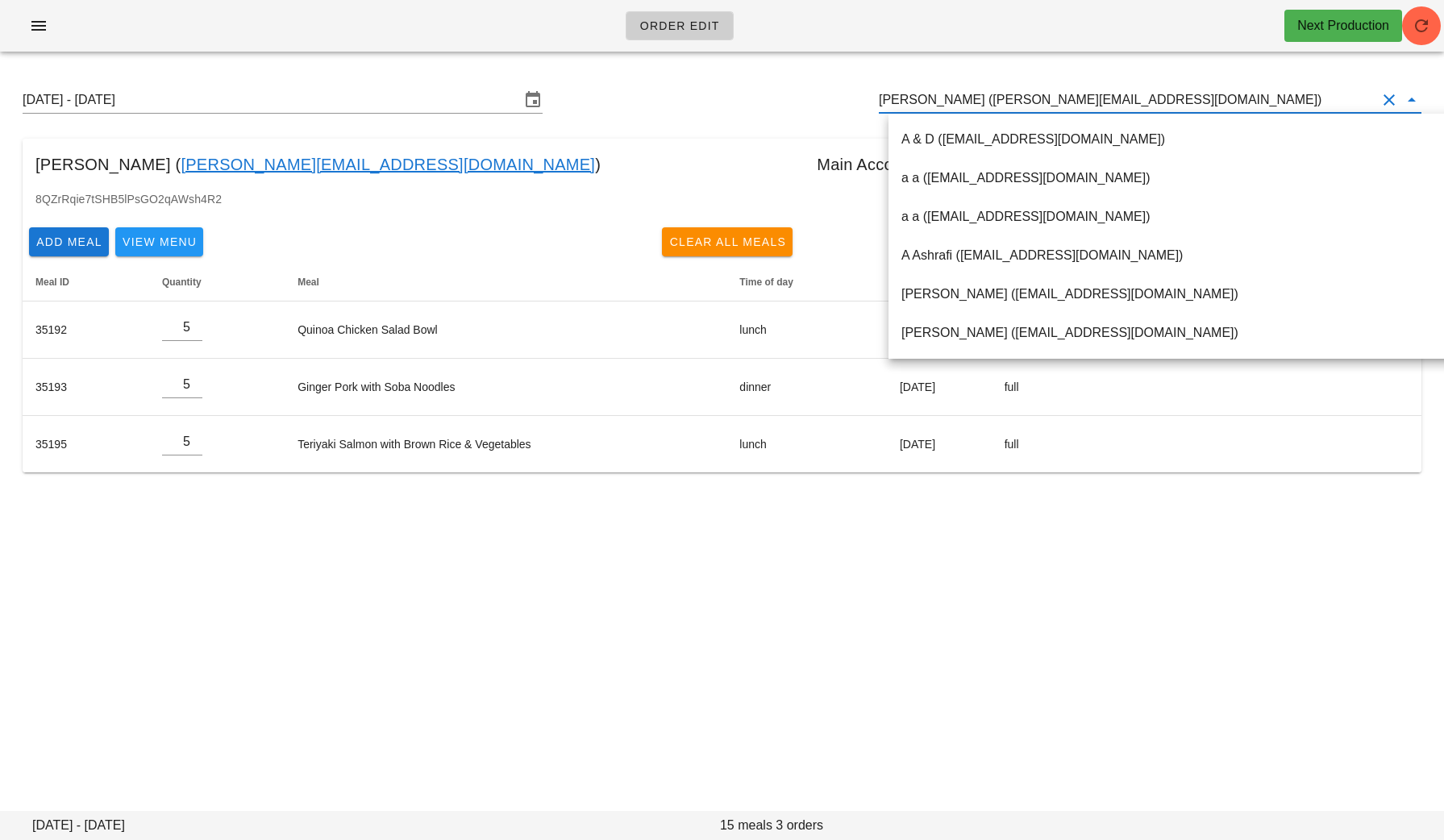
paste input "[EMAIL_ADDRESS][DOMAIN_NAME]"
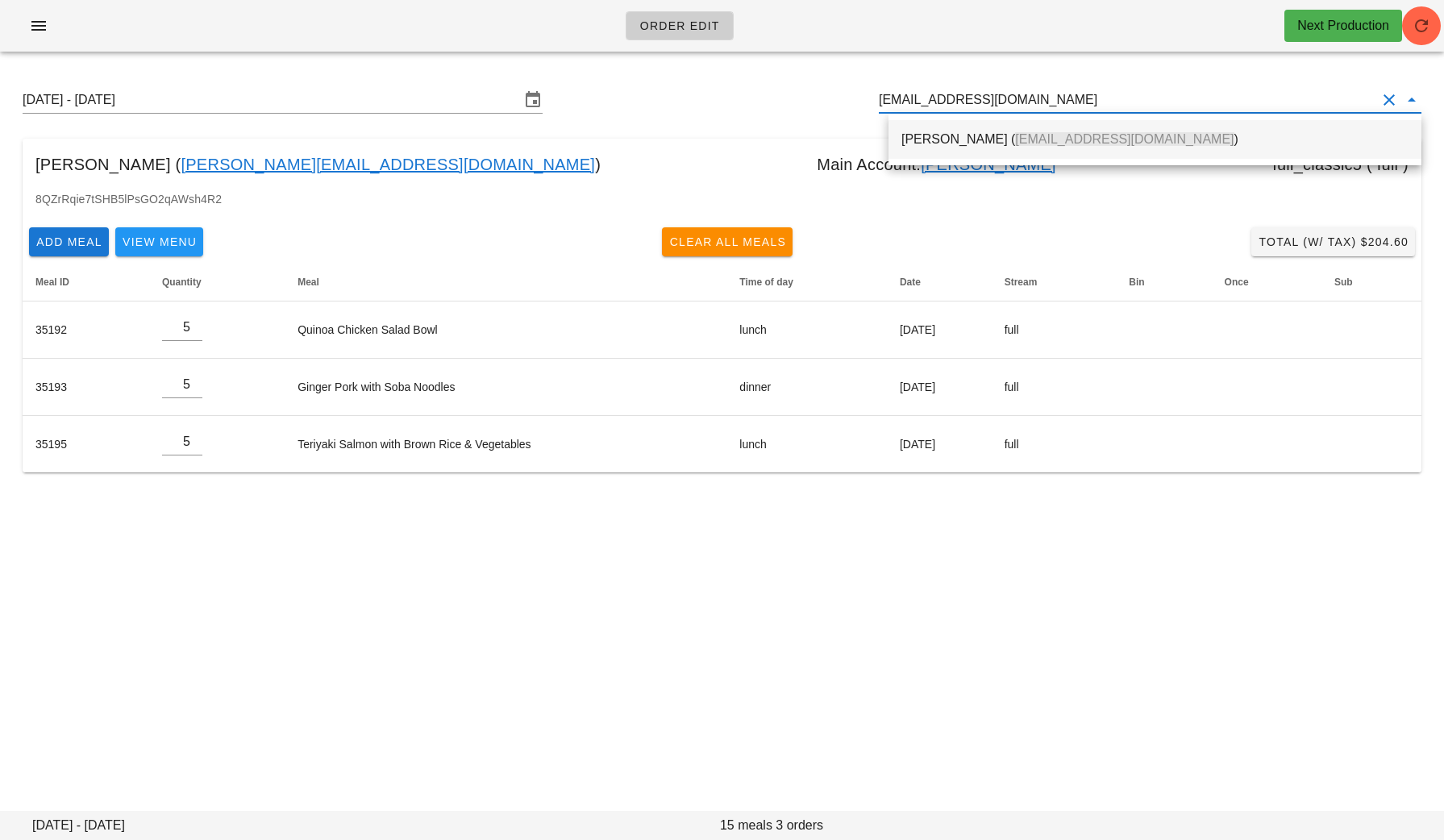
click at [964, 140] on div "[PERSON_NAME] ( [EMAIL_ADDRESS][DOMAIN_NAME] )" at bounding box center [1154, 139] width 508 height 16
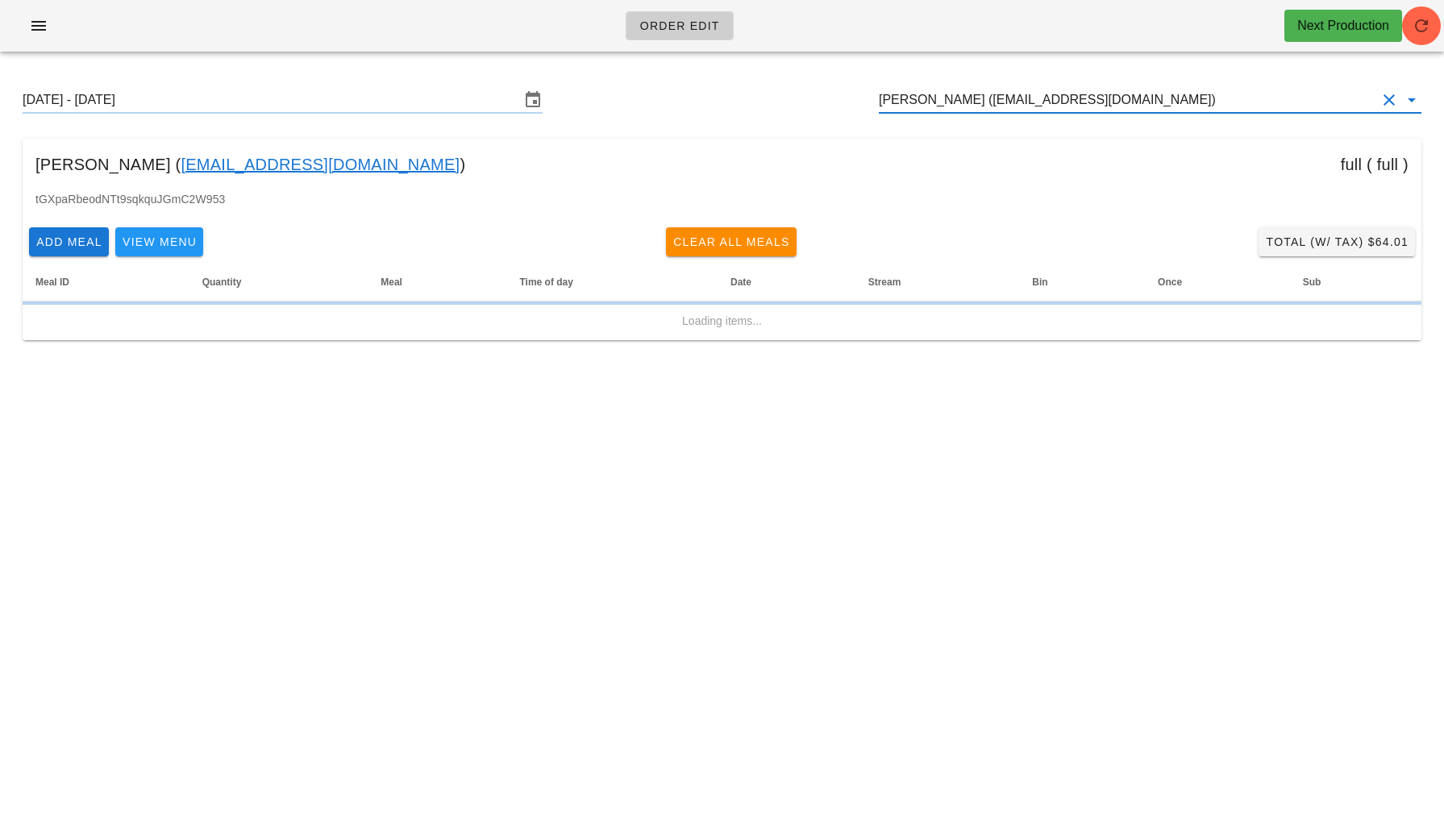
type input "[PERSON_NAME] ([EMAIL_ADDRESS][DOMAIN_NAME])"
click at [1322, 243] on span "Total (w/ Tax) $64.01" at bounding box center [1337, 241] width 143 height 13
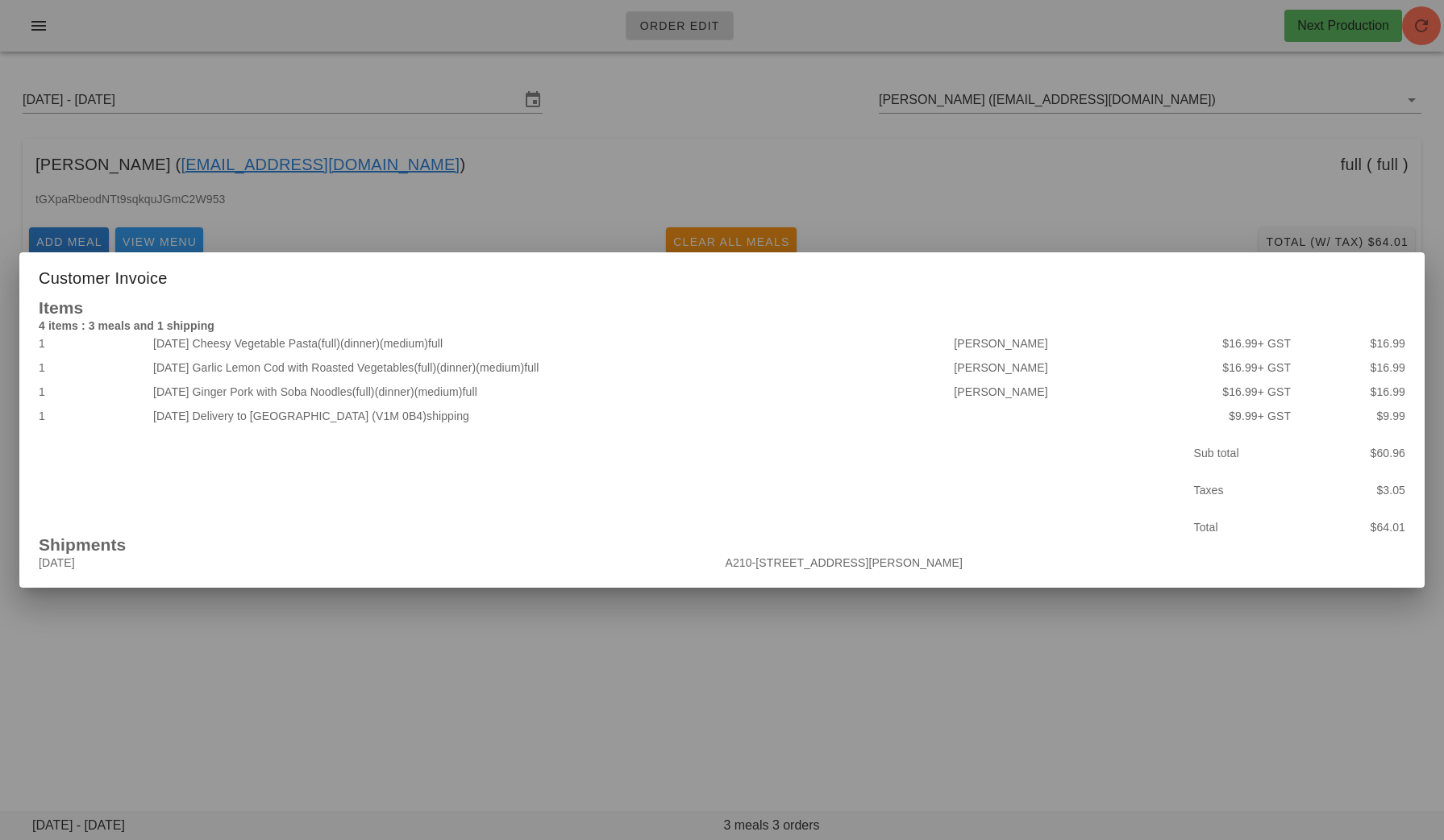
click at [675, 632] on div at bounding box center [722, 420] width 1444 height 840
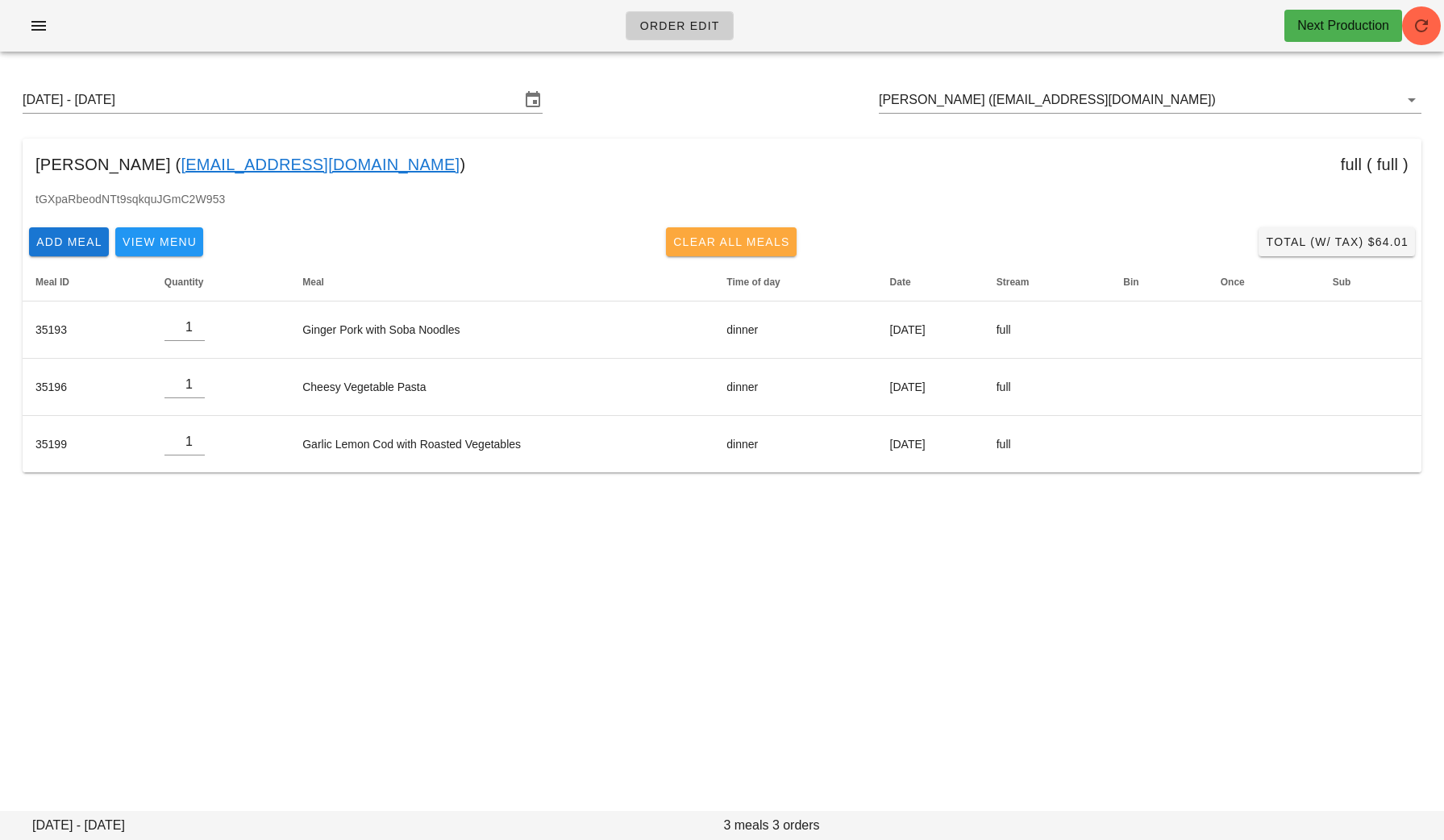
click at [705, 247] on span "Clear All Meals" at bounding box center [731, 241] width 118 height 13
type input "0"
